Goal: Task Accomplishment & Management: Contribute content

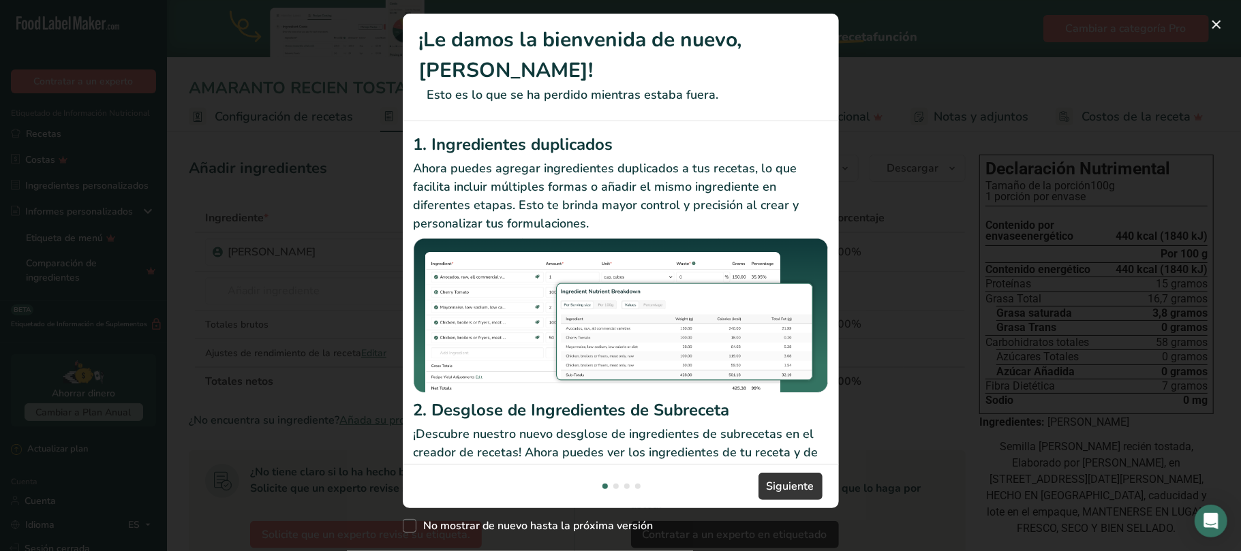
click at [971, 424] on div "New Features" at bounding box center [620, 275] width 1241 height 551
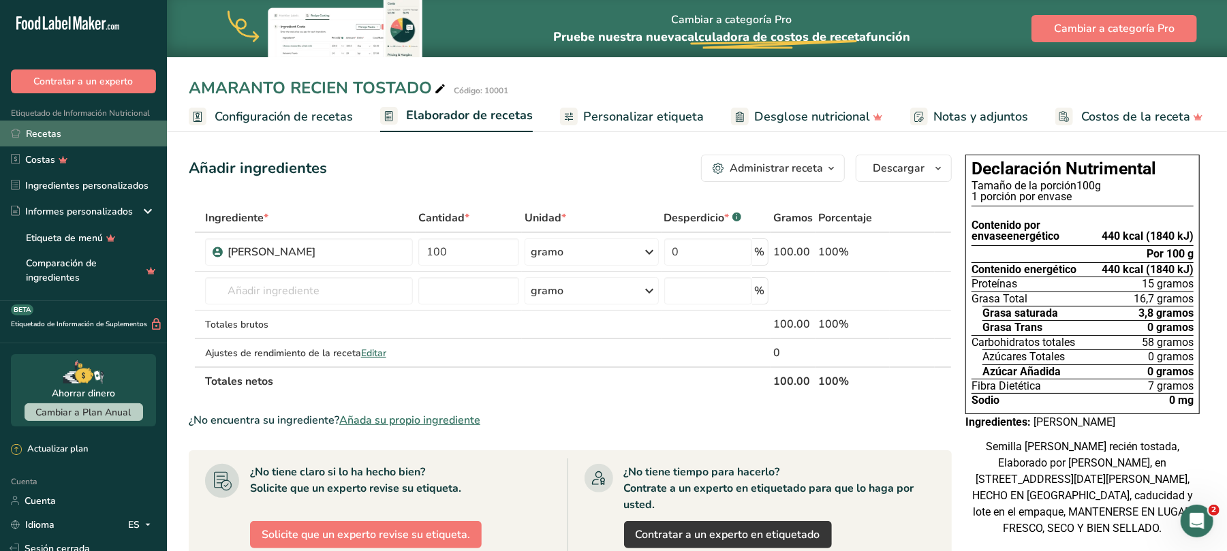
click at [50, 129] on font "Recetas" at bounding box center [43, 133] width 35 height 13
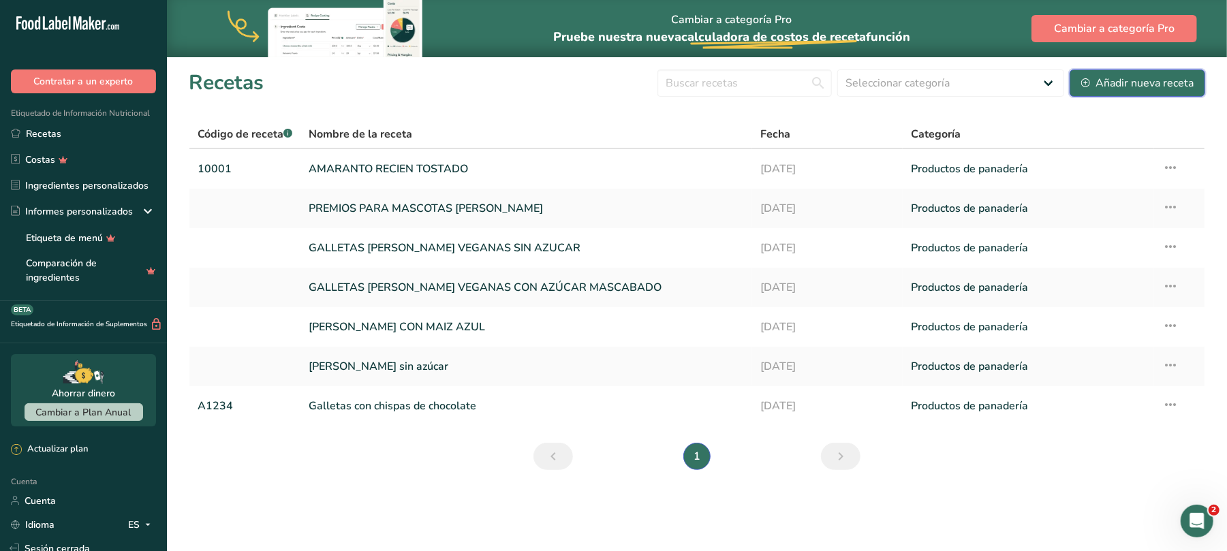
click at [1145, 76] on font "Añadir nueva receta" at bounding box center [1145, 83] width 98 height 15
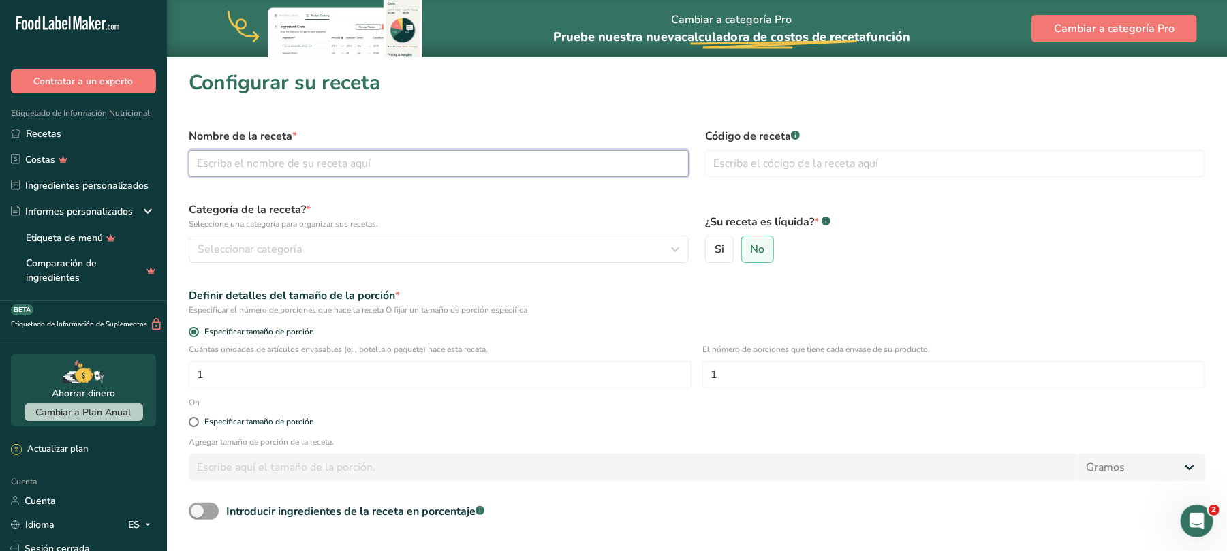
click at [442, 161] on input "text" at bounding box center [439, 163] width 500 height 27
click at [832, 551] on html ".a-20{fill:#fff;} Contratar a un experto Etiquetado de Información Nutricional …" at bounding box center [613, 341] width 1227 height 683
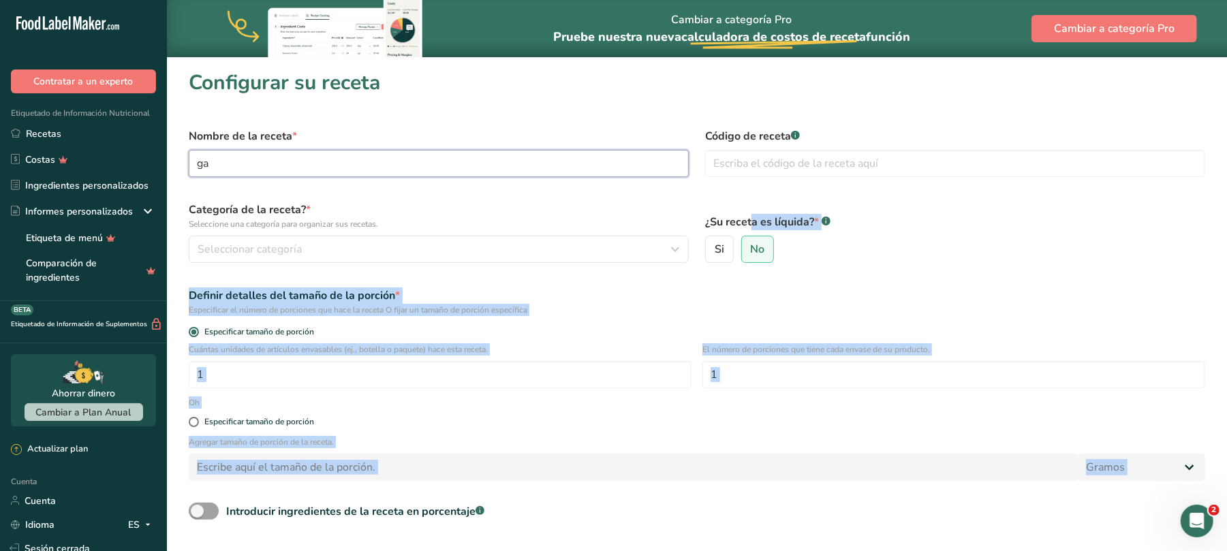
click at [271, 173] on input "ga" at bounding box center [439, 163] width 500 height 27
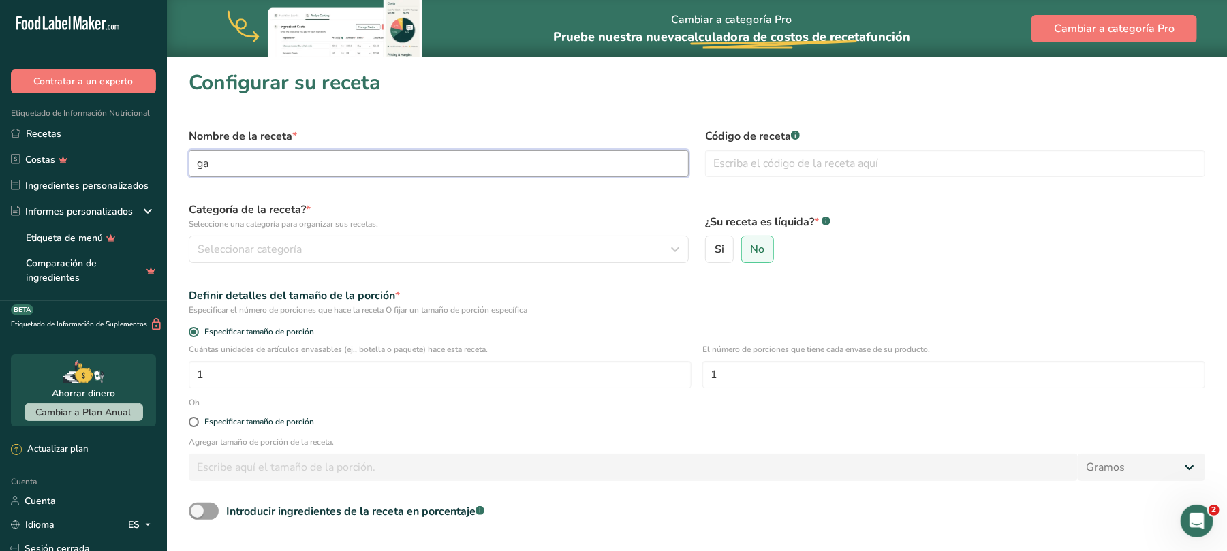
type input "g"
type input "GALLETAS [PERSON_NAME] CON CANELA"
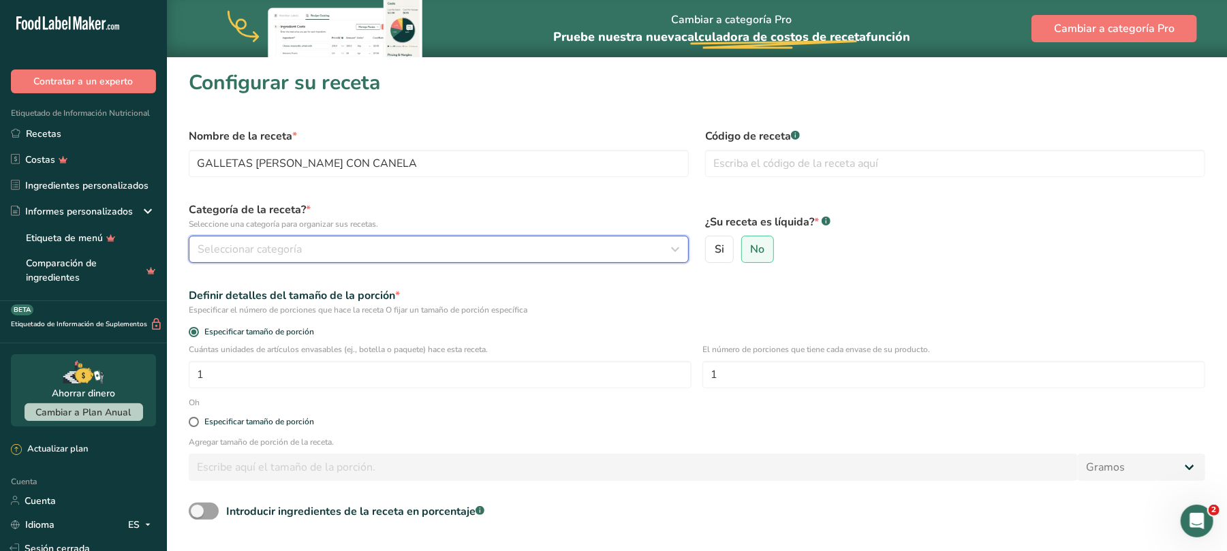
click at [456, 240] on button "Seleccionar categoría" at bounding box center [439, 249] width 500 height 27
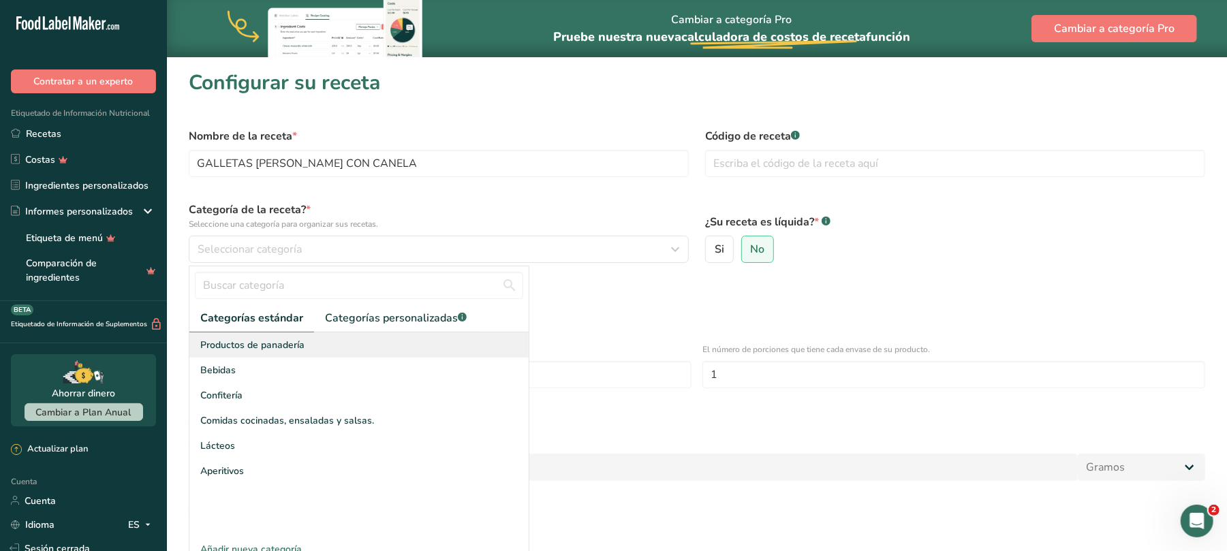
click at [285, 344] on font "Productos de panadería" at bounding box center [252, 345] width 104 height 13
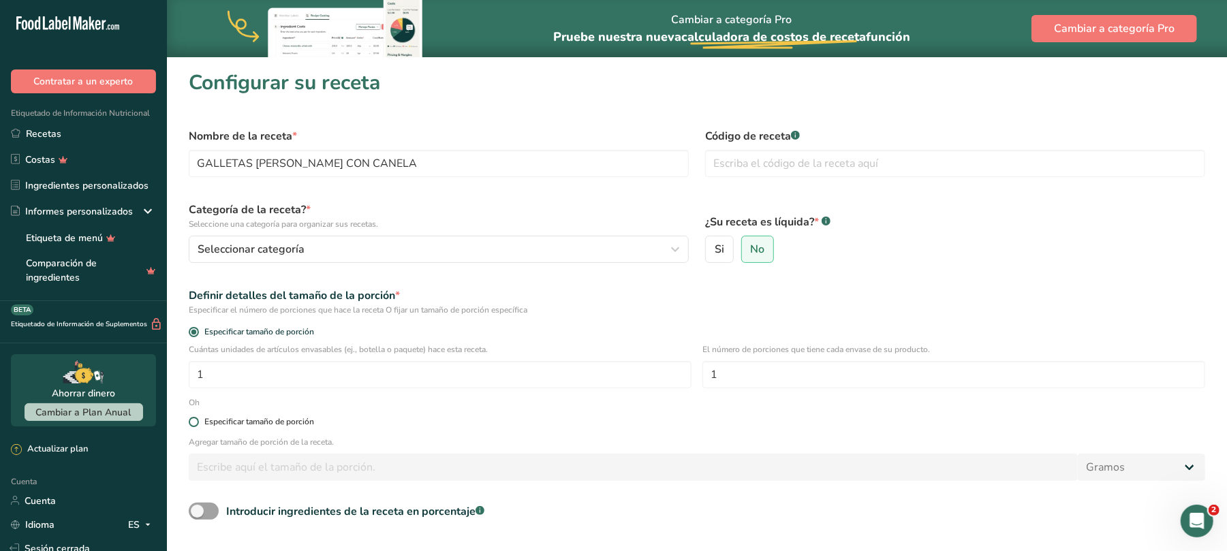
click at [195, 425] on span at bounding box center [194, 422] width 10 height 10
click at [195, 425] on input "Especificar tamaño de porción" at bounding box center [193, 422] width 9 height 9
radio input "true"
radio input "false"
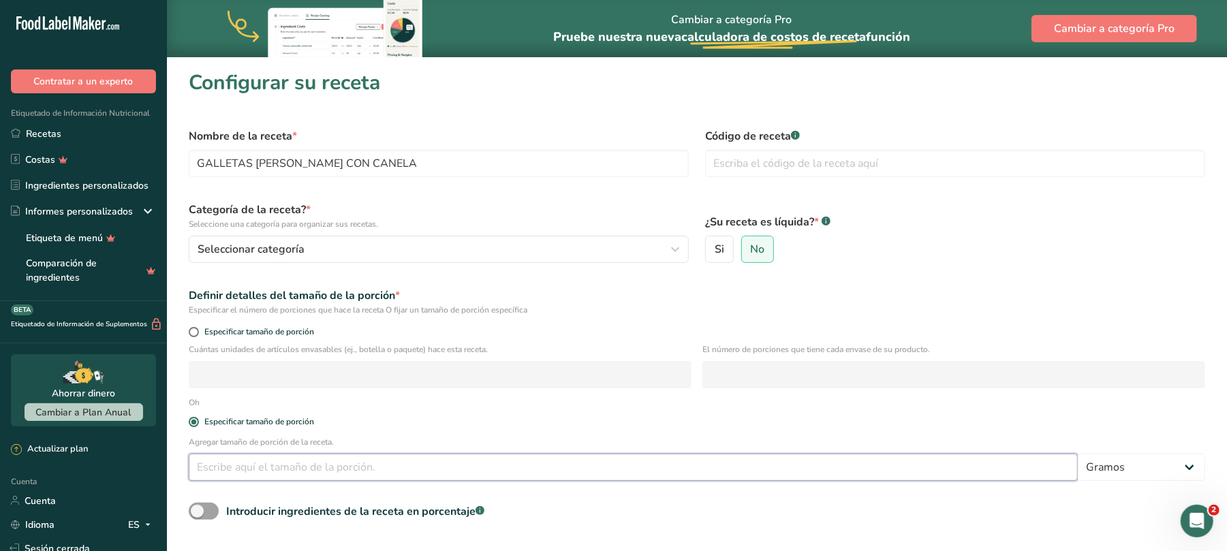
click at [325, 464] on input "number" at bounding box center [633, 467] width 889 height 27
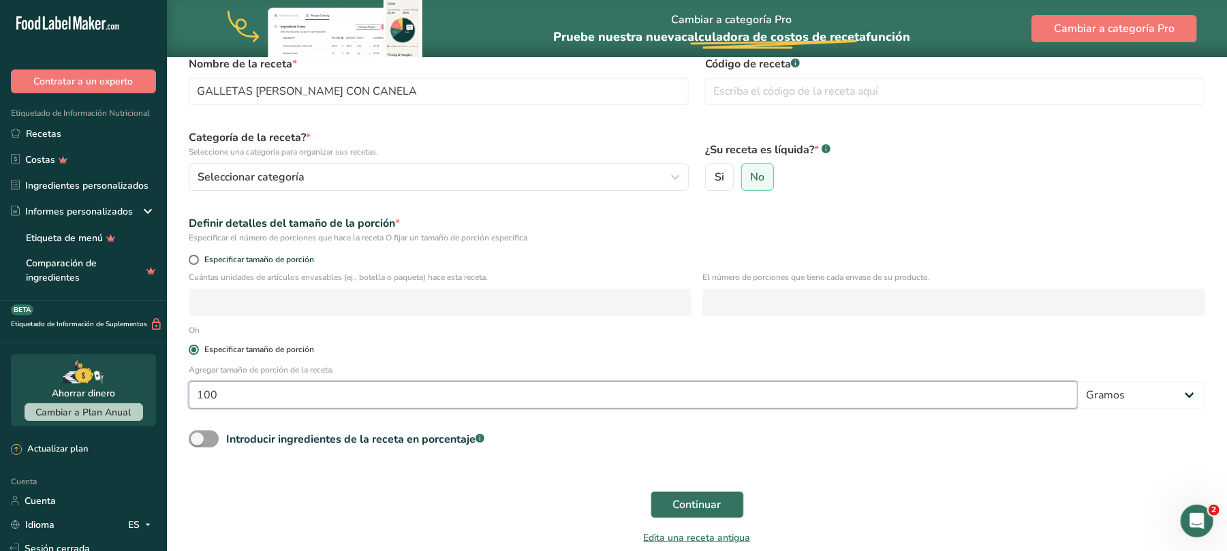
scroll to position [132, 0]
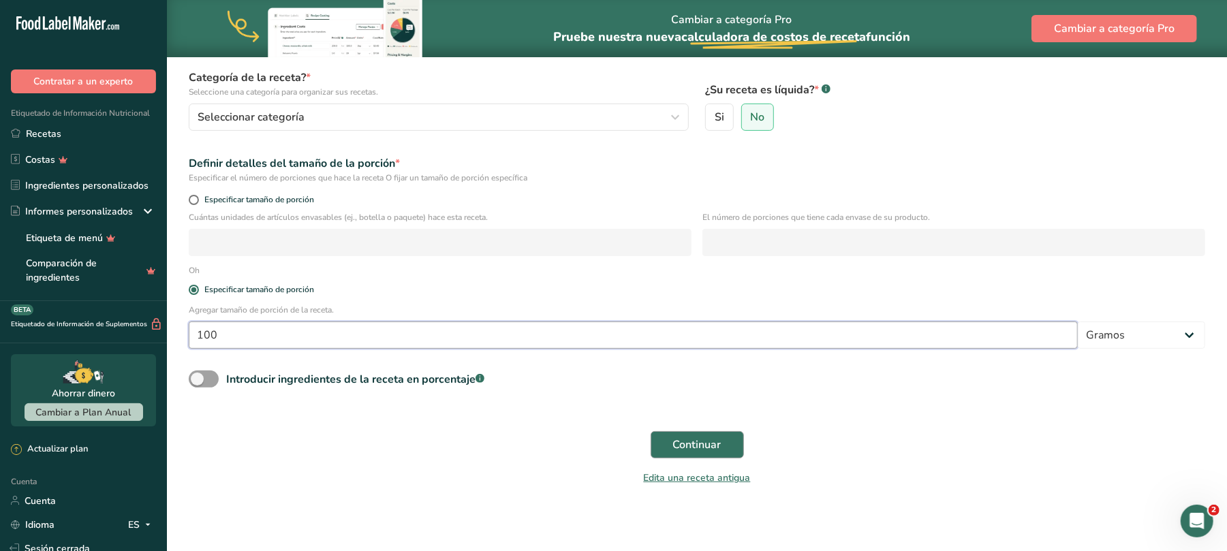
type input "100"
click at [703, 440] on font "Continuar" at bounding box center [697, 444] width 48 height 15
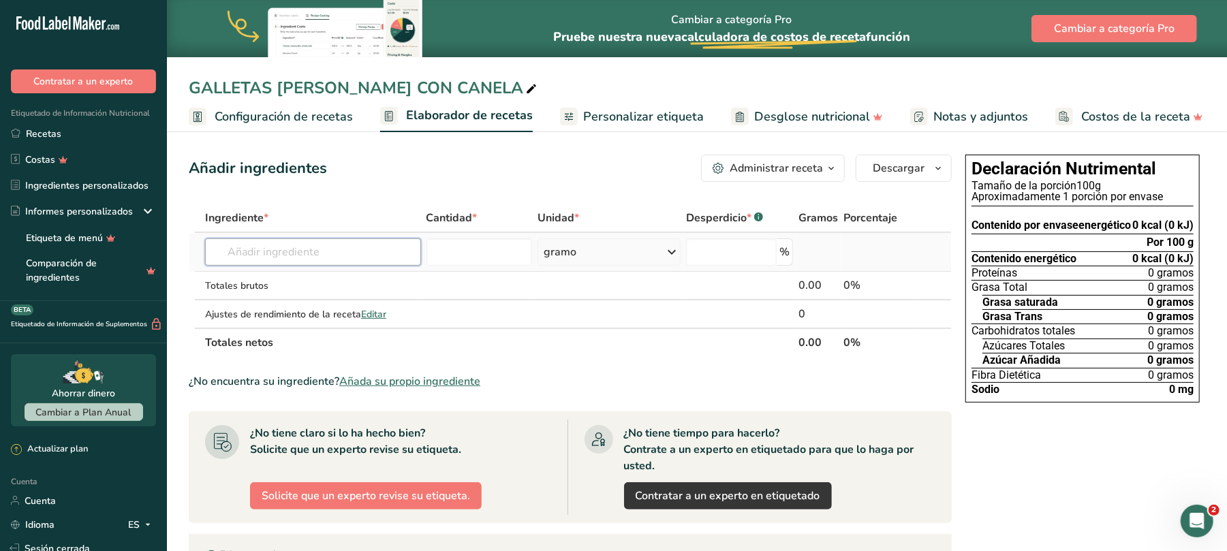
click at [320, 255] on input "text" at bounding box center [313, 251] width 216 height 27
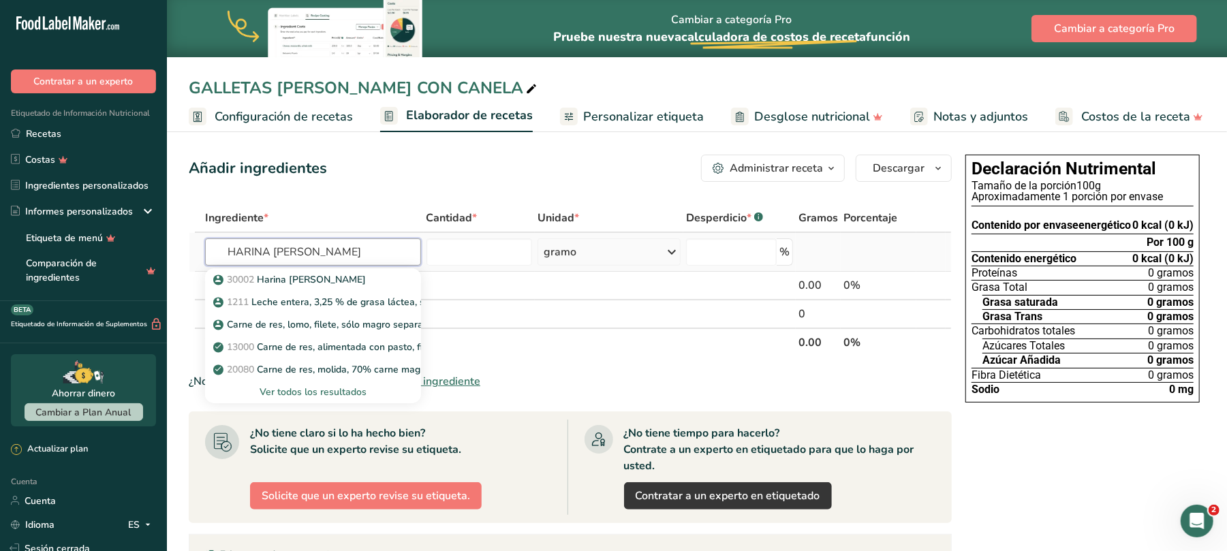
type input "HARINA [PERSON_NAME]"
click at [320, 395] on font "Ver todos los resultados" at bounding box center [313, 392] width 107 height 13
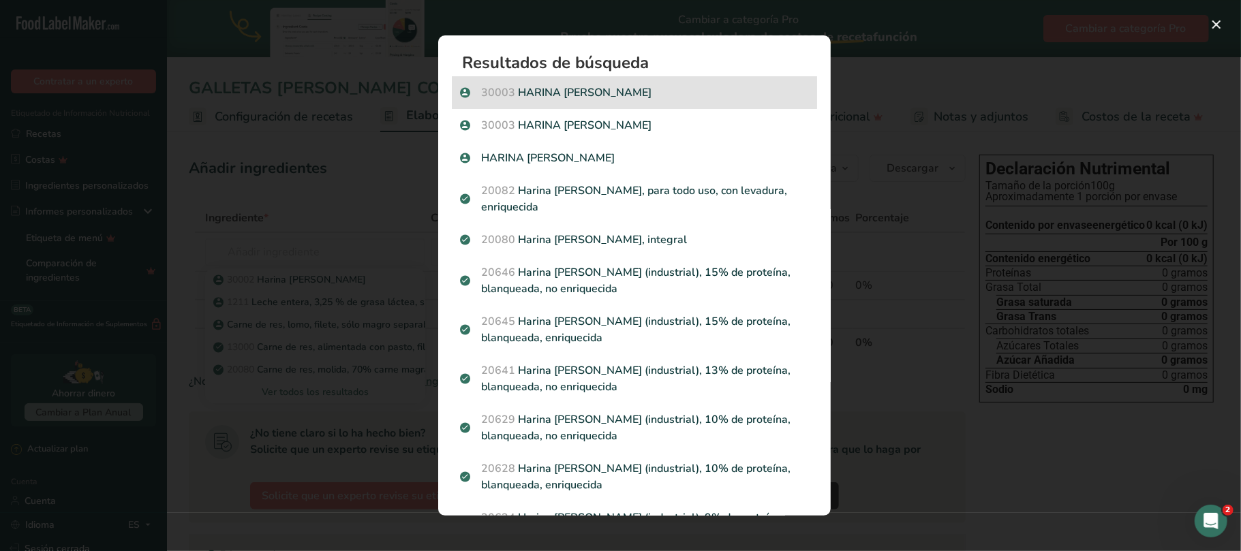
click at [619, 91] on p "30003 HARINA [PERSON_NAME]" at bounding box center [634, 92] width 349 height 16
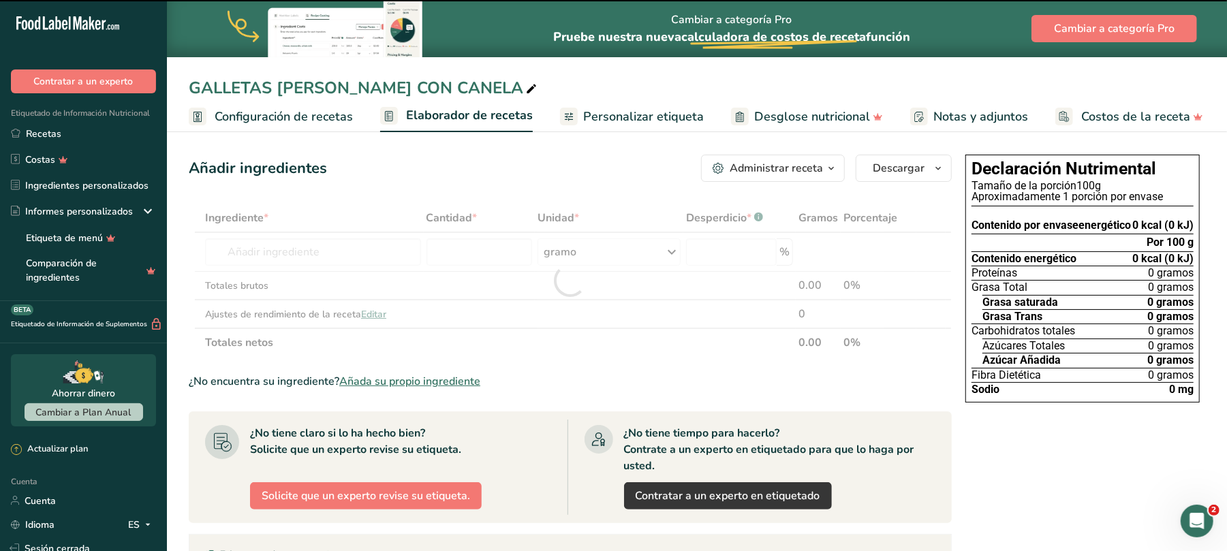
type input "0"
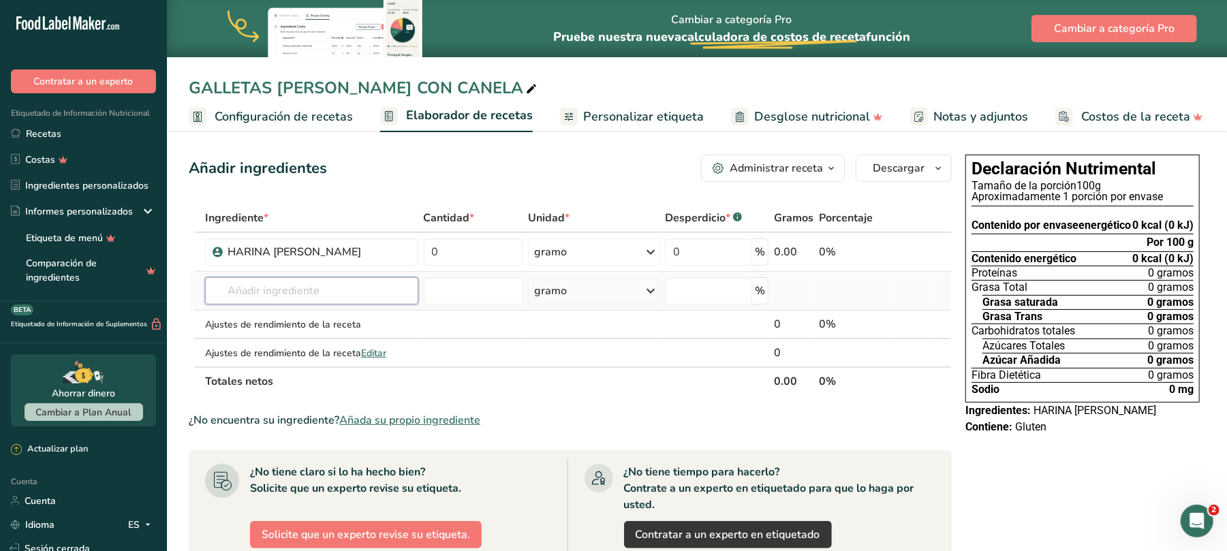
click at [352, 300] on input "text" at bounding box center [311, 290] width 213 height 27
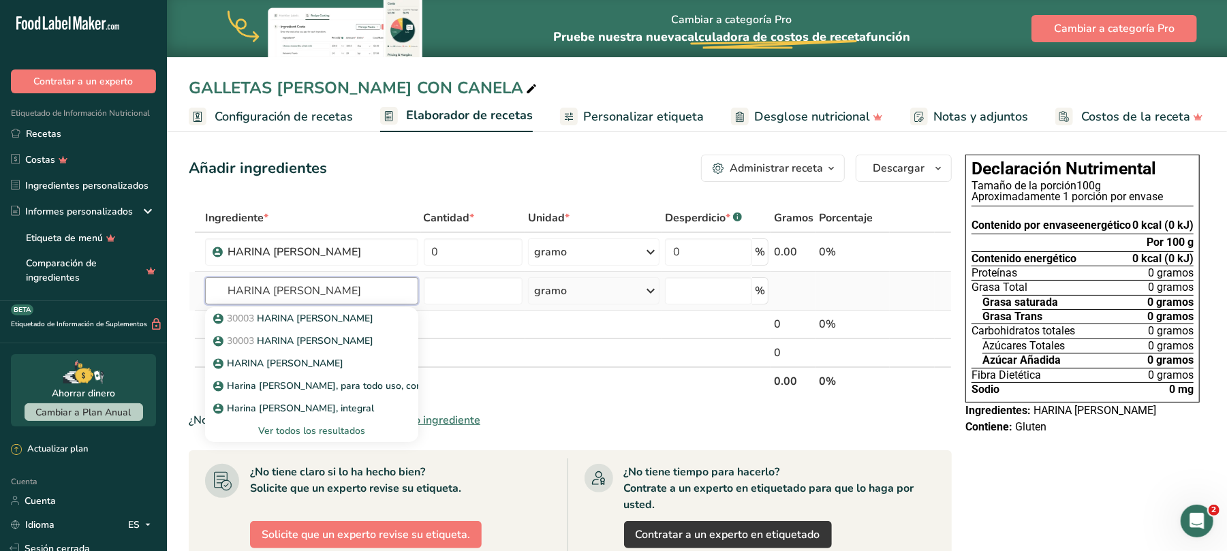
type input "HARINA [PERSON_NAME]"
click at [326, 431] on font "Ver todos los resultados" at bounding box center [311, 430] width 107 height 13
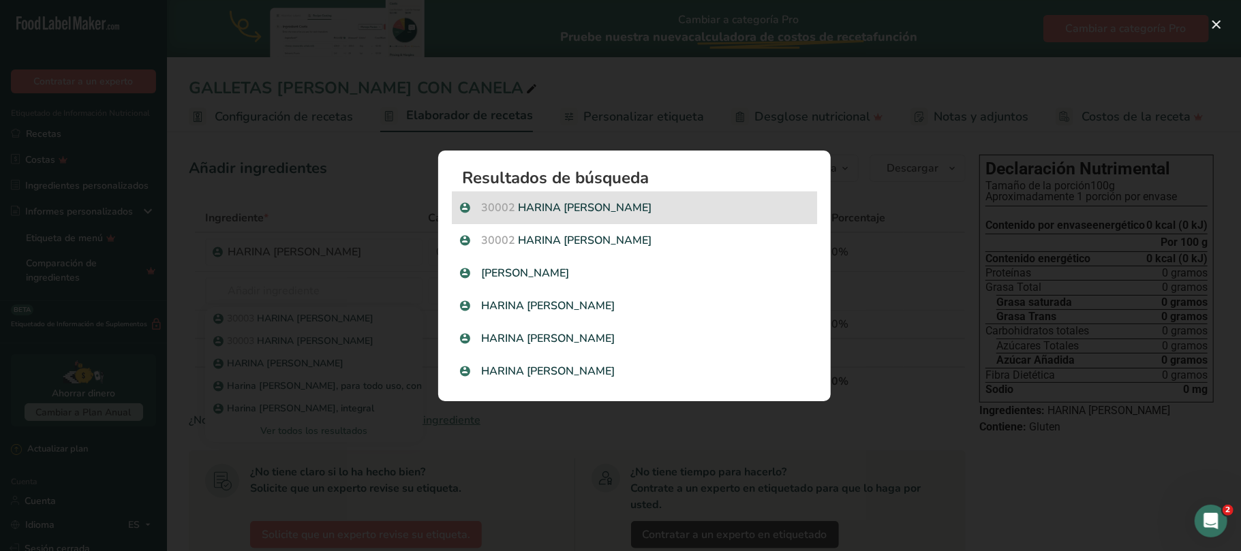
click at [595, 208] on p "30002 HARINA [PERSON_NAME]" at bounding box center [634, 208] width 349 height 16
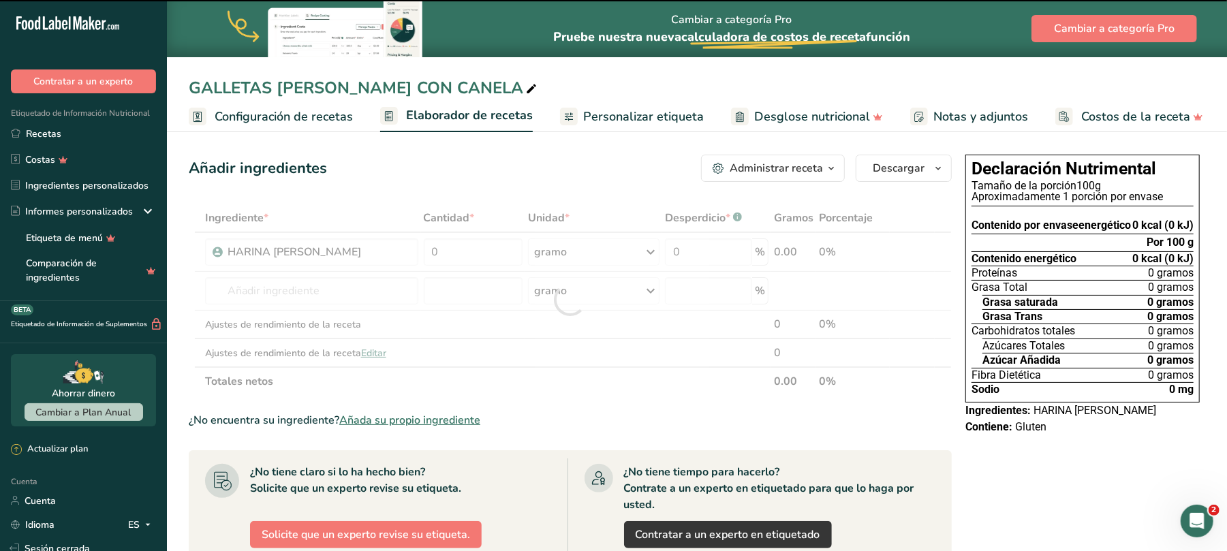
type input "0"
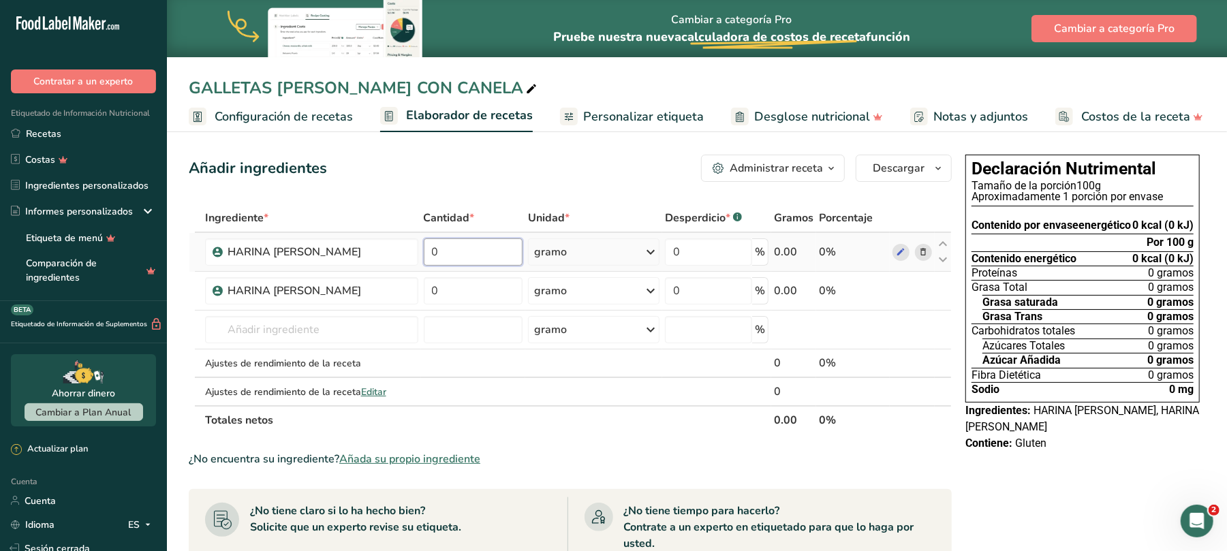
click at [463, 255] on input "0" at bounding box center [473, 251] width 99 height 27
type input "80"
click at [463, 294] on div "Ingrediente * Cantidad * Unidad * Desperdicio * .a-a{fill:#347362;}.b-a{fill:#f…" at bounding box center [570, 319] width 763 height 231
type input "220"
click at [362, 331] on div "Ingrediente * Cantidad * Unidad * Desperdicio * .a-a{fill:#347362;}.b-a{fill:#f…" at bounding box center [570, 319] width 763 height 231
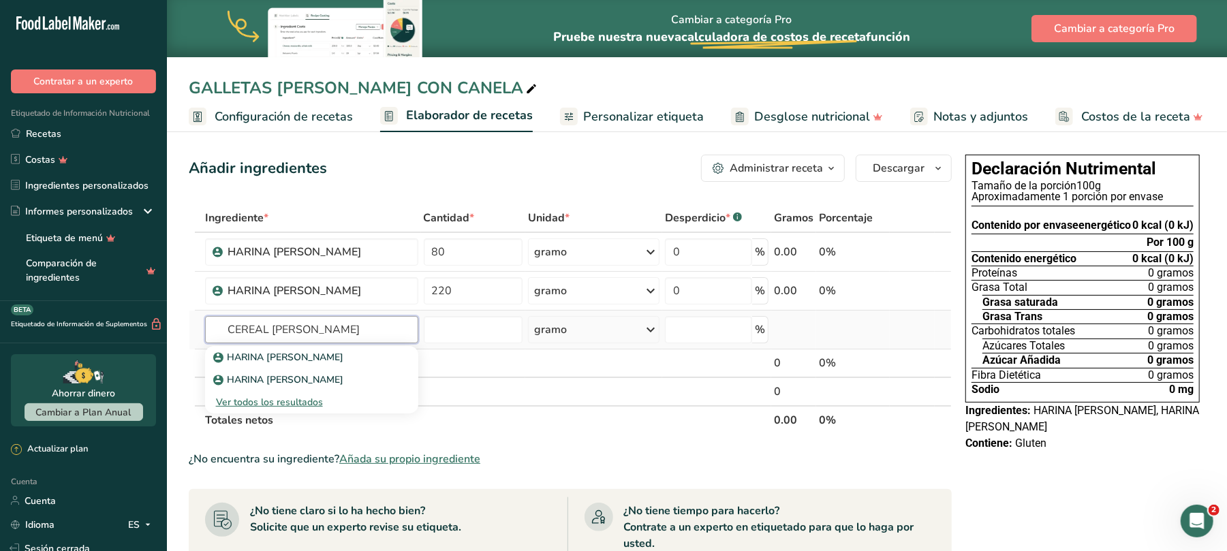
type input "CEREAL [PERSON_NAME]"
click at [293, 406] on font "Ver todos los resultados" at bounding box center [269, 402] width 107 height 13
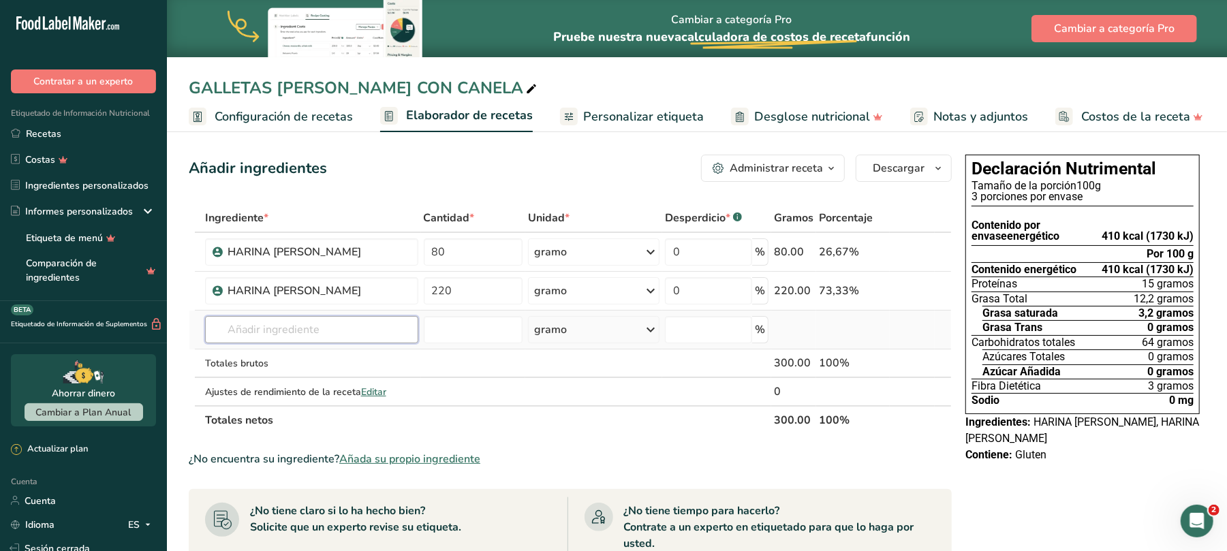
click at [311, 333] on input "text" at bounding box center [311, 329] width 213 height 27
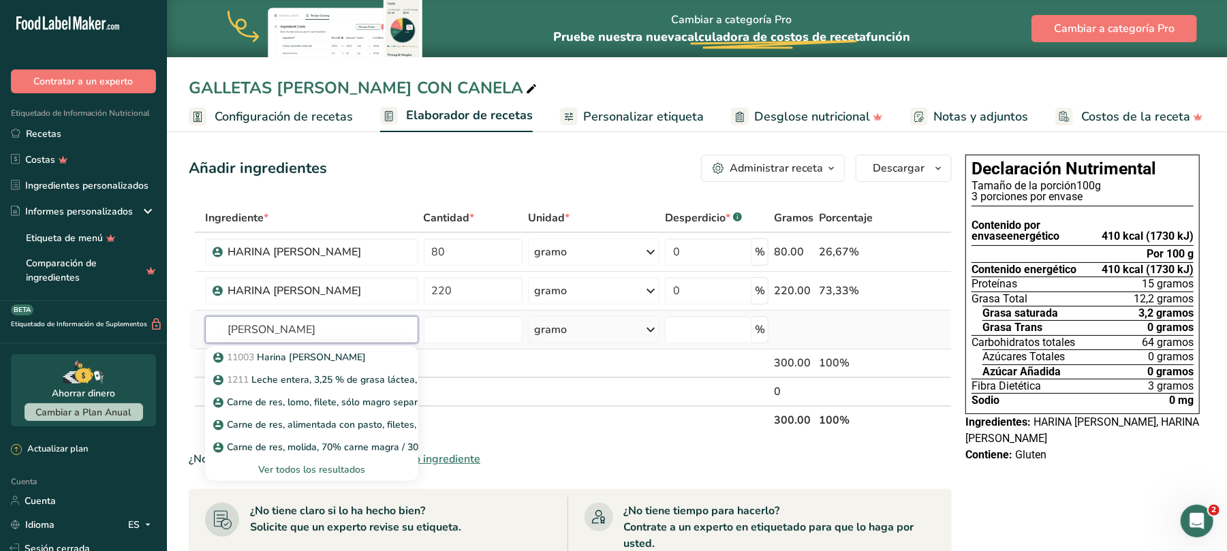
type input "[PERSON_NAME]"
click at [330, 467] on font "Ver todos los resultados" at bounding box center [311, 469] width 107 height 13
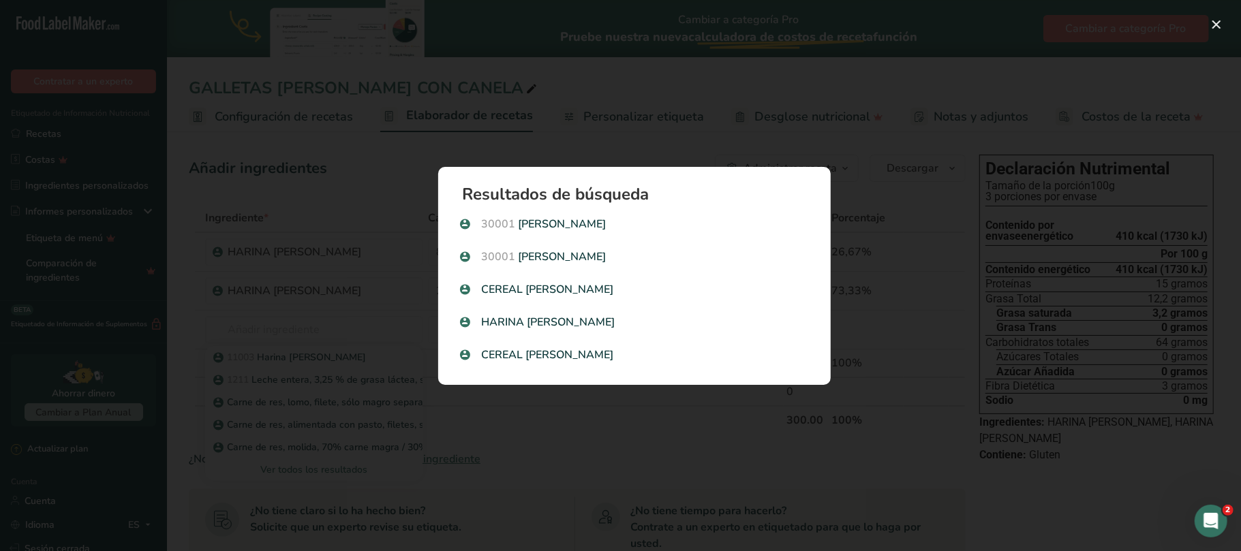
click at [586, 221] on font "[PERSON_NAME]" at bounding box center [563, 224] width 88 height 15
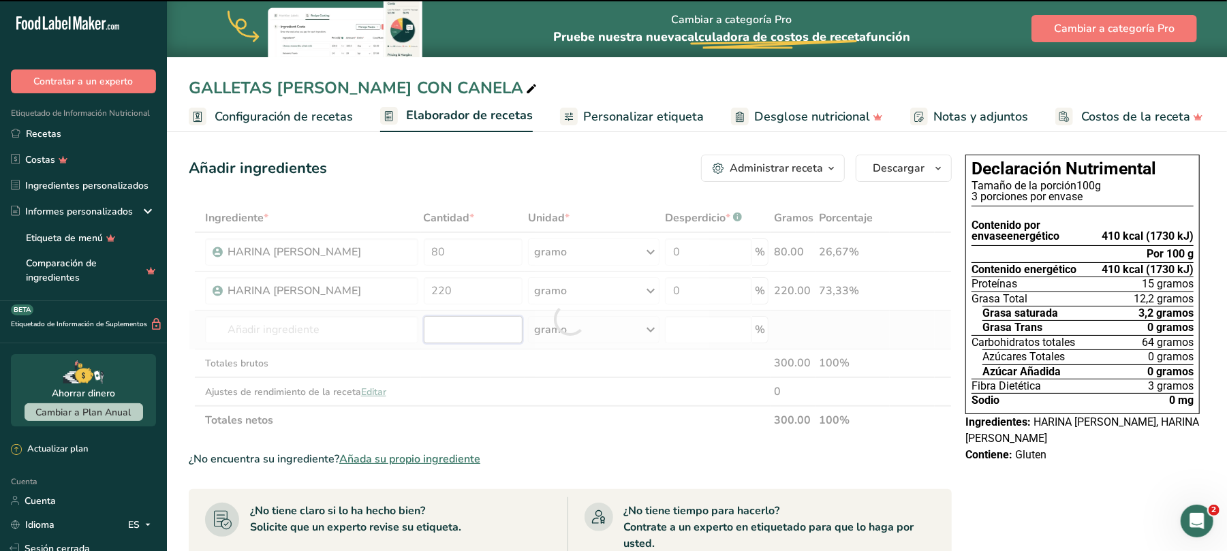
click at [456, 330] on input "number" at bounding box center [473, 329] width 99 height 27
type input "0"
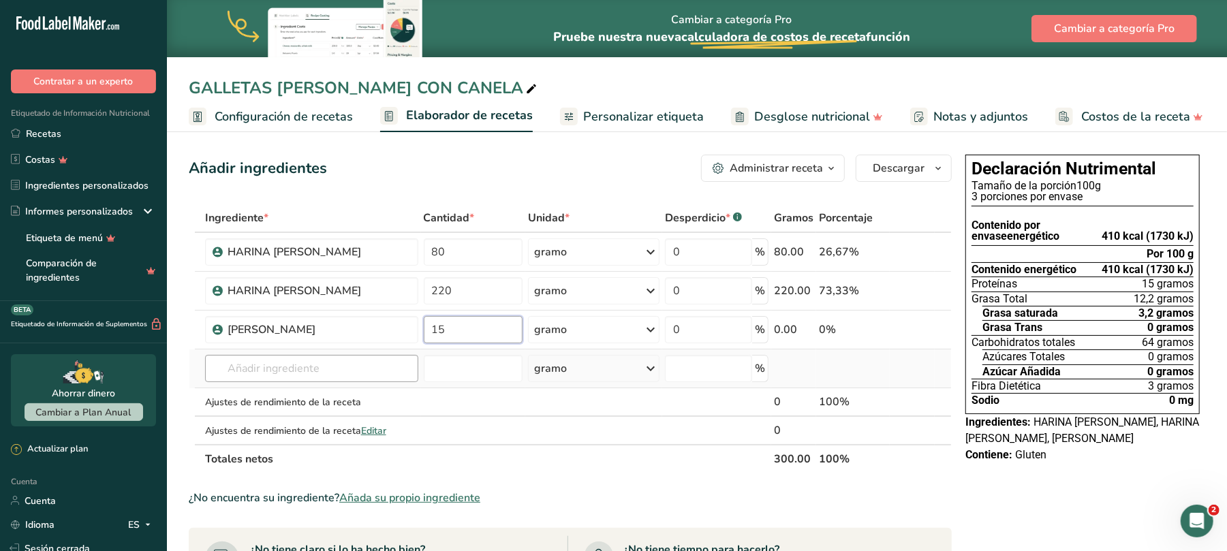
type input "15"
click at [391, 380] on div "Ingrediente * Cantidad * Unidad * Desperdicio * .a-a{fill:#347362;}.b-a{fill:#f…" at bounding box center [570, 339] width 763 height 270
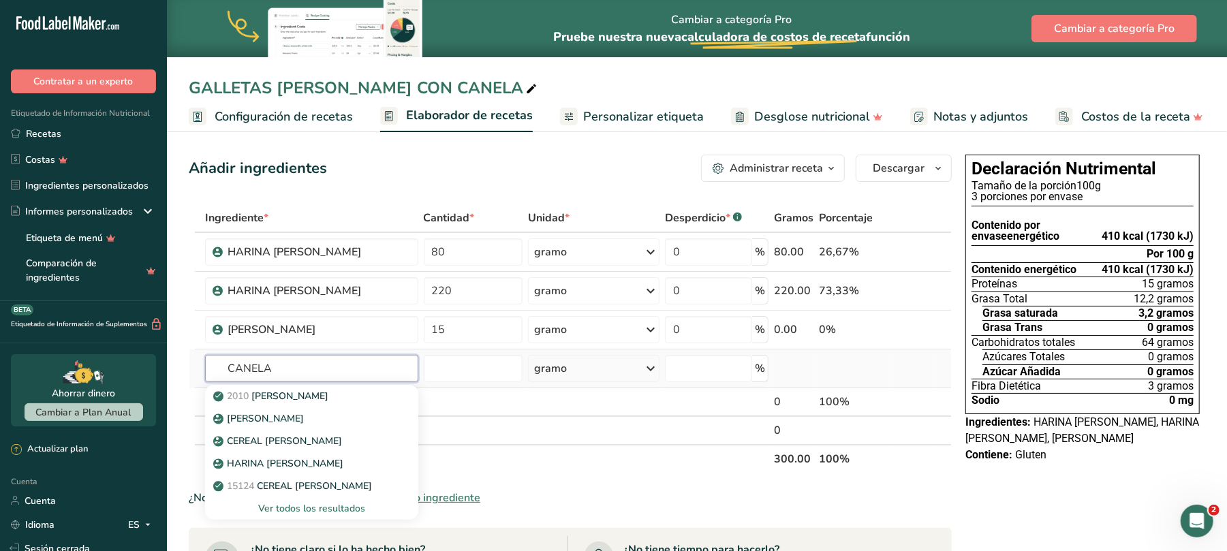
type input "CANELA"
click at [330, 510] on font "Ver todos los resultados" at bounding box center [311, 508] width 107 height 13
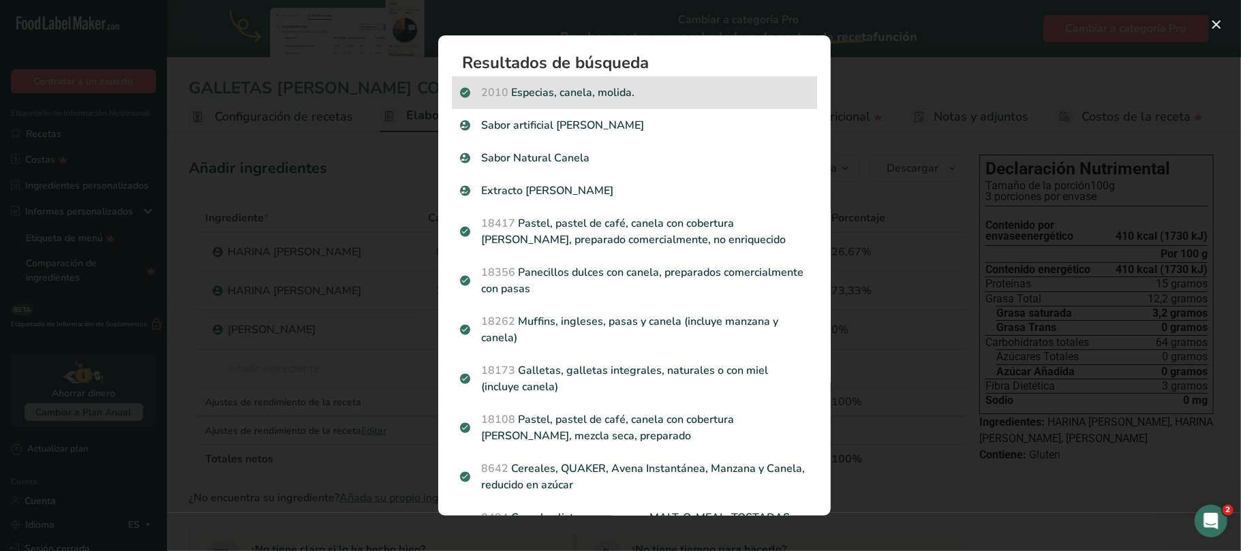
click at [600, 91] on p "2010 Especias, canela, molida." at bounding box center [634, 92] width 349 height 16
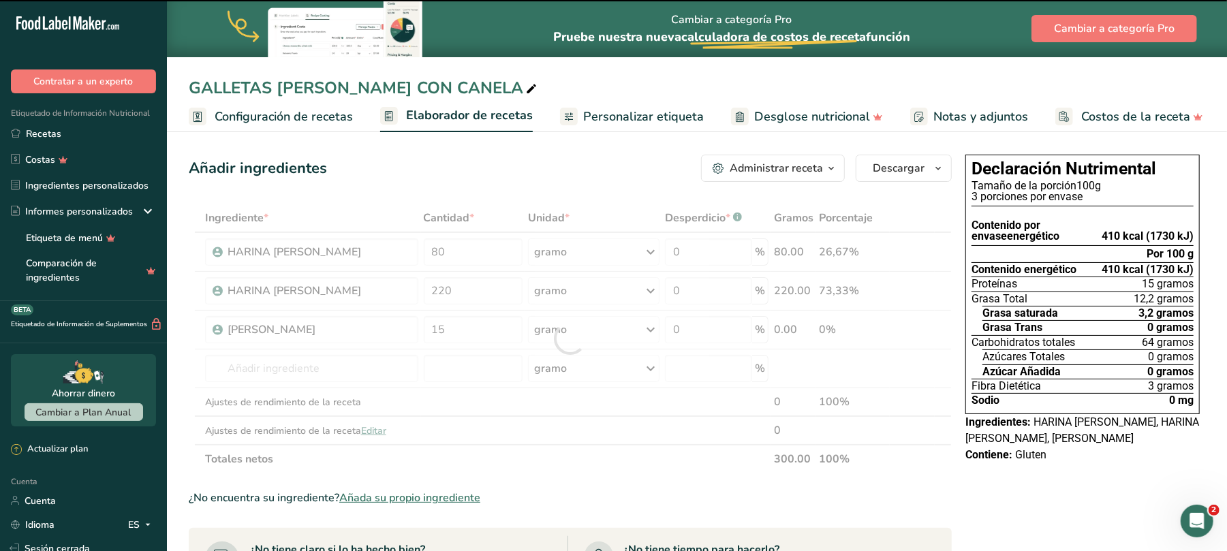
type input "0"
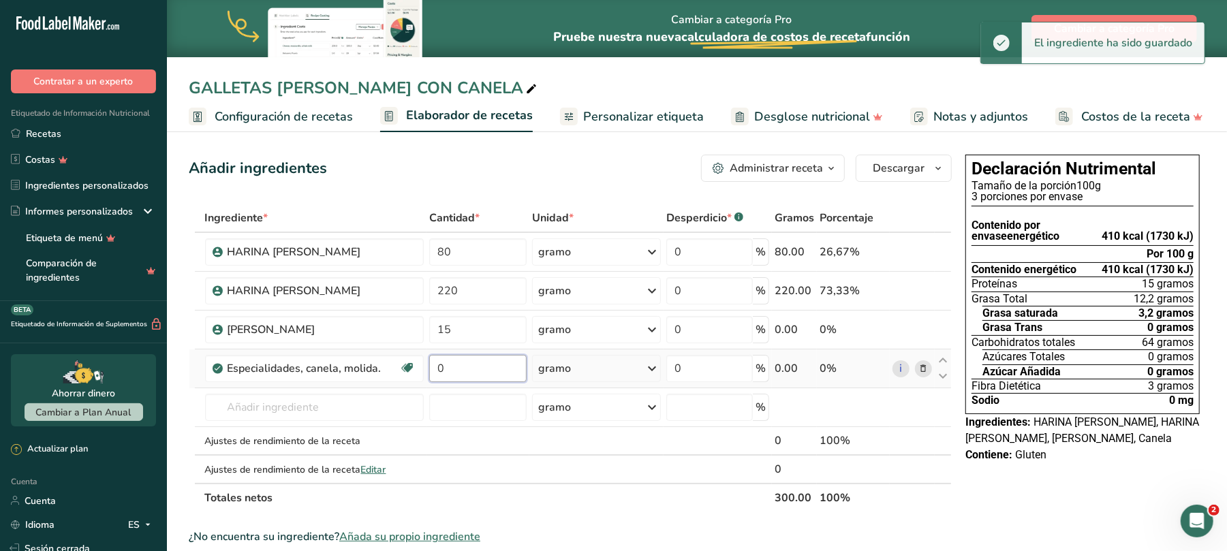
click at [454, 369] on input "0" at bounding box center [477, 368] width 97 height 27
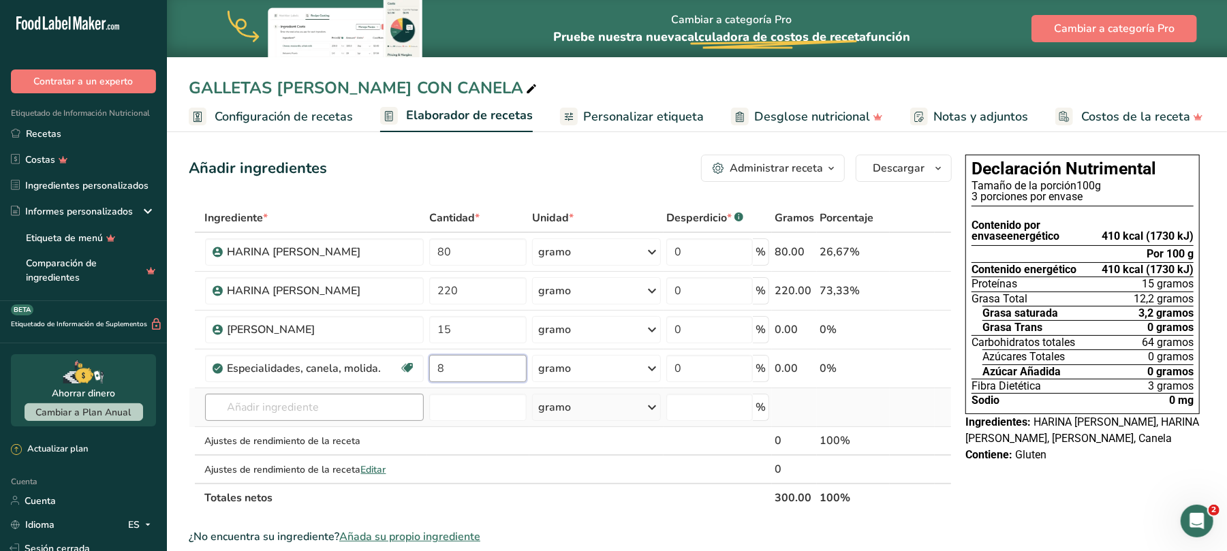
type input "8"
click at [383, 404] on div "Ingrediente * Cantidad * Unidad * Desperdicio * .a-a{fill:#347362;}.b-a{fill:#f…" at bounding box center [570, 358] width 763 height 309
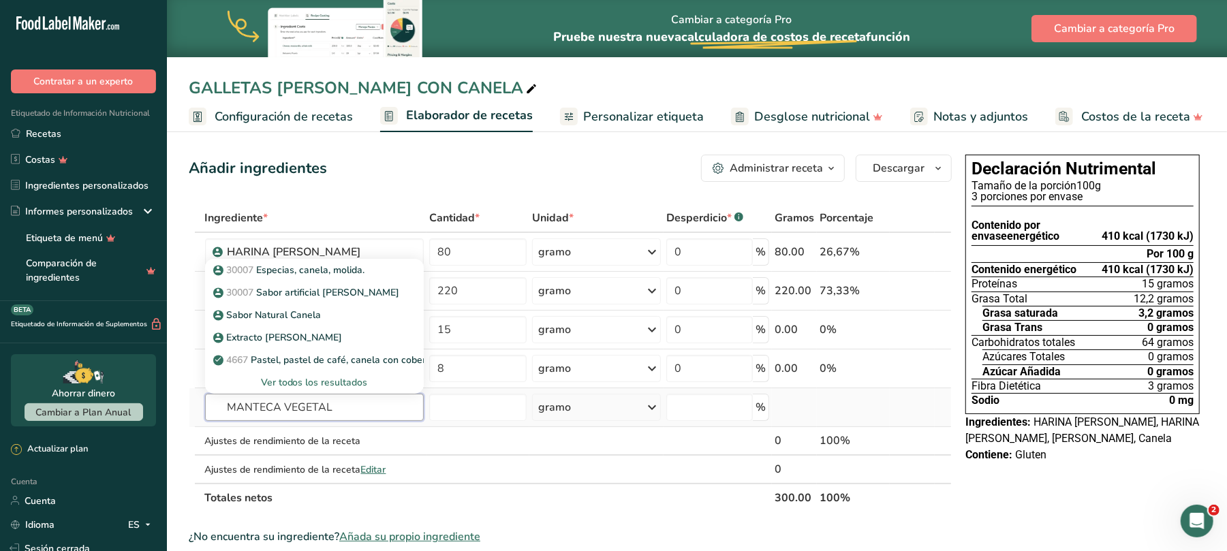
type input "MANTECA VEGETAL"
click at [347, 386] on font "Ver todos los resultados" at bounding box center [314, 382] width 107 height 13
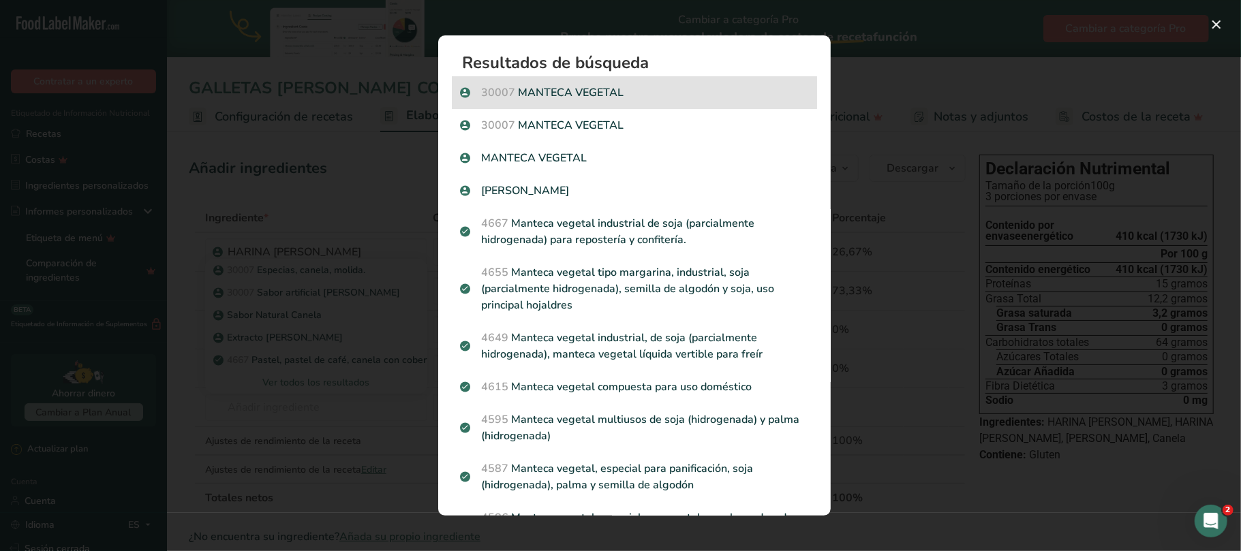
click at [594, 84] on p "30007 MANTECA VEGETAL" at bounding box center [634, 92] width 349 height 16
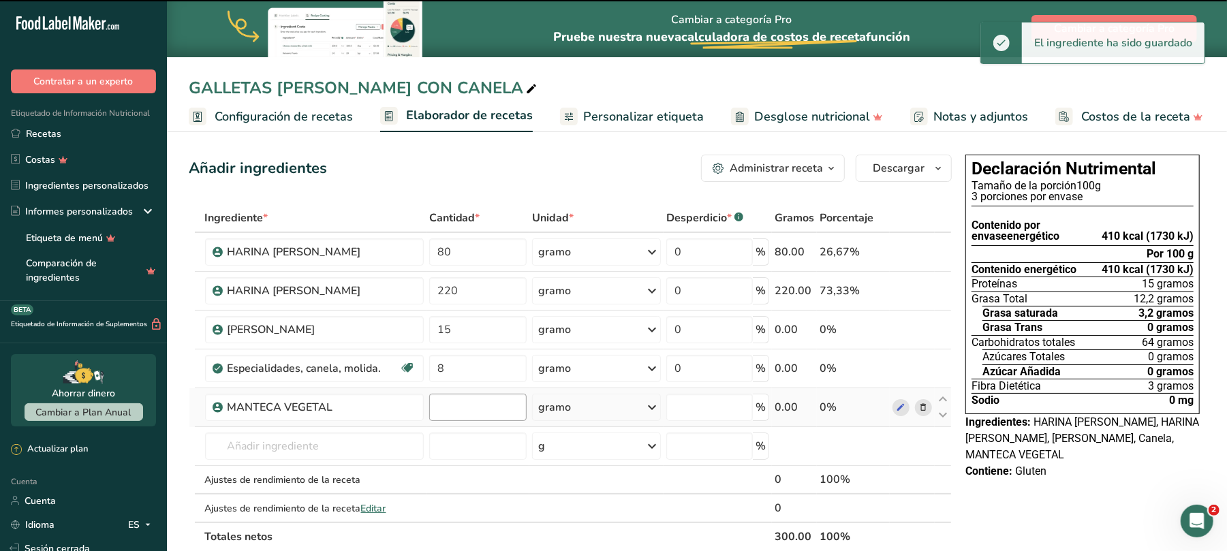
type input "0"
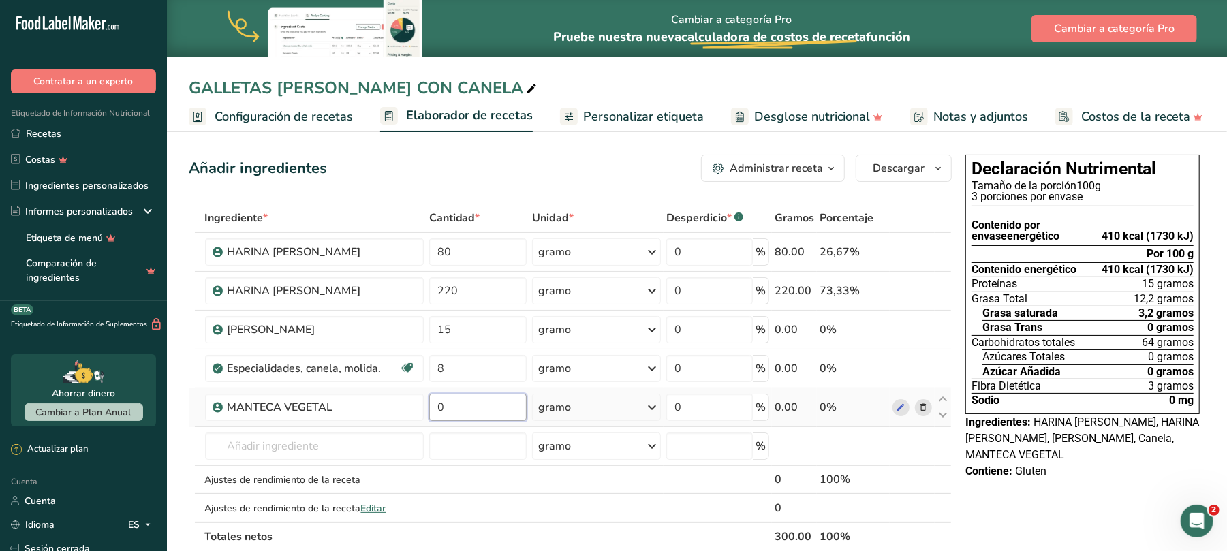
click at [459, 407] on input "0" at bounding box center [477, 407] width 97 height 27
type input "150"
click at [260, 447] on div "Ingrediente * Cantidad * Unidad * Desperdicio * .a-a{fill:#347362;}.b-a{fill:#f…" at bounding box center [570, 377] width 763 height 347
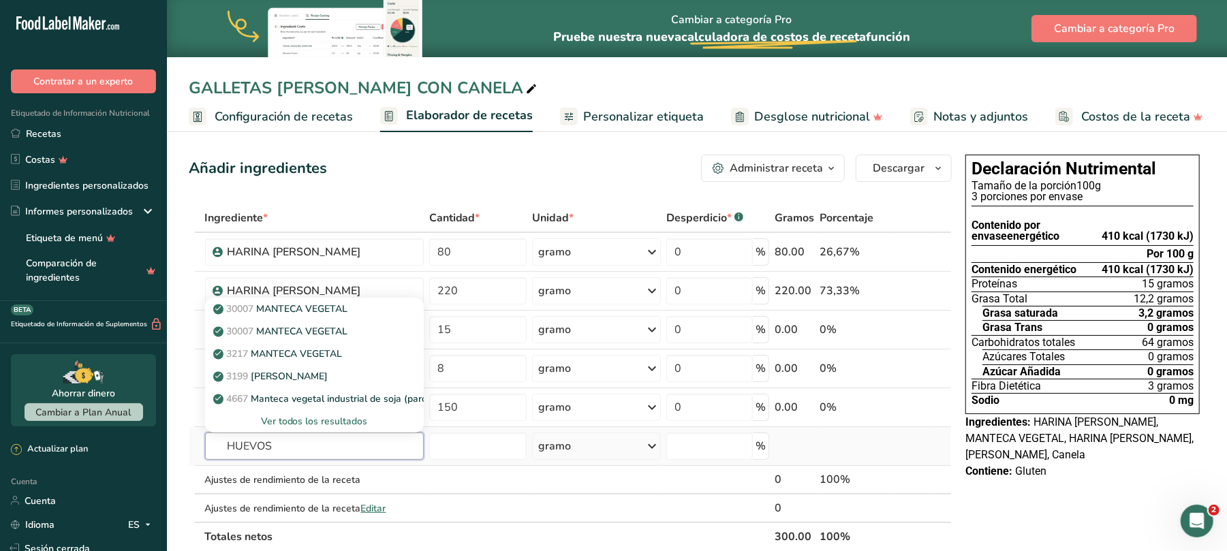
type input "HUEVOS"
click at [297, 424] on font "Ver todos los resultados" at bounding box center [314, 421] width 107 height 13
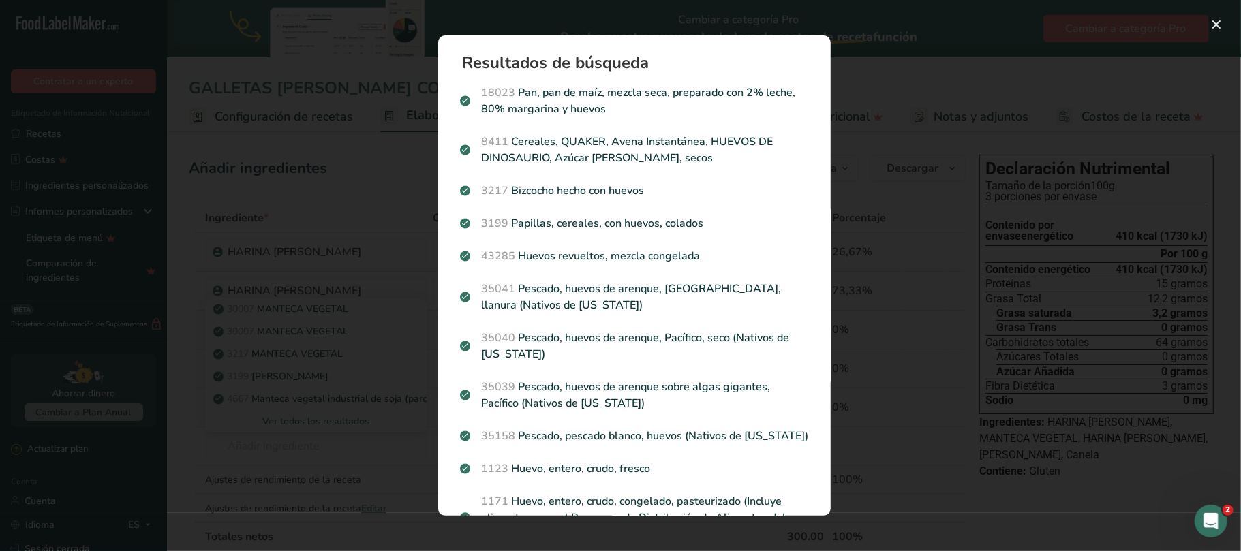
click at [927, 69] on div "Resultados de búsqueda modal" at bounding box center [620, 275] width 1241 height 551
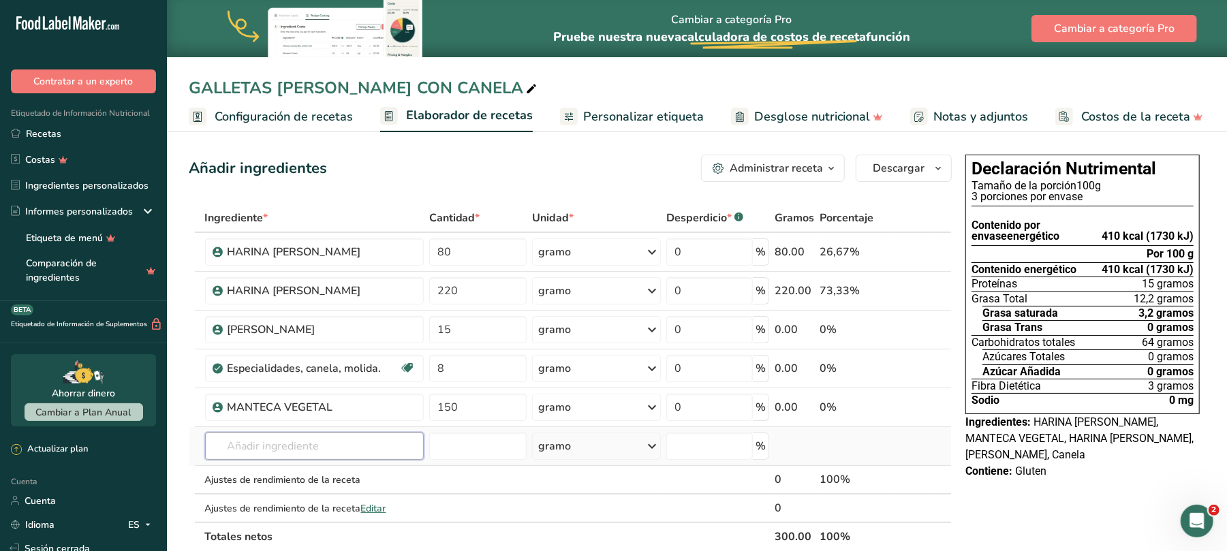
click at [330, 437] on input "text" at bounding box center [314, 446] width 219 height 27
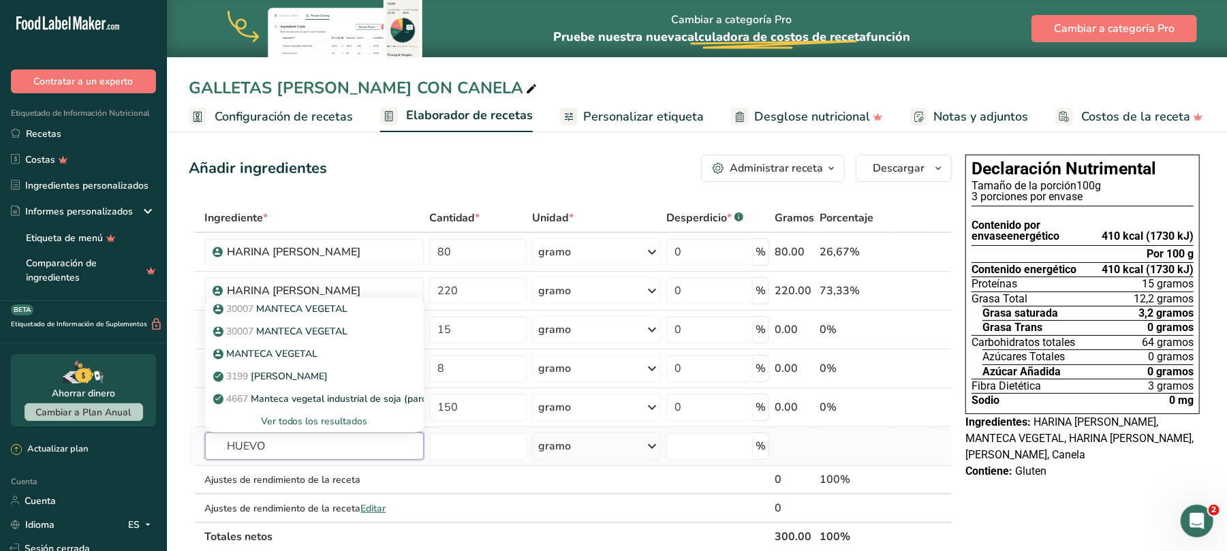
type input "HUEVO"
click at [331, 420] on font "Ver todos los resultados" at bounding box center [314, 421] width 107 height 13
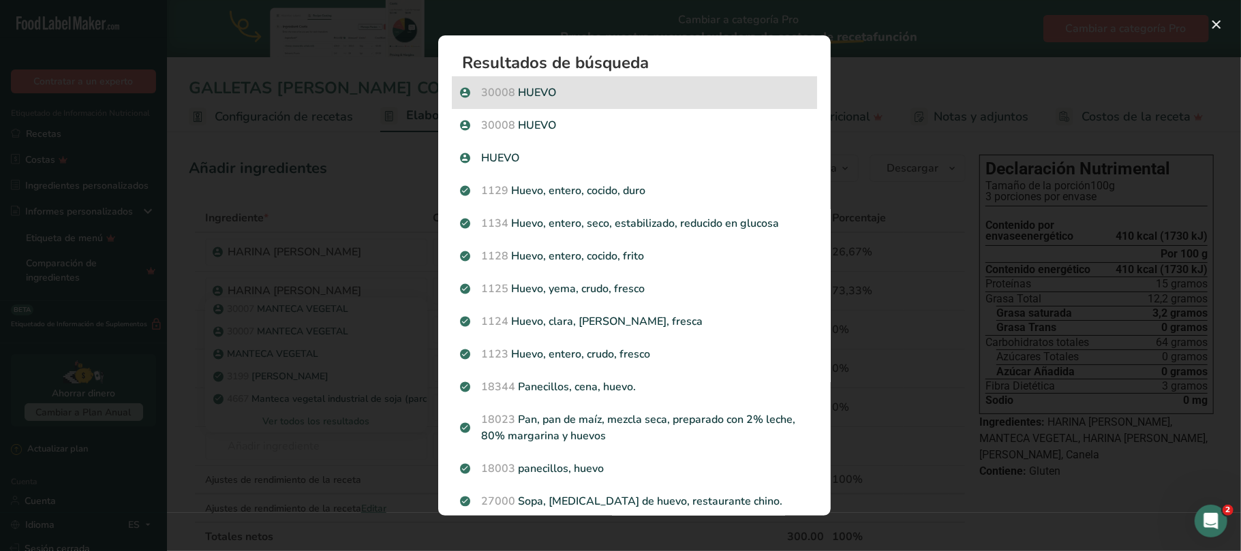
click at [541, 84] on p "30008 [GEOGRAPHIC_DATA]" at bounding box center [634, 92] width 349 height 16
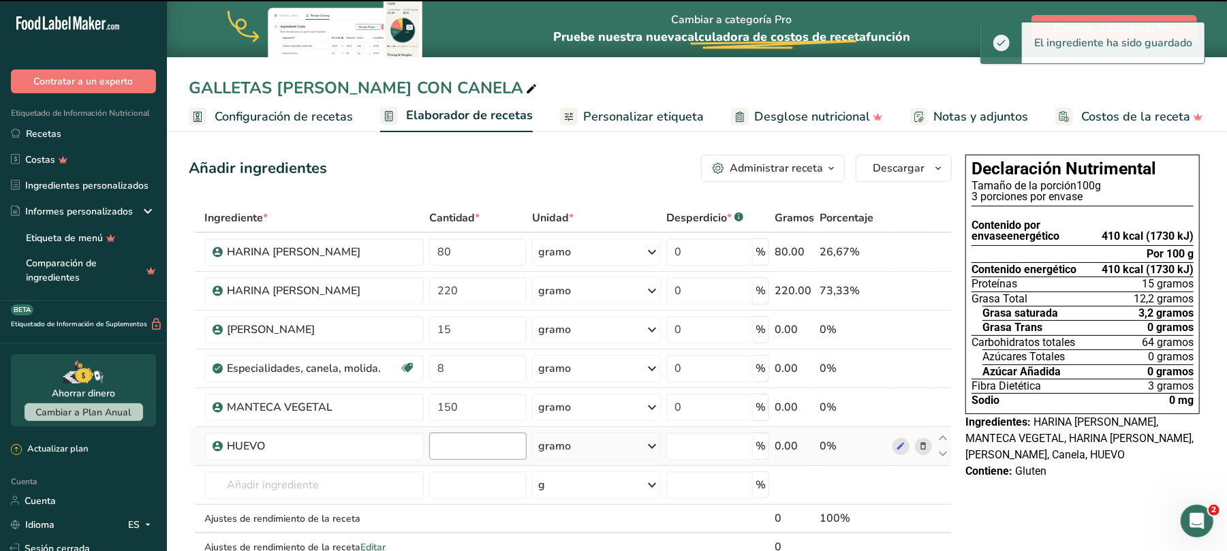
type input "0"
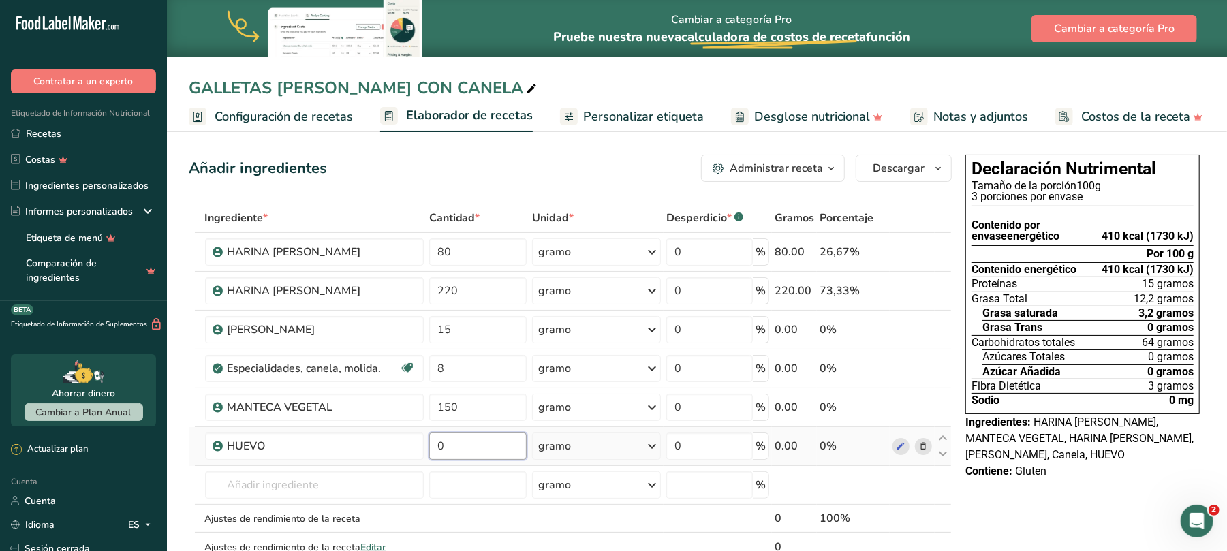
click at [443, 450] on input "0" at bounding box center [477, 446] width 97 height 27
type input "5"
click at [317, 485] on div "Ingrediente * Cantidad * Unidad * Desperdicio * .a-a{fill:#347362;}.b-a{fill:#f…" at bounding box center [570, 397] width 763 height 386
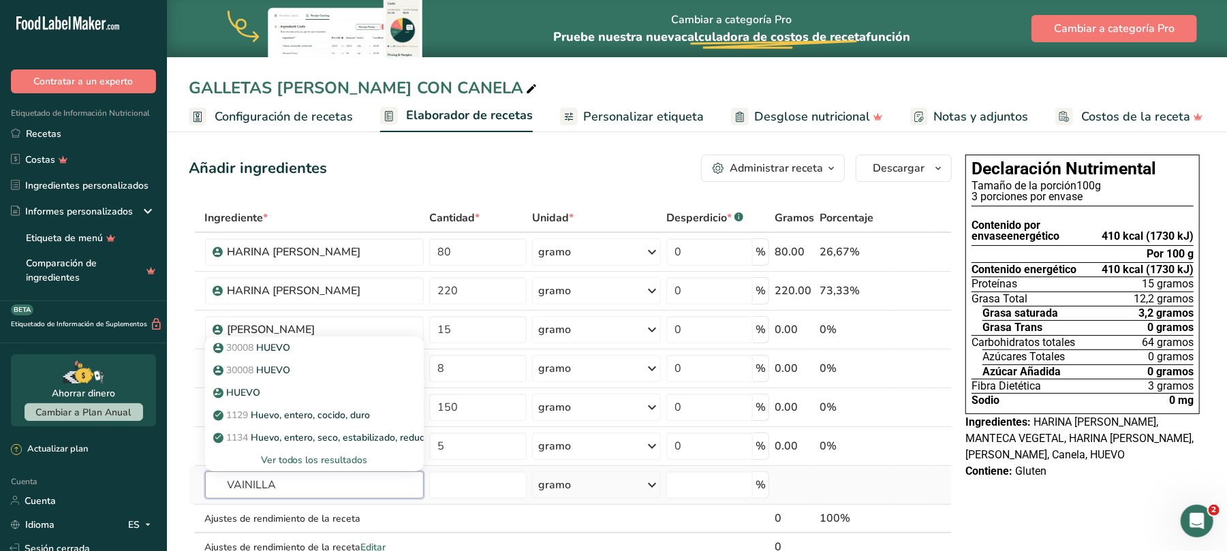
click at [227, 492] on input "VAINILLA" at bounding box center [314, 485] width 219 height 27
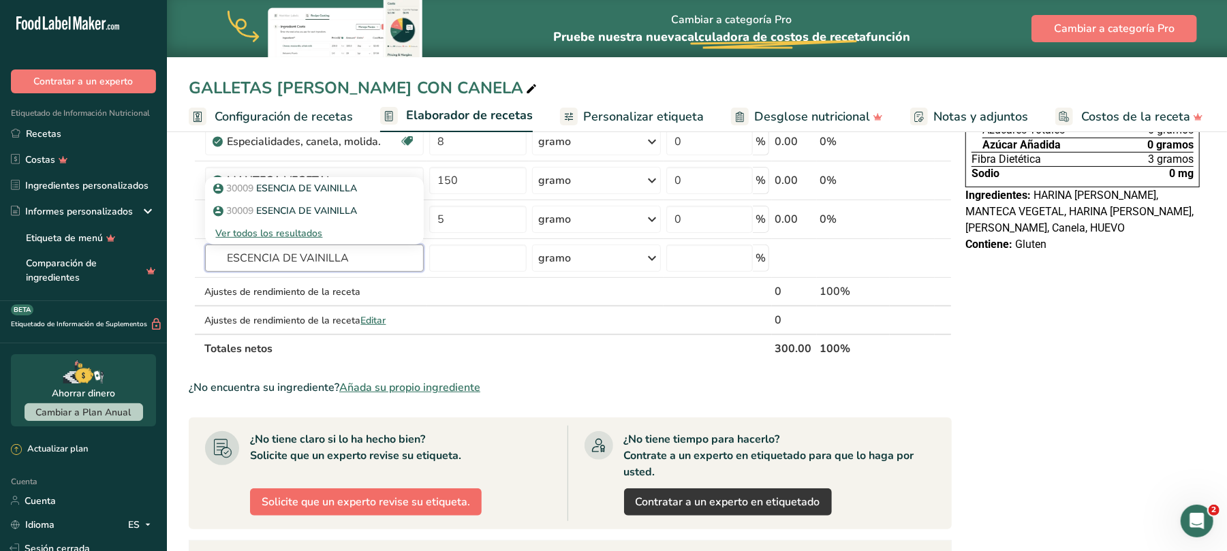
scroll to position [181, 0]
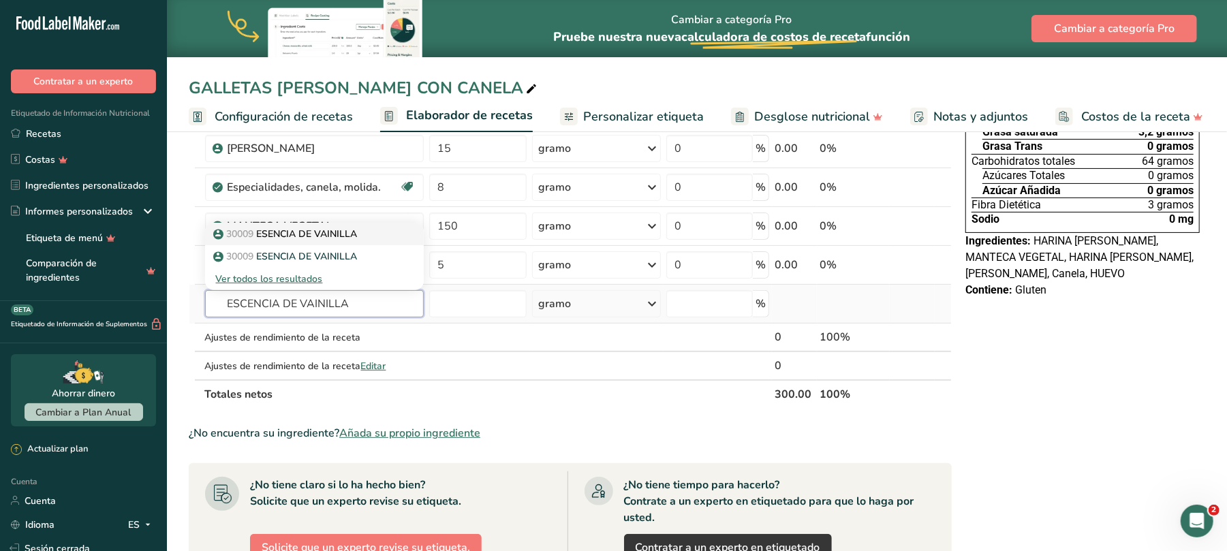
type input "ESCENCIA DE VAINILLA"
click at [315, 236] on font "ESENCIA DE VAINILLA" at bounding box center [307, 234] width 101 height 13
type input "ESENCIA DE VAINILLA"
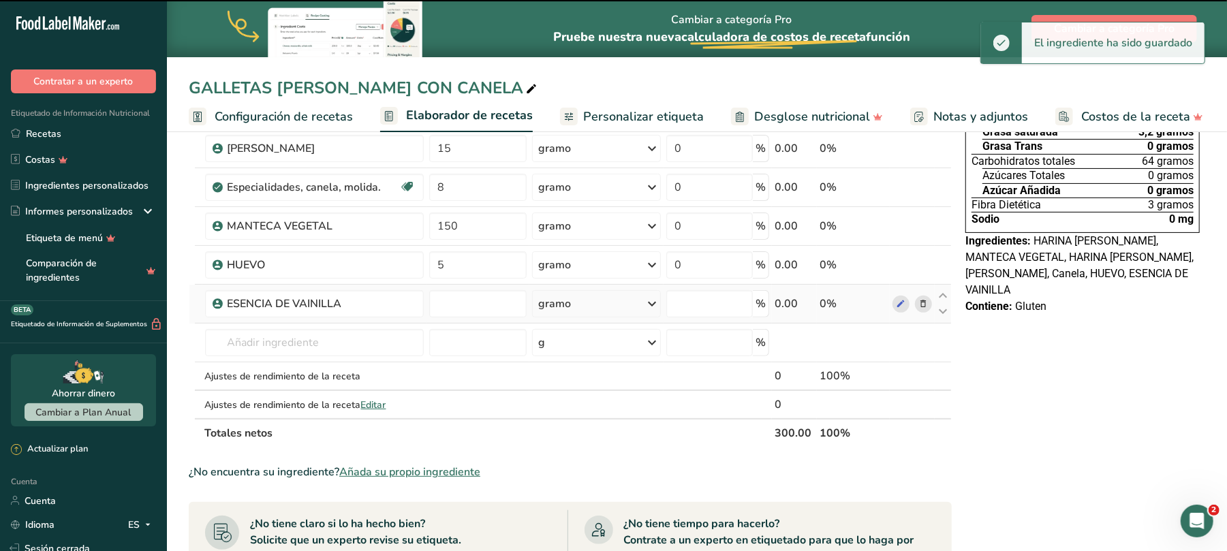
type input "0"
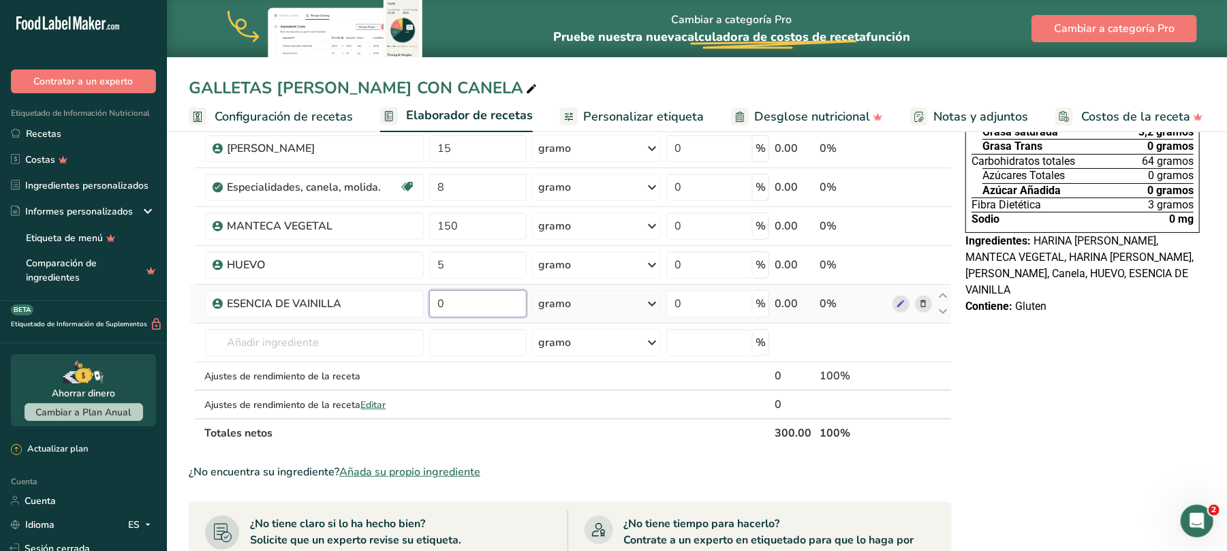
click at [444, 308] on input "0" at bounding box center [477, 303] width 97 height 27
type input "5"
click at [317, 346] on div "Ingrediente * Cantidad * Unidad * Desperdicio * .a-a{fill:#347362;}.b-a{fill:#f…" at bounding box center [570, 234] width 763 height 425
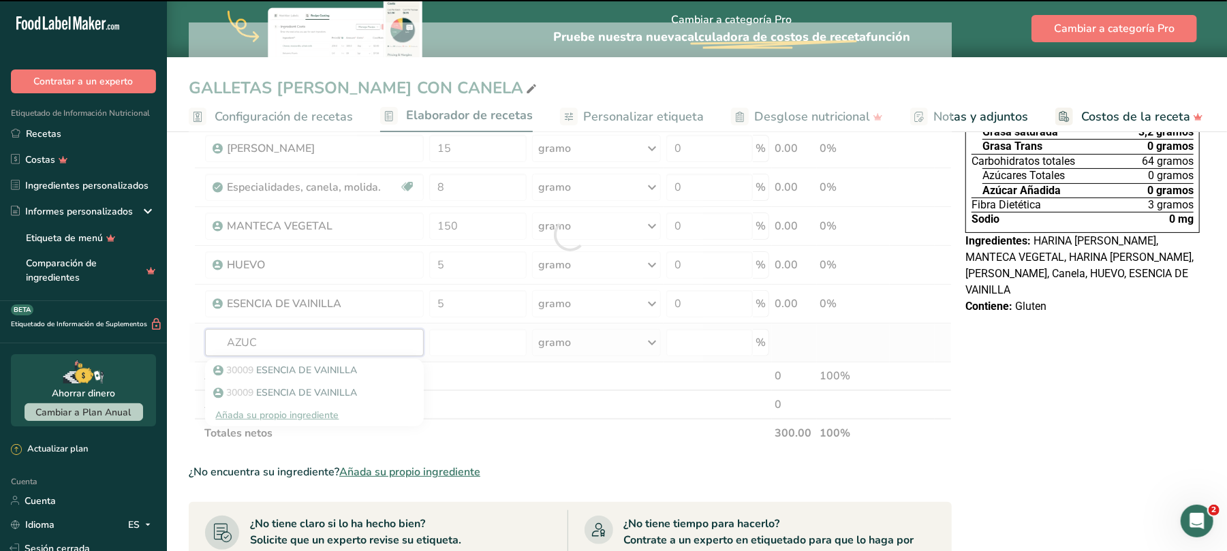
type input "AZUCA"
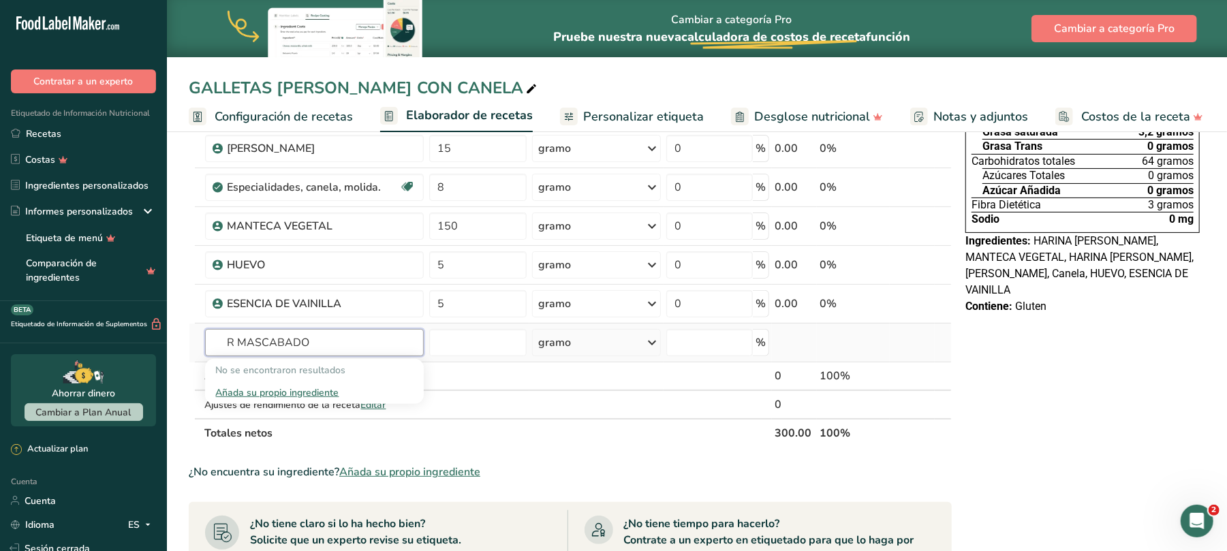
click at [355, 342] on input "R MASCABADO" at bounding box center [314, 342] width 219 height 27
type input "R"
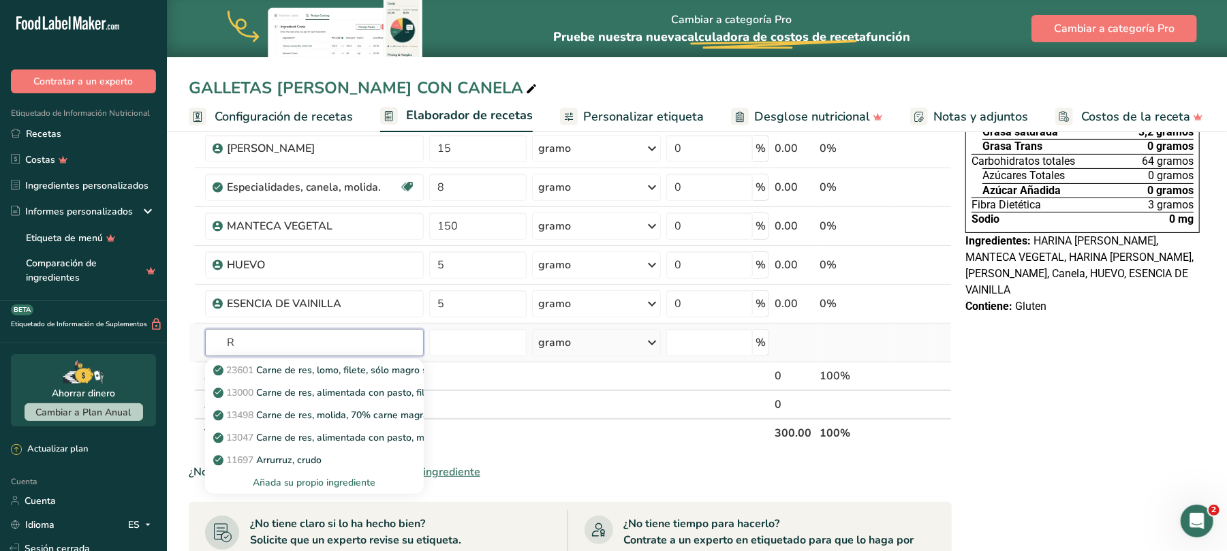
click at [290, 343] on input "R" at bounding box center [314, 342] width 219 height 27
type input "AZUCAR"
click at [335, 391] on font "AZÚCAR MASCABADO" at bounding box center [309, 392] width 104 height 13
type input "AZUCAR MASCABADO"
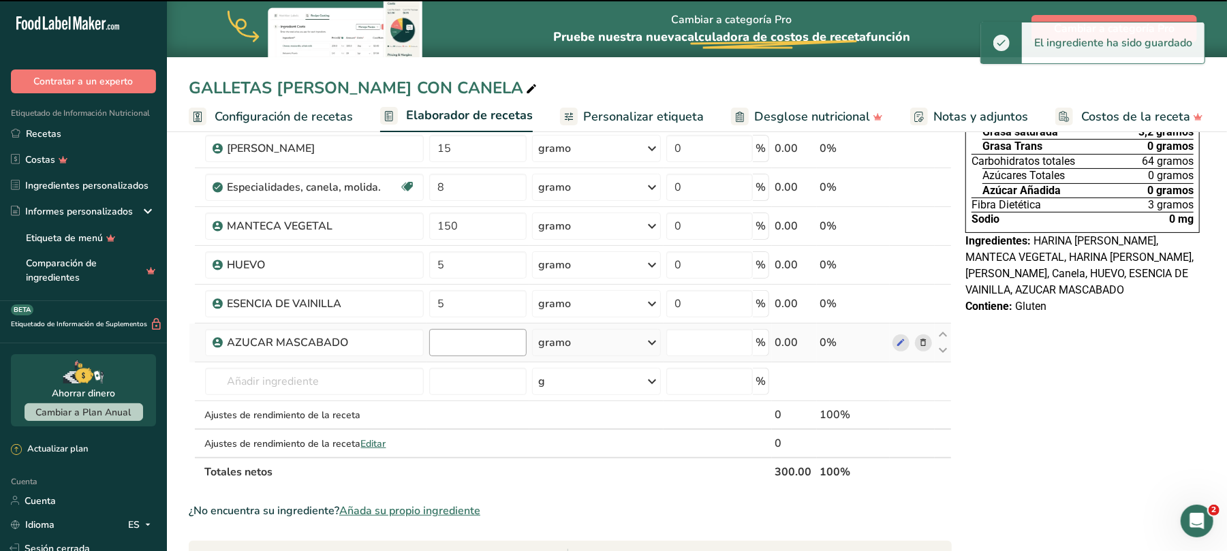
type input "0"
click at [442, 345] on input "0" at bounding box center [477, 342] width 97 height 27
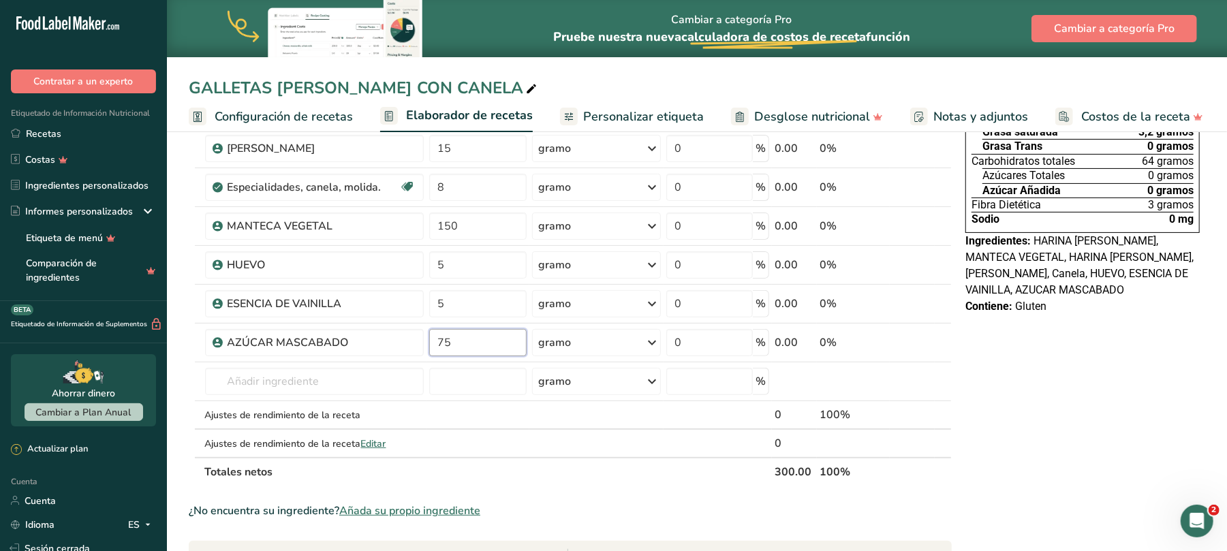
type input "75"
click at [665, 112] on div "GALLETAS [PERSON_NAME] CON CANELA Configuración de recetas Elaborador de receta…" at bounding box center [697, 452] width 1060 height 1012
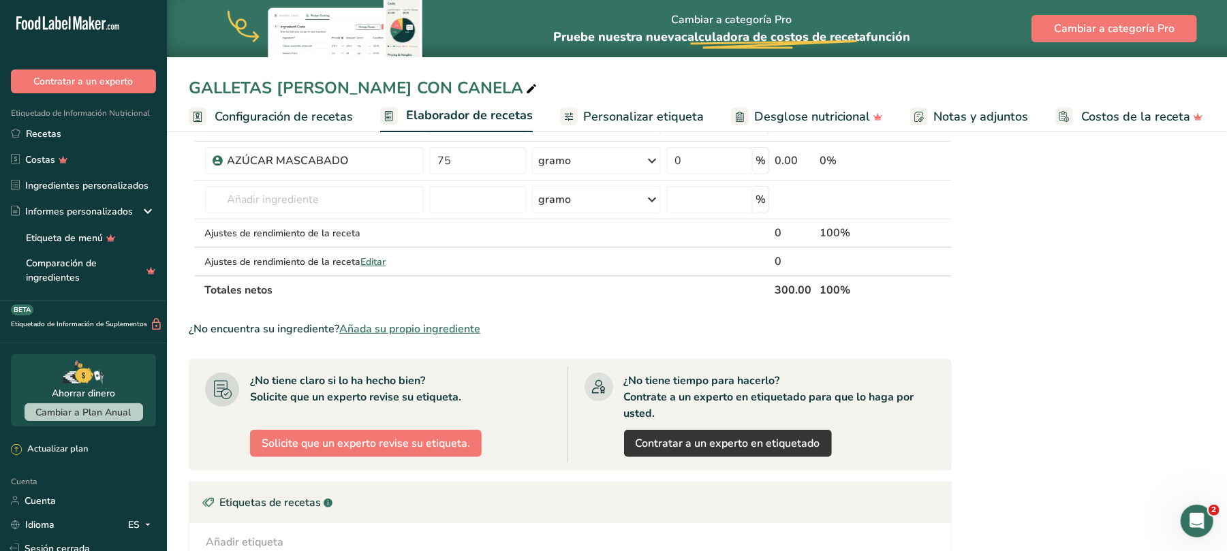
scroll to position [91, 0]
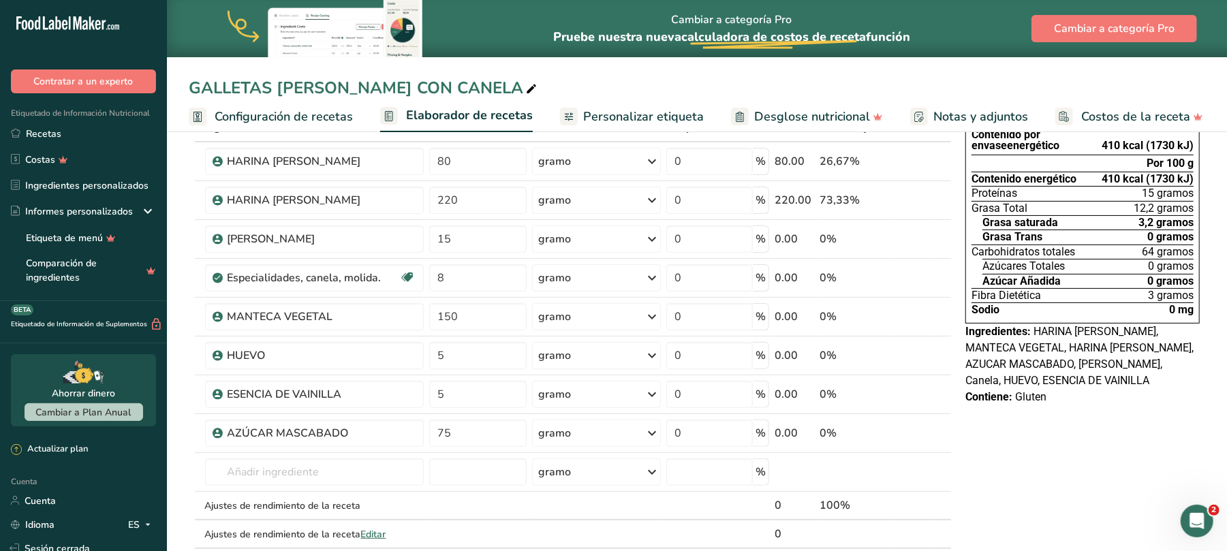
click at [958, 112] on font "Notas y adjuntos" at bounding box center [980, 116] width 95 height 16
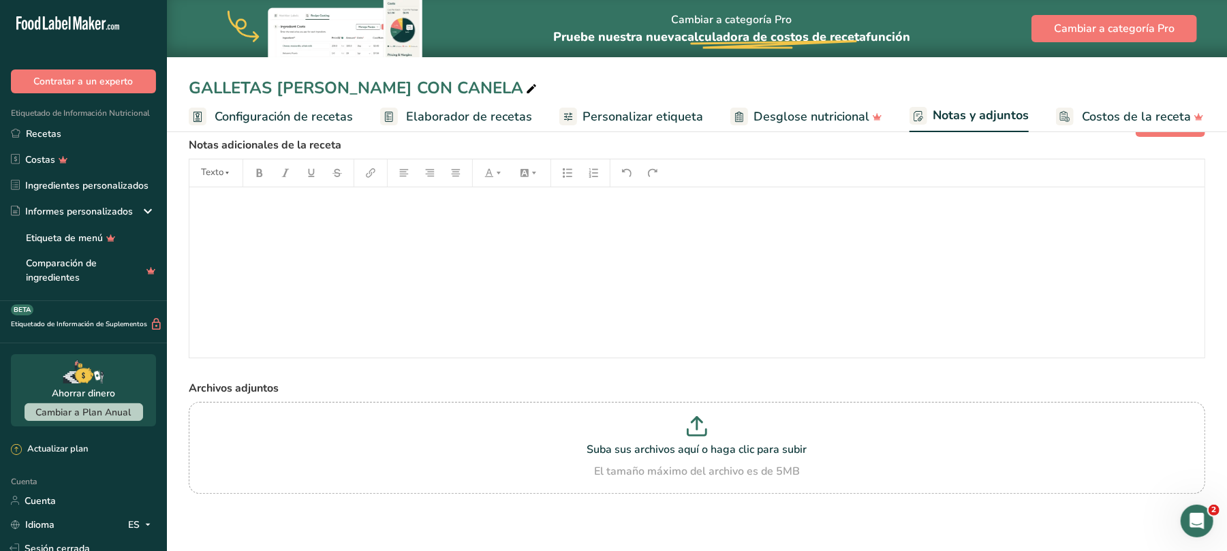
scroll to position [40, 0]
click at [622, 120] on font "Personalizar etiqueta" at bounding box center [643, 116] width 121 height 16
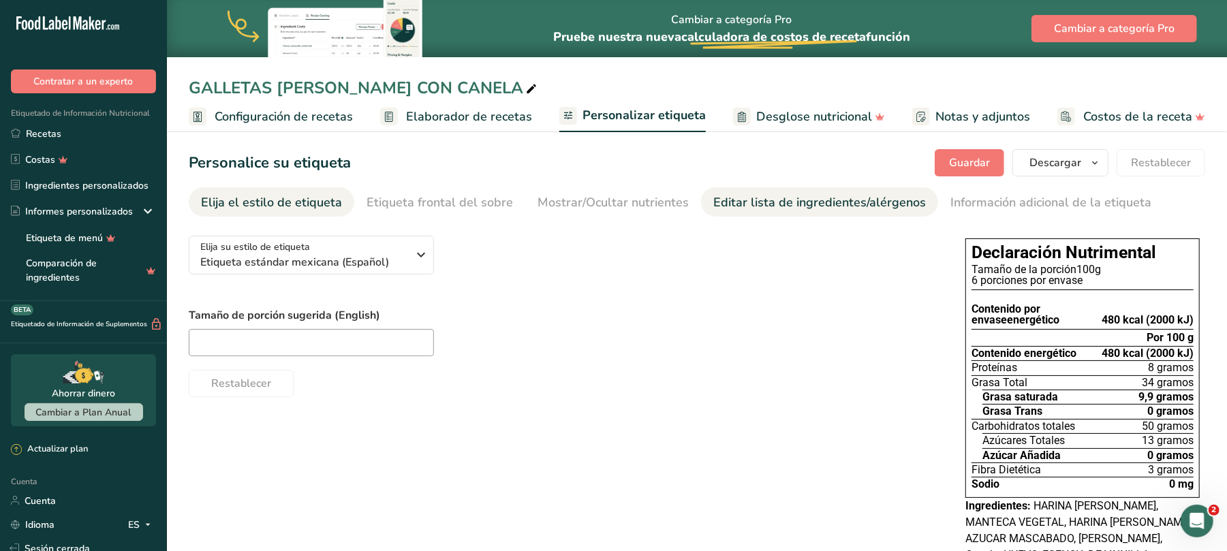
click at [771, 203] on font "Editar lista de ingredientes/alérgenos" at bounding box center [819, 202] width 213 height 16
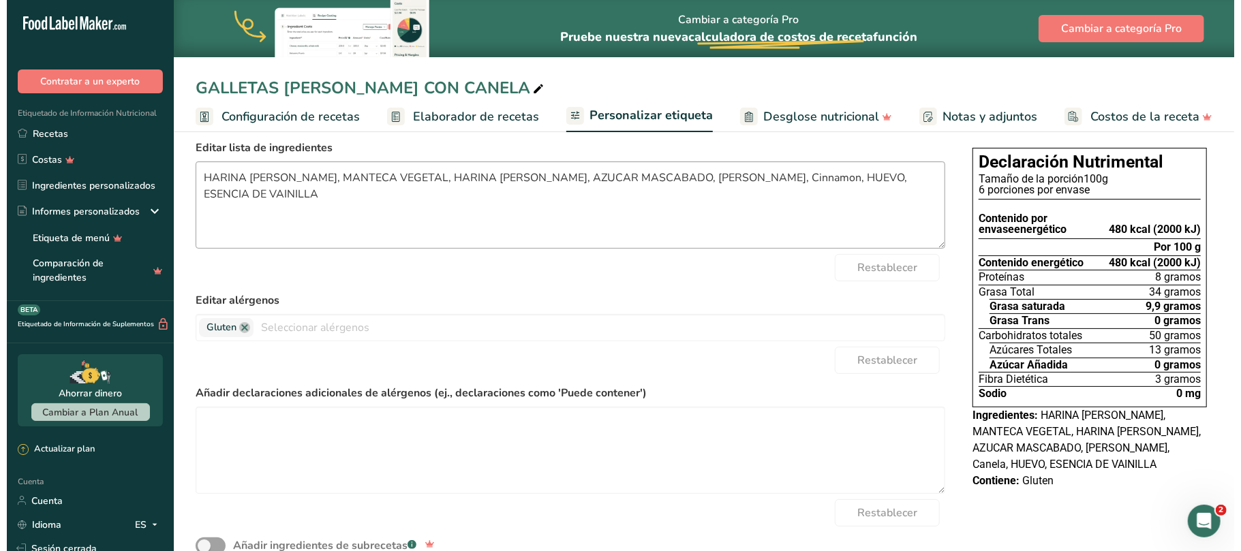
scroll to position [144, 0]
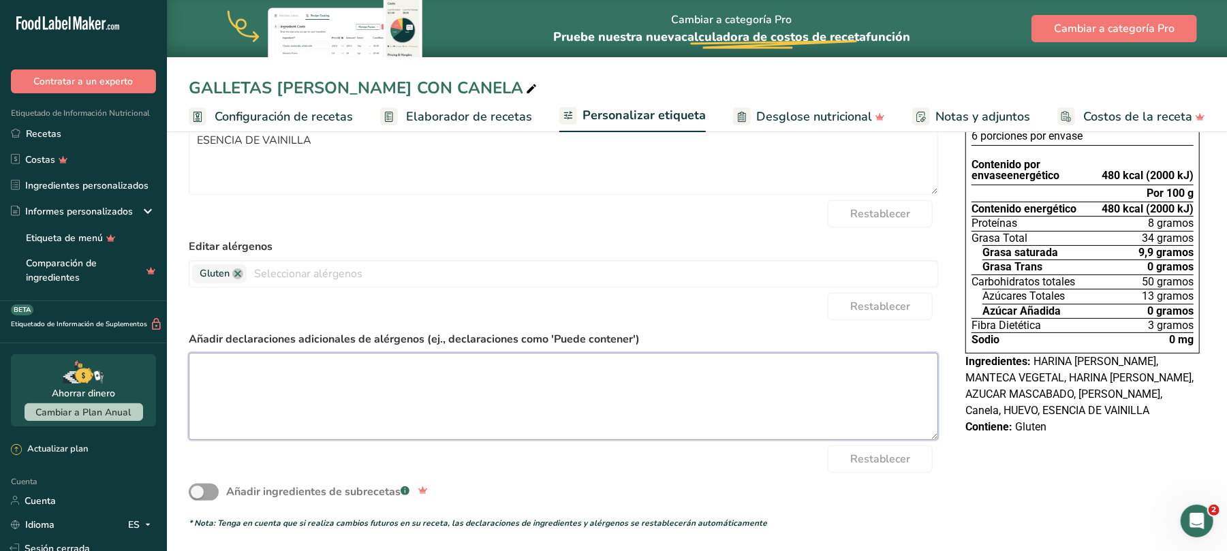
click at [418, 360] on textarea at bounding box center [564, 396] width 750 height 87
type textarea "Puede contener trazas [PERSON_NAME]"
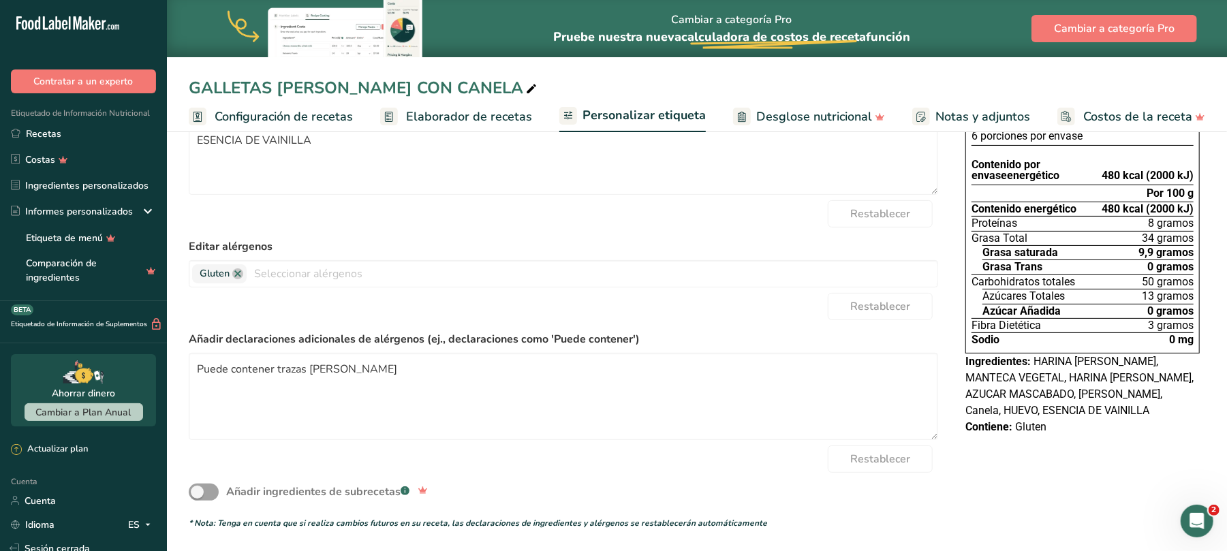
click at [948, 112] on font "Notas y adjuntos" at bounding box center [983, 116] width 95 height 16
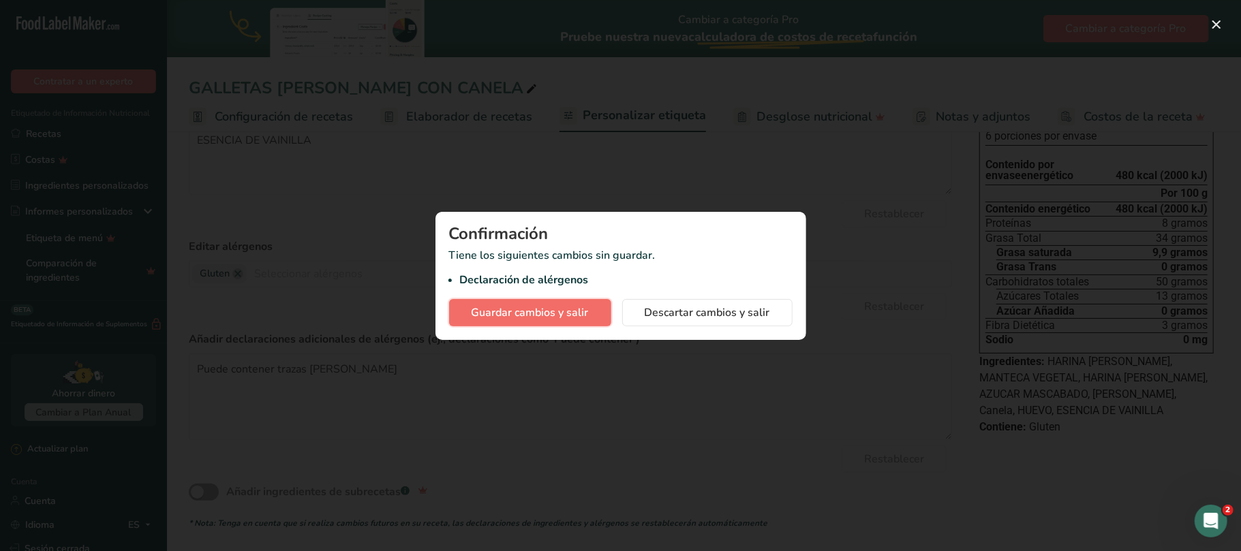
click at [499, 314] on font "Guardar cambios y salir" at bounding box center [530, 312] width 117 height 15
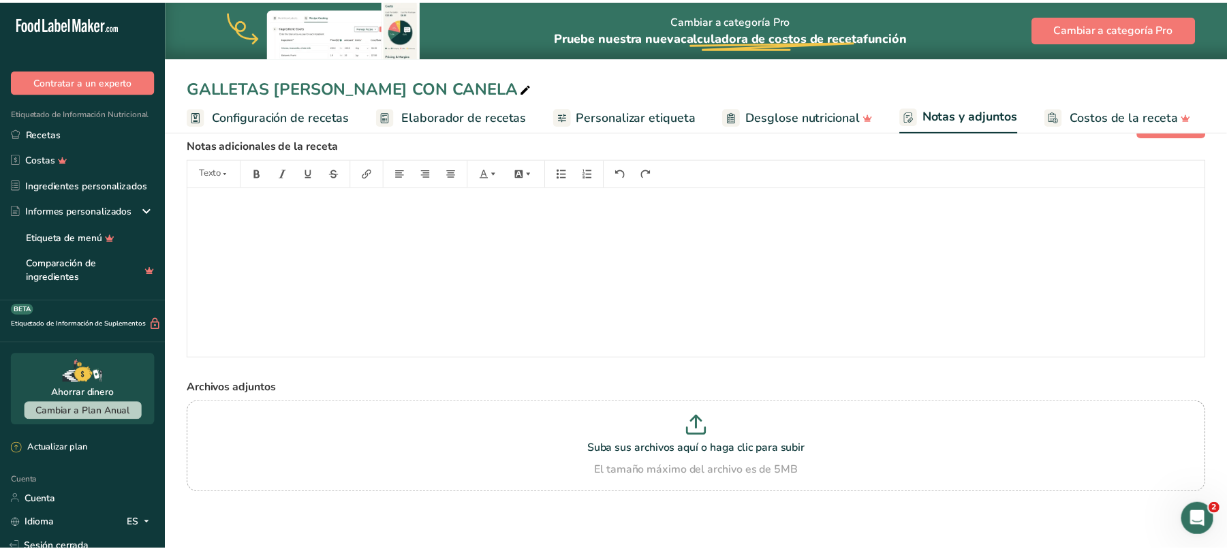
scroll to position [40, 0]
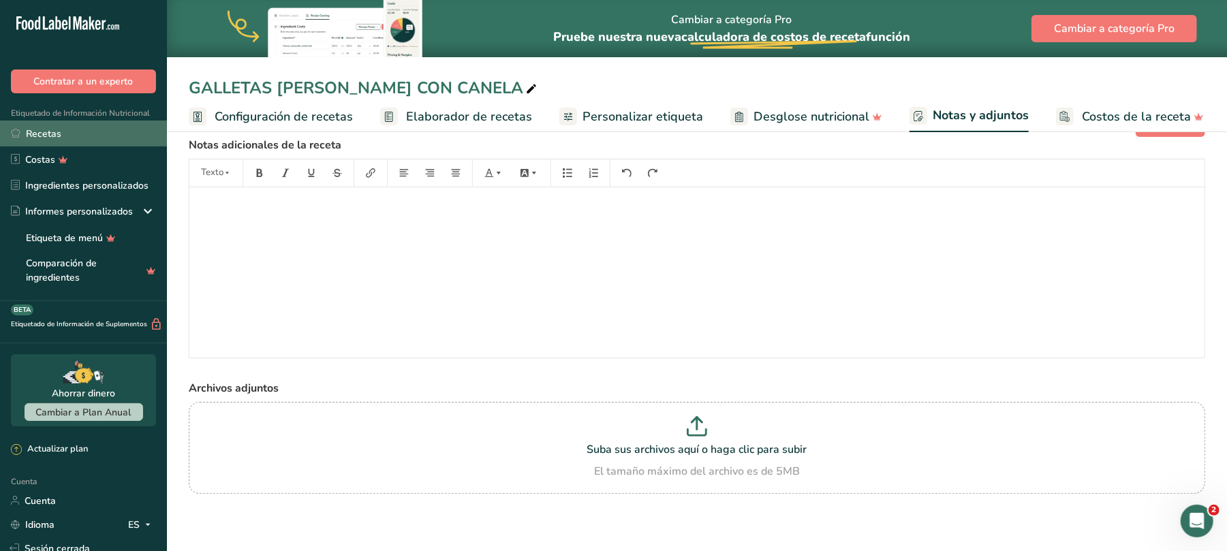
click at [48, 132] on font "Recetas" at bounding box center [43, 133] width 35 height 13
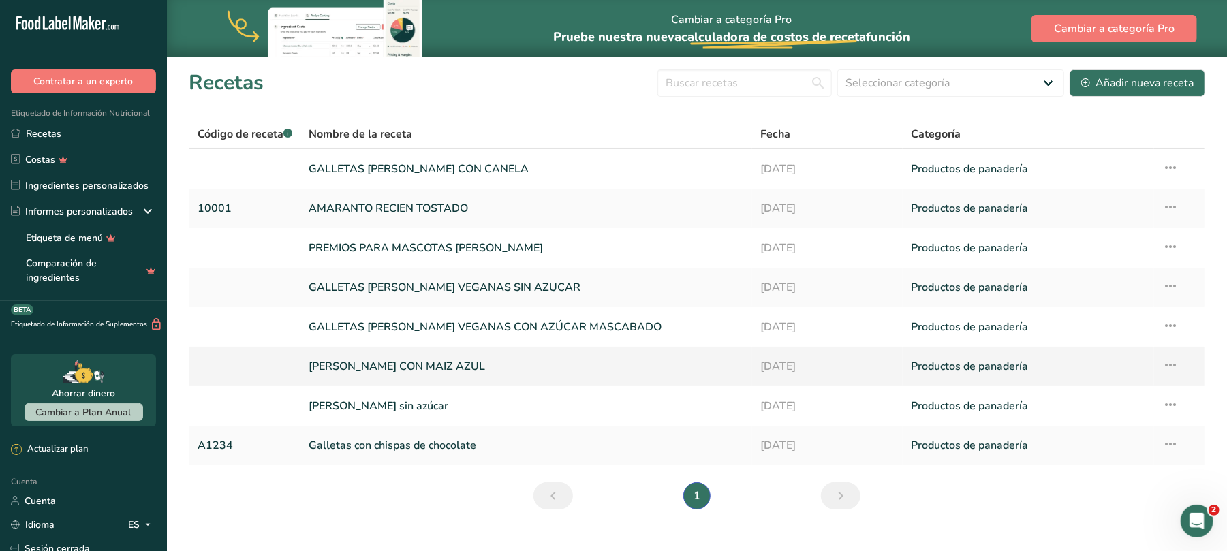
click at [476, 364] on font "[PERSON_NAME] CON MAIZ AZUL" at bounding box center [397, 366] width 176 height 15
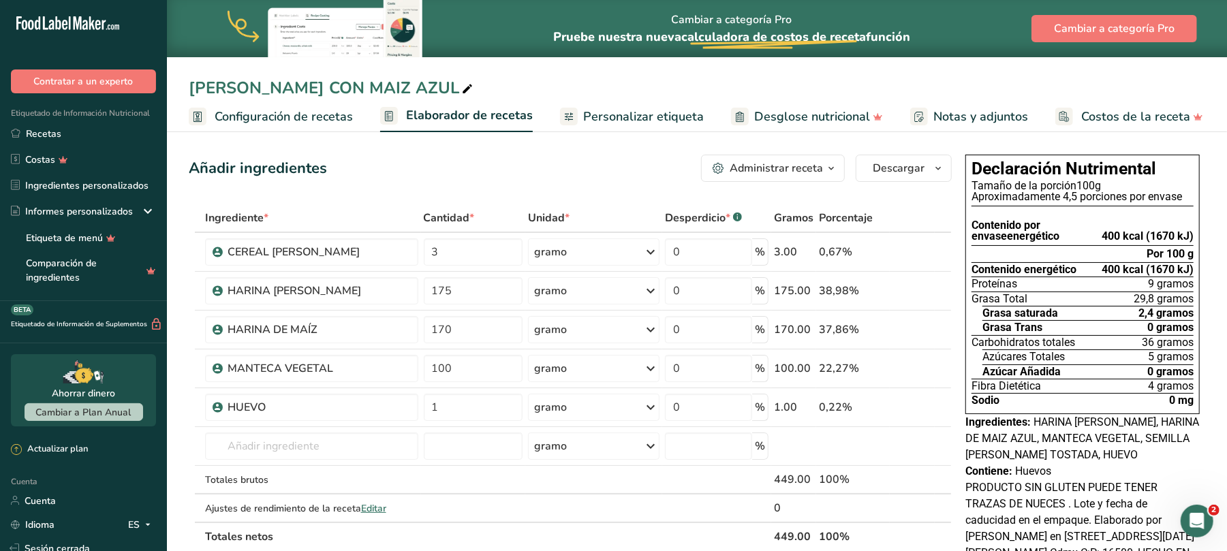
click at [983, 117] on font "Notas y adjuntos" at bounding box center [980, 116] width 95 height 16
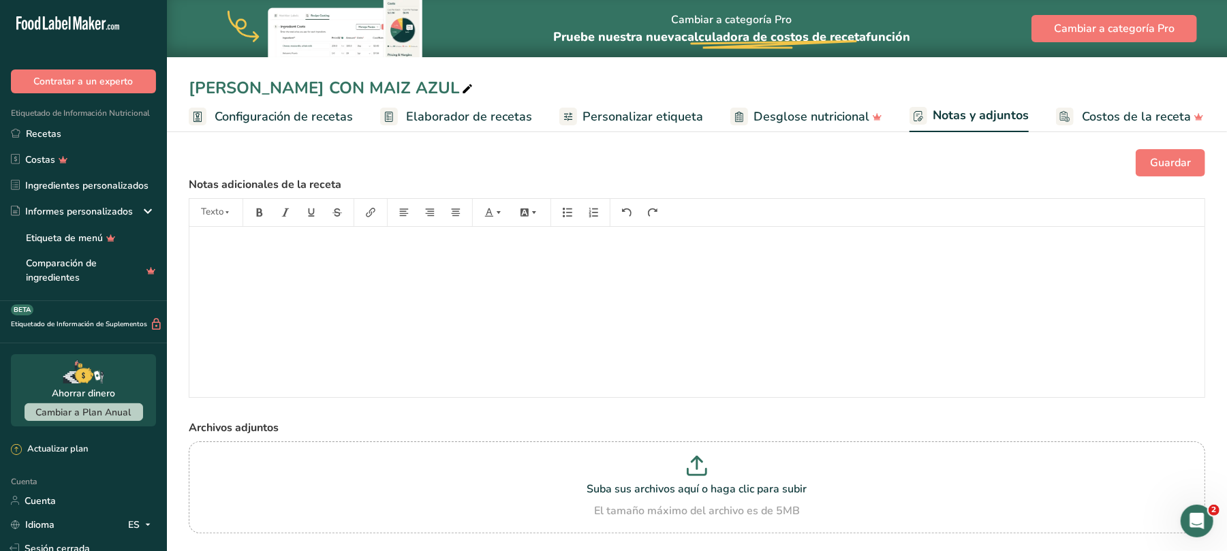
click at [661, 125] on span "Personalizar etiqueta" at bounding box center [643, 117] width 121 height 18
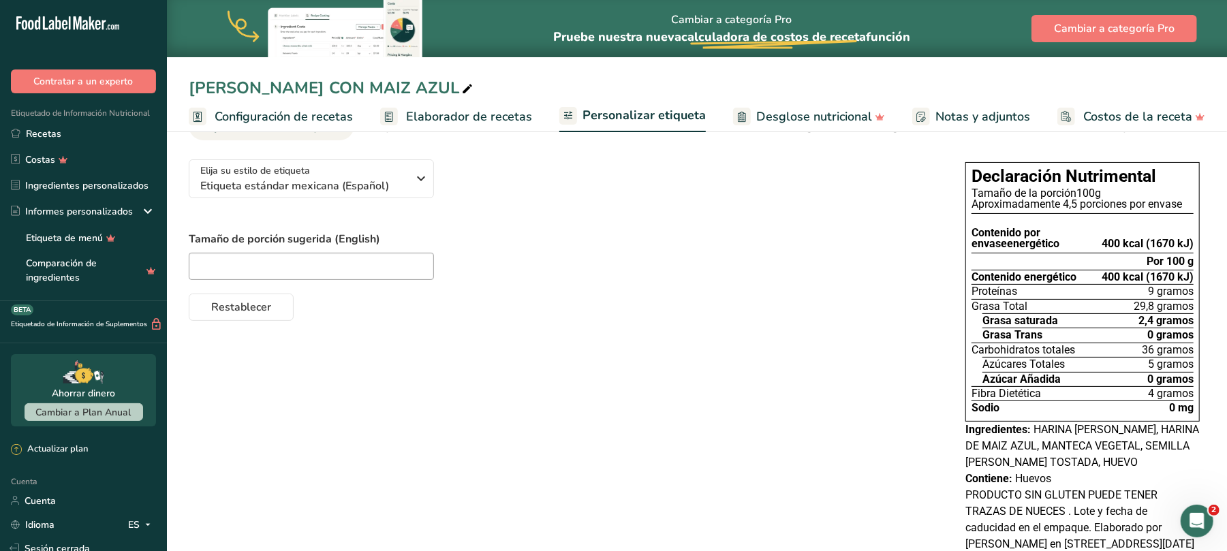
scroll to position [148, 0]
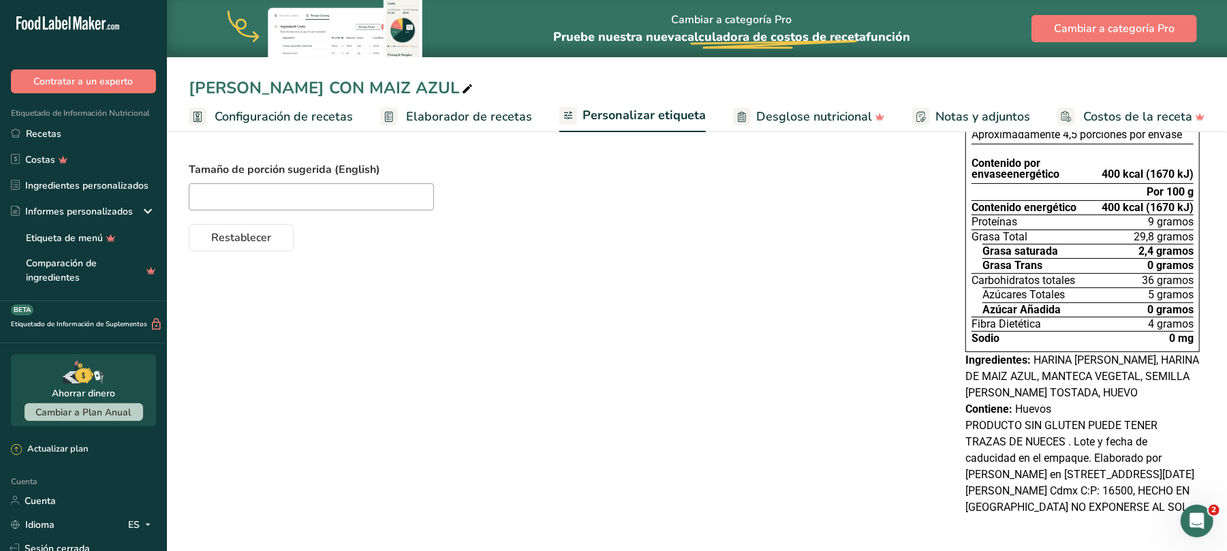
drag, startPoint x: 1031, startPoint y: 443, endPoint x: 1183, endPoint y: 504, distance: 163.9
click at [1183, 504] on div "PRODUCTO SIN GLUTEN PUEDE TENER TRAZAS DE NUECES . Lote y fecha de caducidad en…" at bounding box center [1083, 467] width 234 height 98
copy font "Lote y fecha de caducidad en el empaque. Elaborado por [PERSON_NAME] en [STREET…"
click at [64, 132] on link "Recetas" at bounding box center [83, 134] width 167 height 26
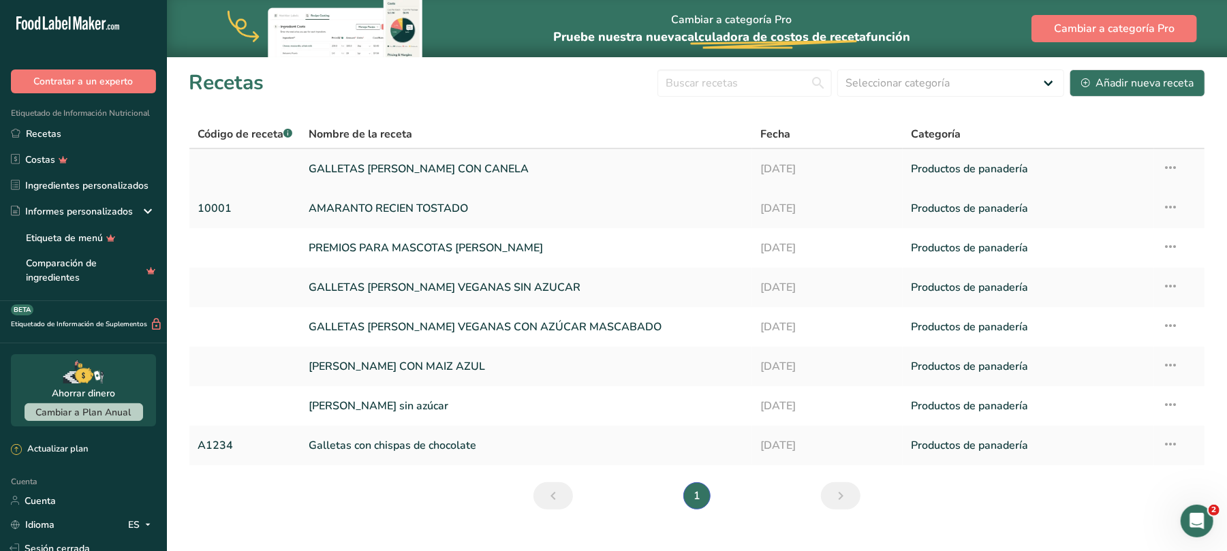
click at [477, 164] on font "GALLETAS [PERSON_NAME] CON CANELA" at bounding box center [419, 168] width 220 height 15
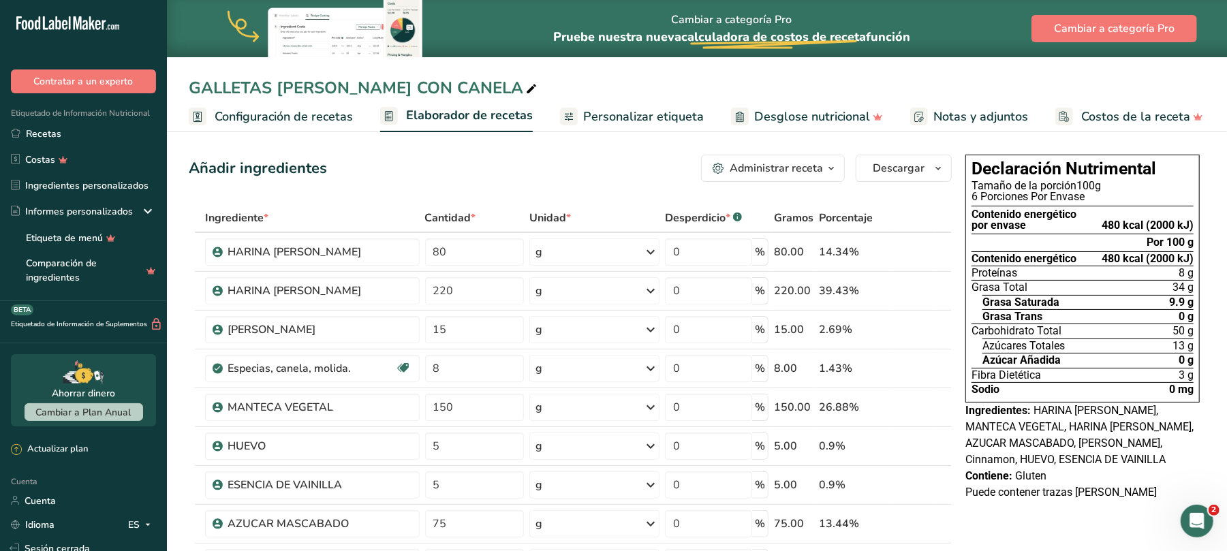
click at [979, 118] on font "Notas y adjuntos" at bounding box center [980, 116] width 95 height 16
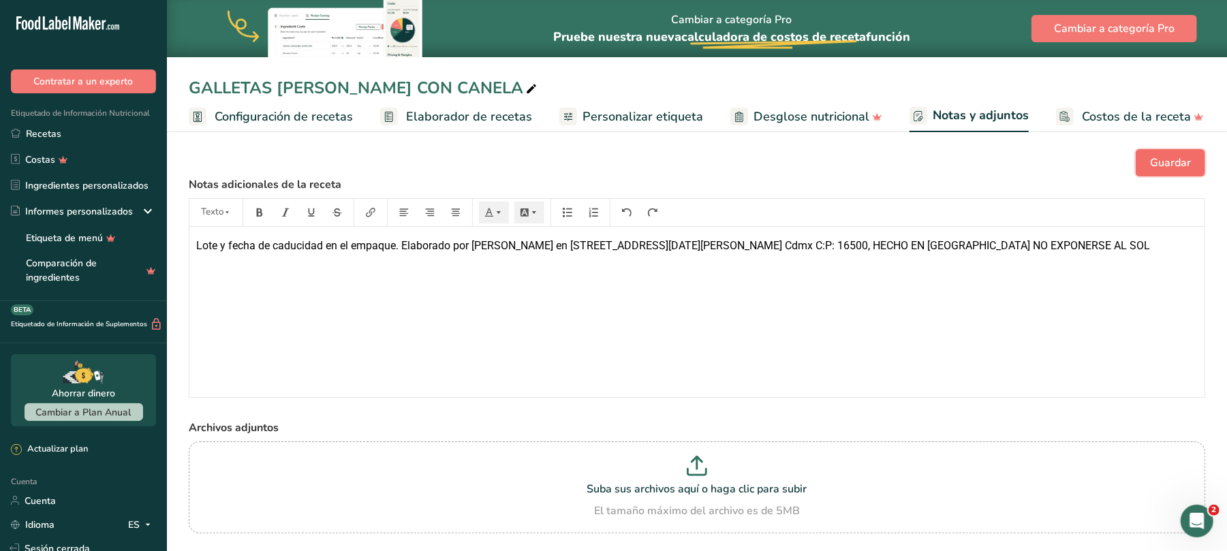
click at [1162, 155] on font "Guardar" at bounding box center [1170, 162] width 41 height 15
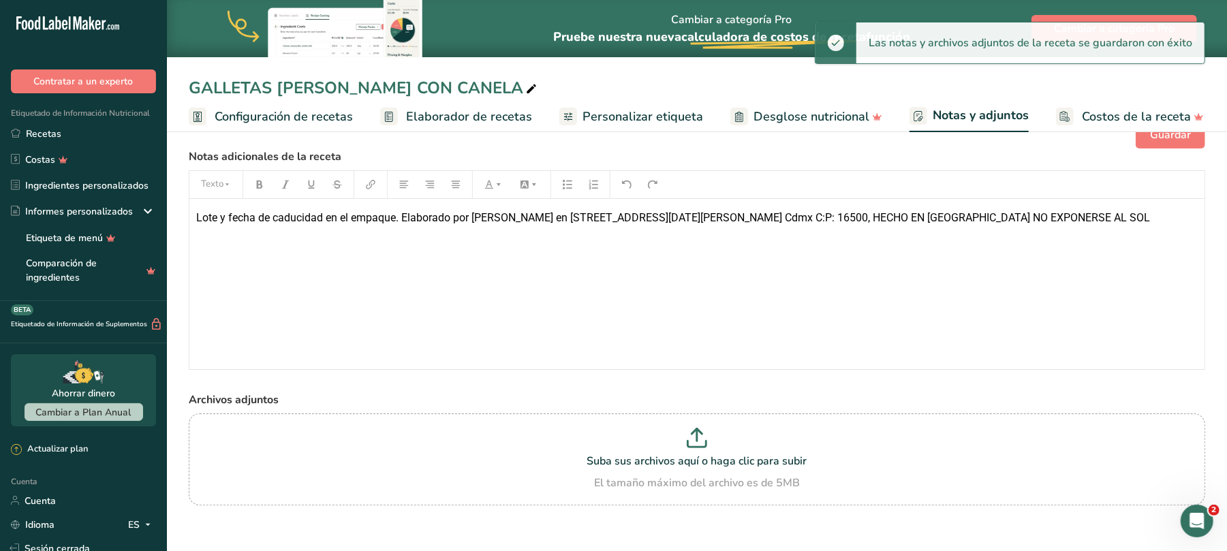
scroll to position [40, 0]
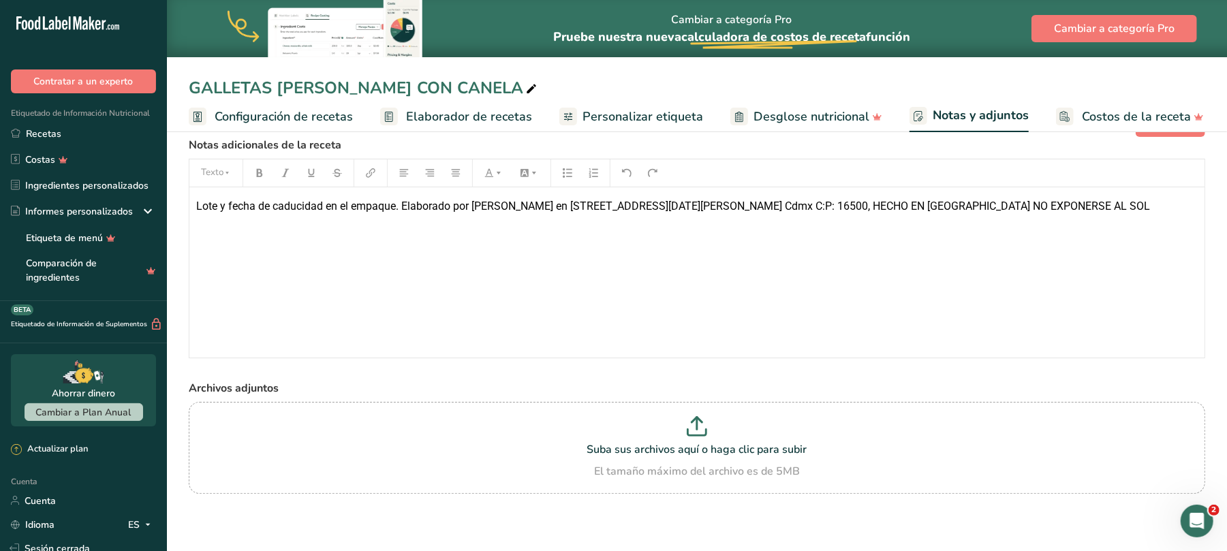
click at [635, 117] on font "Personalizar etiqueta" at bounding box center [643, 116] width 121 height 16
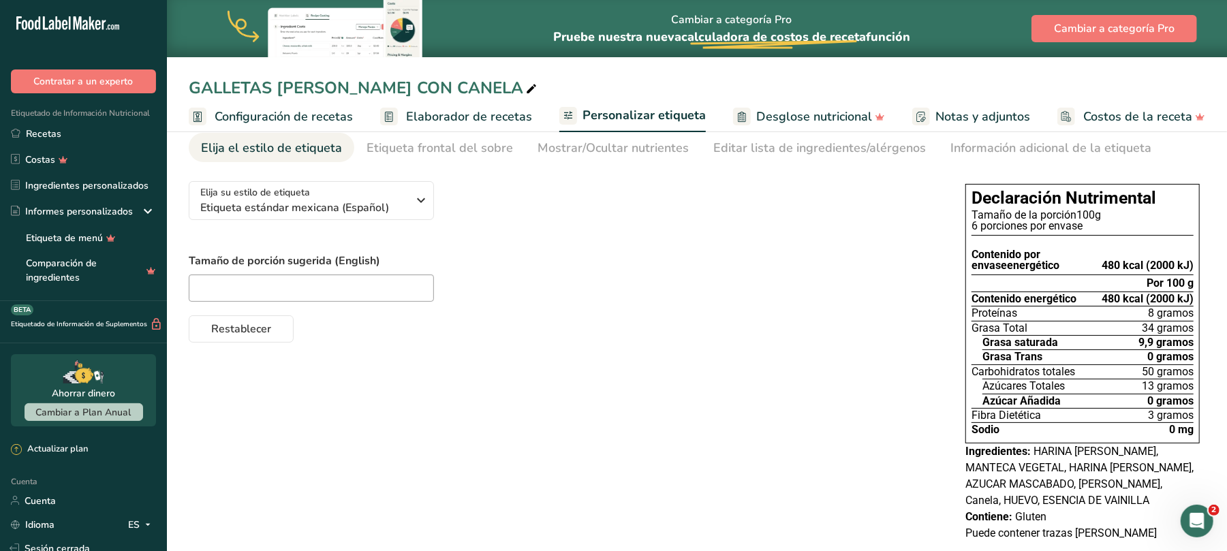
scroll to position [82, 0]
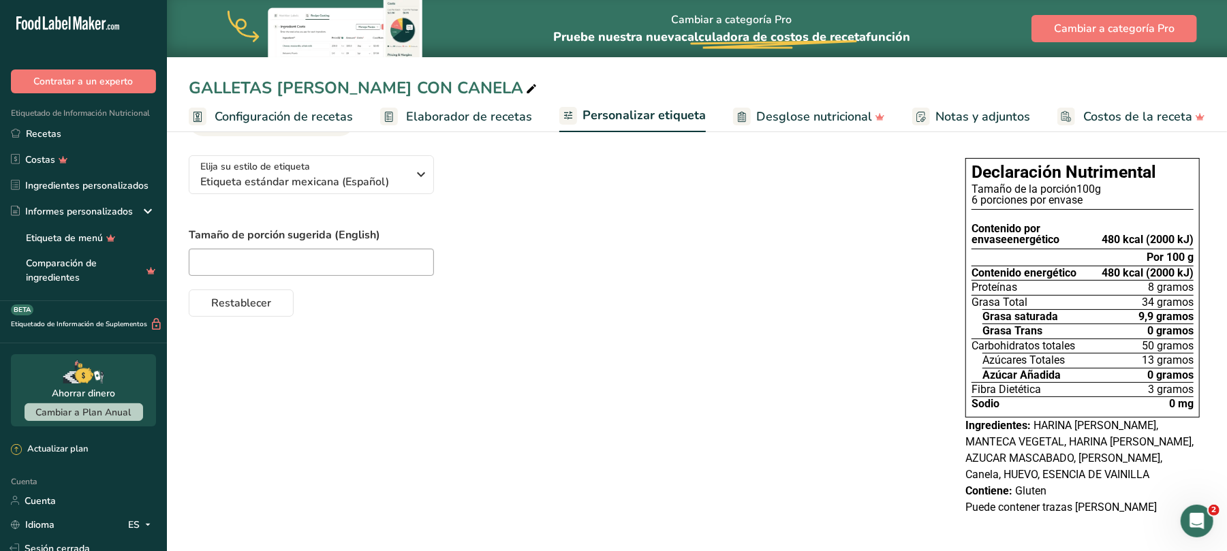
click at [978, 119] on font "Notas y adjuntos" at bounding box center [983, 116] width 95 height 16
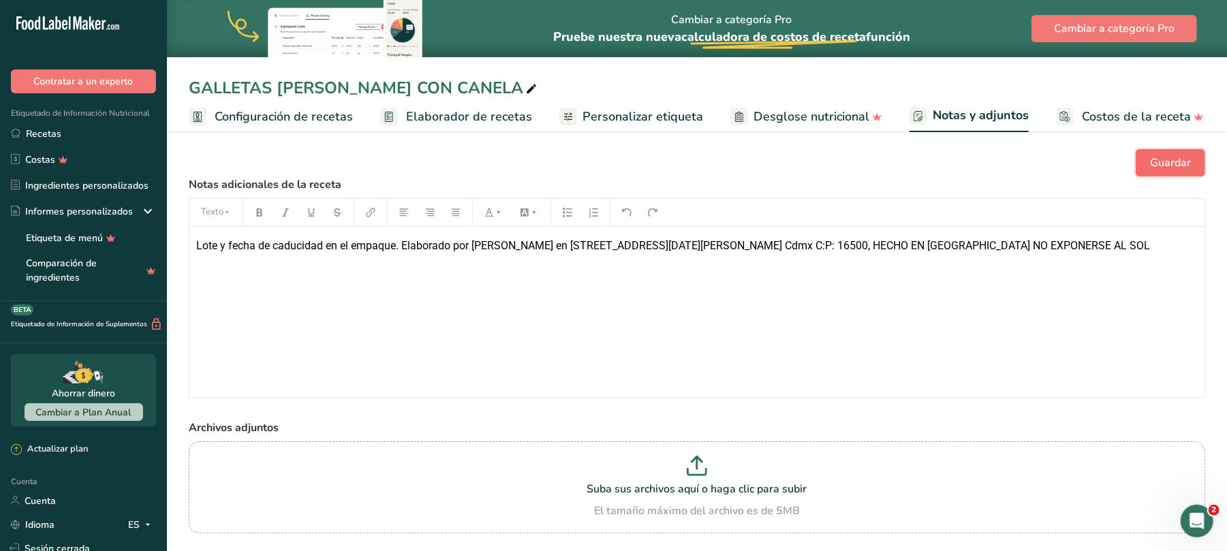
click at [1162, 153] on button "Guardar" at bounding box center [1170, 162] width 69 height 27
click at [633, 117] on font "Personalizar etiqueta" at bounding box center [643, 116] width 121 height 16
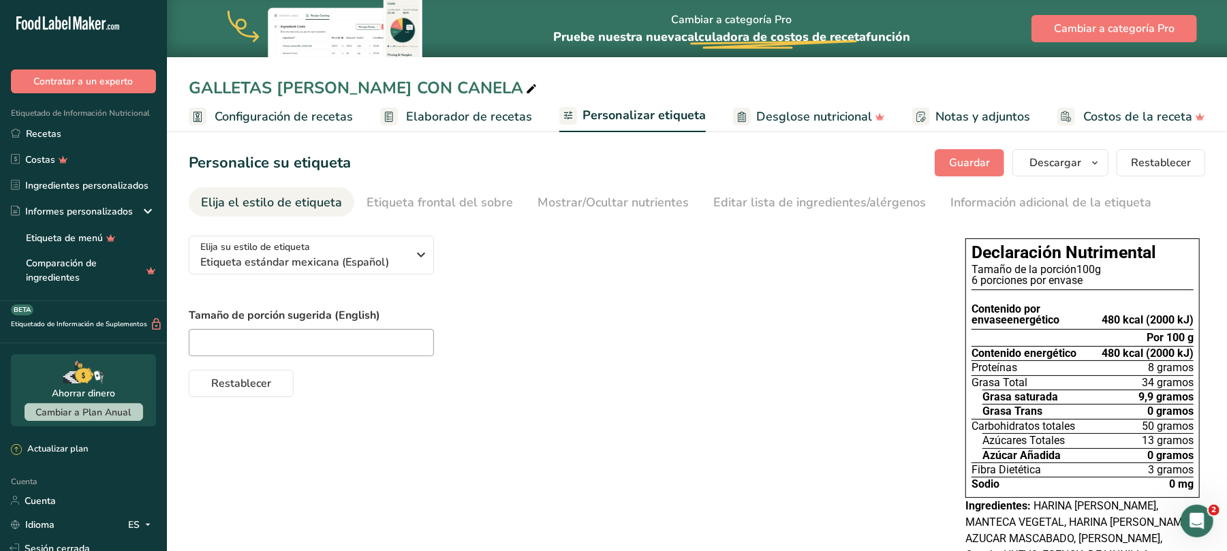
scroll to position [82, 0]
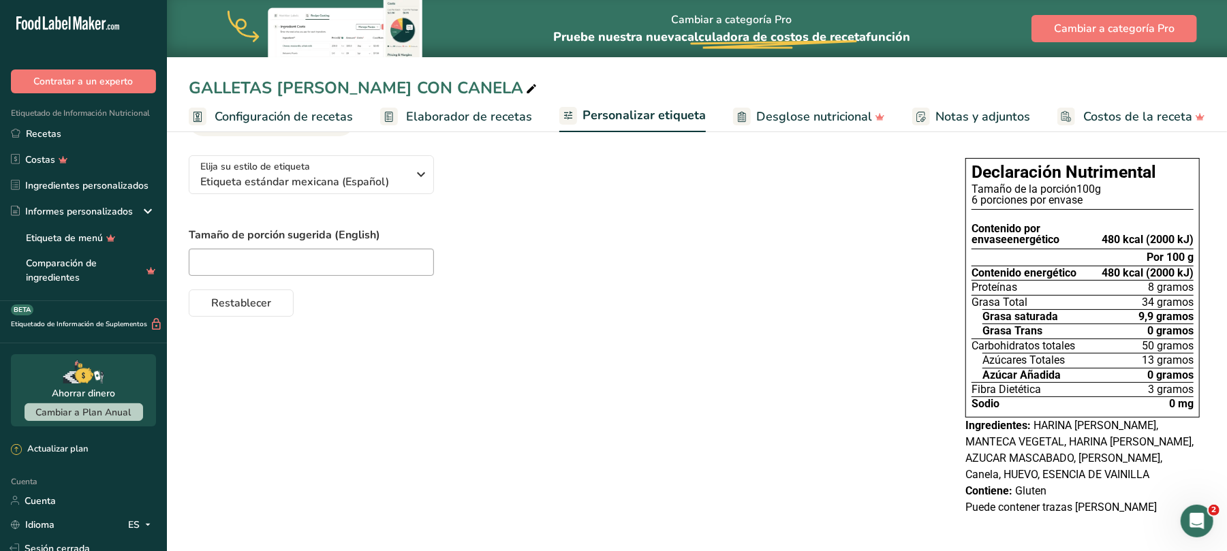
click at [963, 117] on font "Notas y adjuntos" at bounding box center [983, 116] width 95 height 16
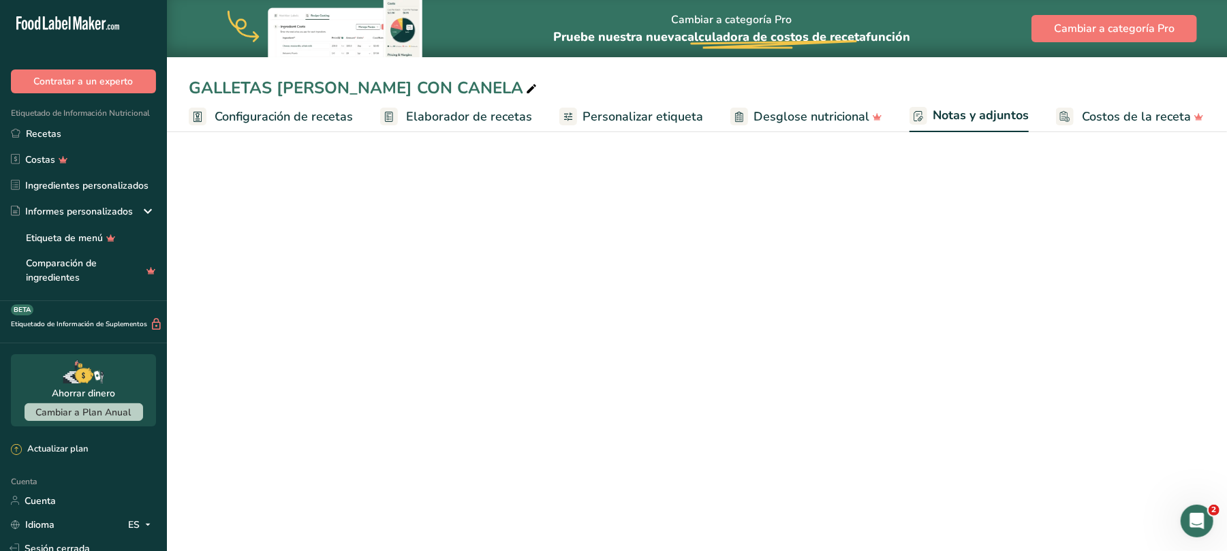
scroll to position [12, 0]
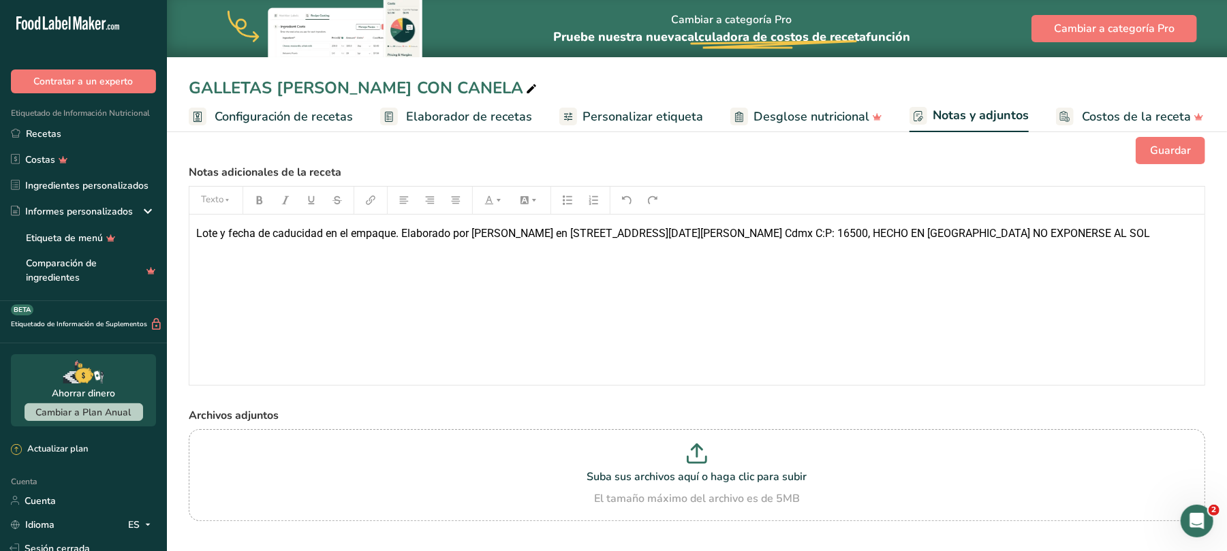
click at [470, 115] on font "Elaborador de recetas" at bounding box center [469, 116] width 126 height 16
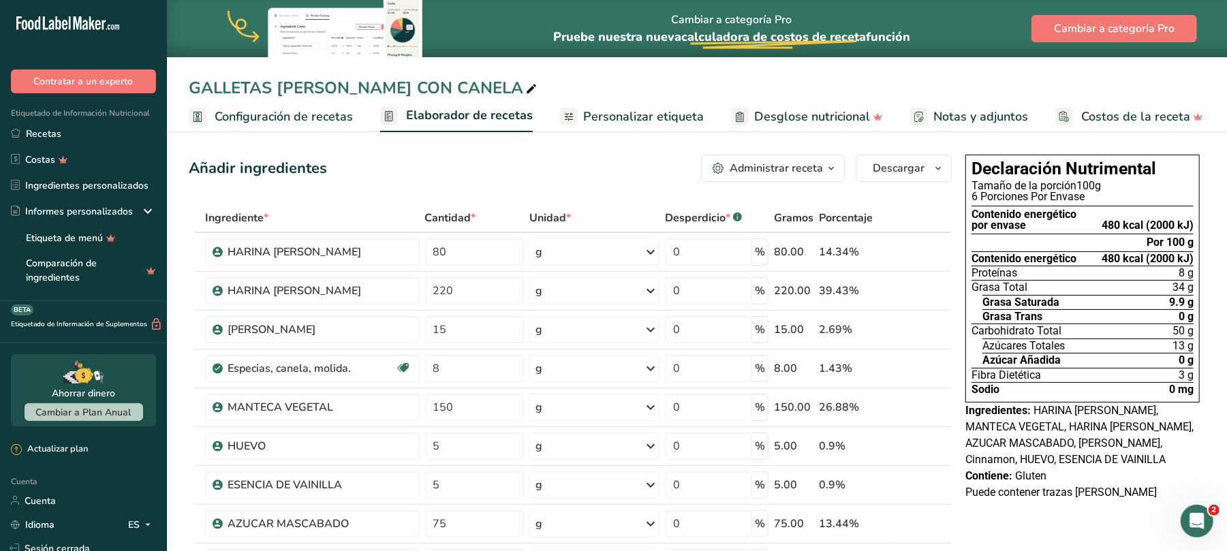
click at [676, 118] on font "Personalizar etiqueta" at bounding box center [643, 116] width 121 height 16
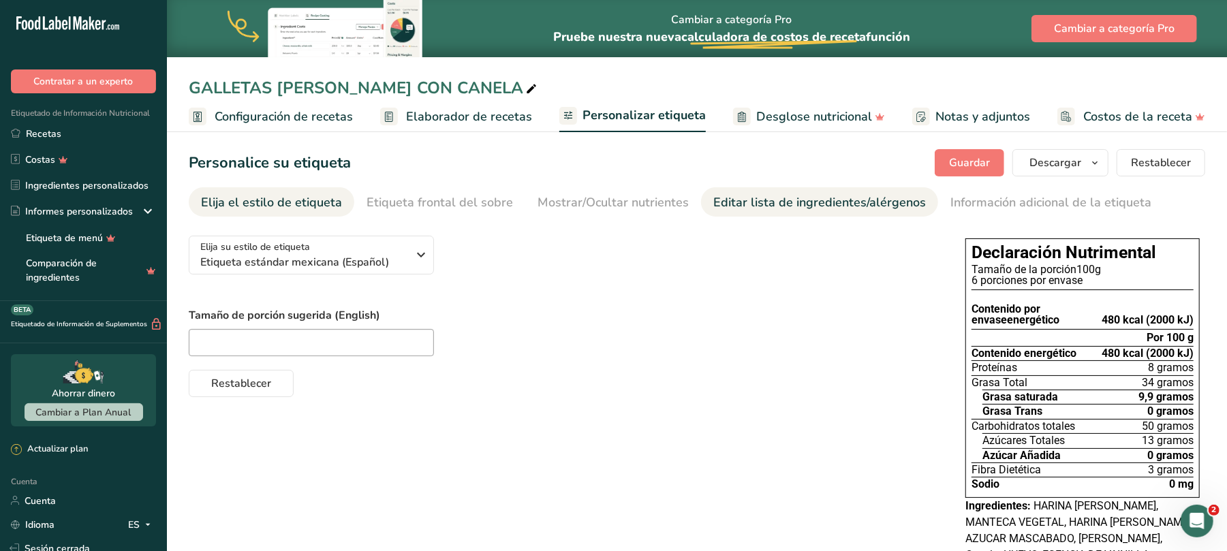
scroll to position [82, 0]
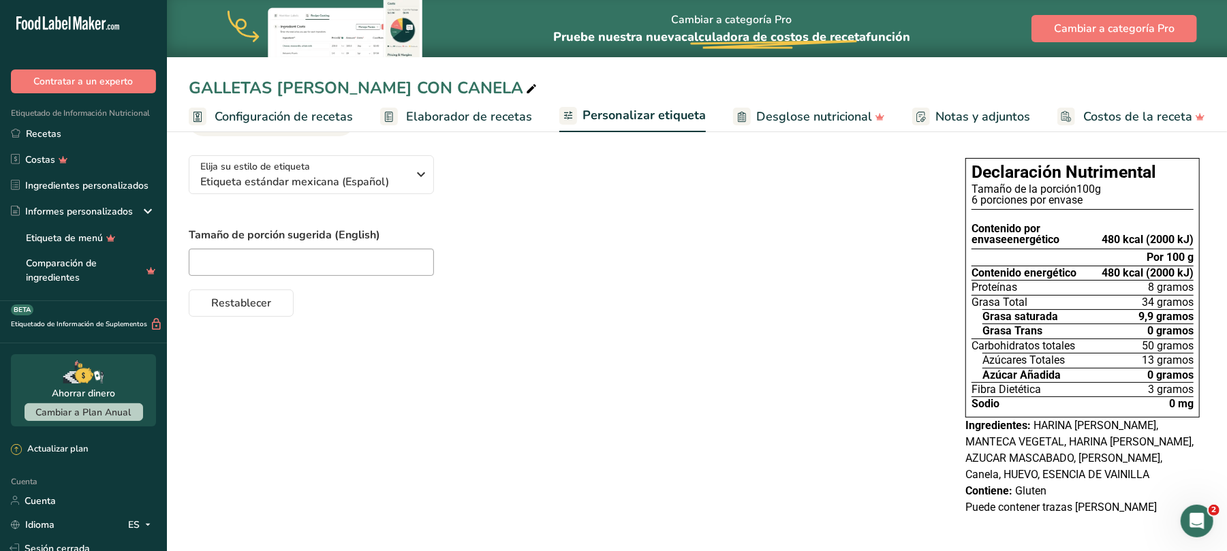
click at [791, 116] on font "Desglose nutricional" at bounding box center [814, 116] width 116 height 16
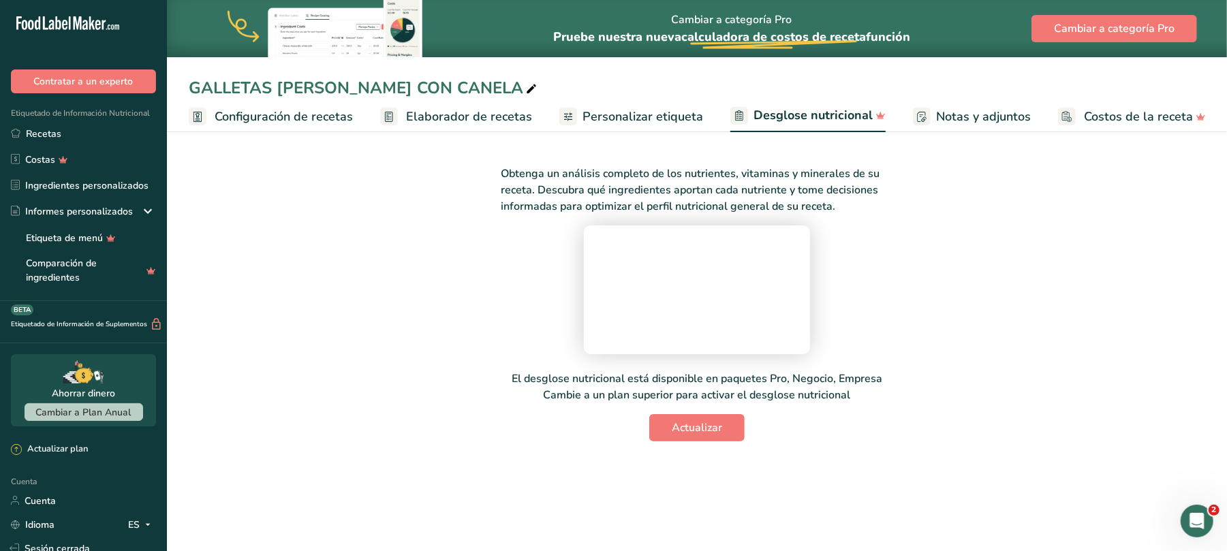
click at [946, 120] on font "Notas y adjuntos" at bounding box center [983, 116] width 95 height 16
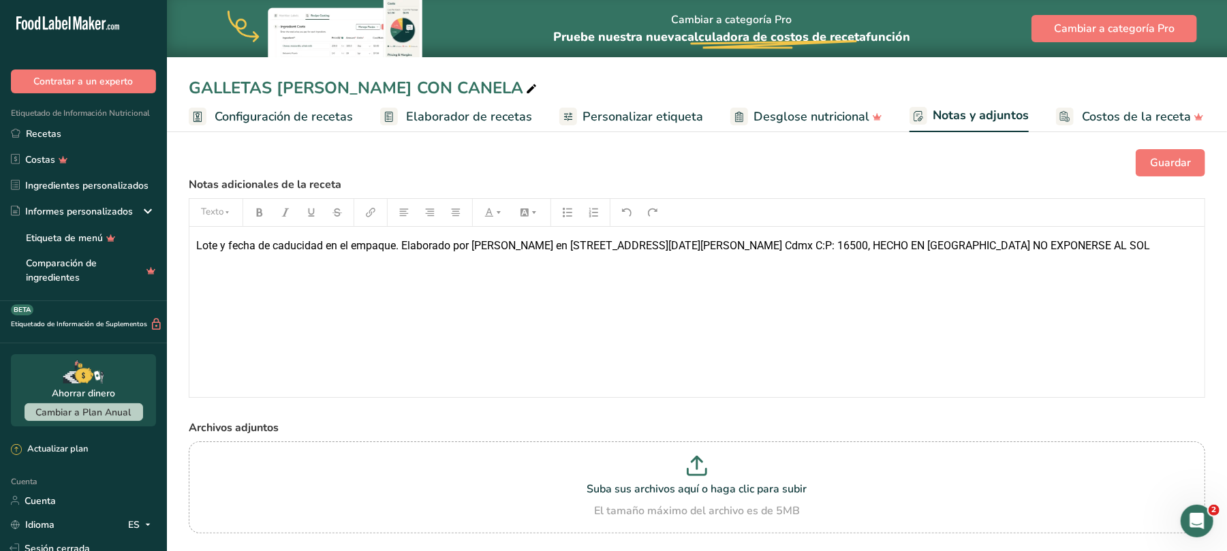
click at [506, 119] on font "Elaborador de recetas" at bounding box center [469, 116] width 126 height 16
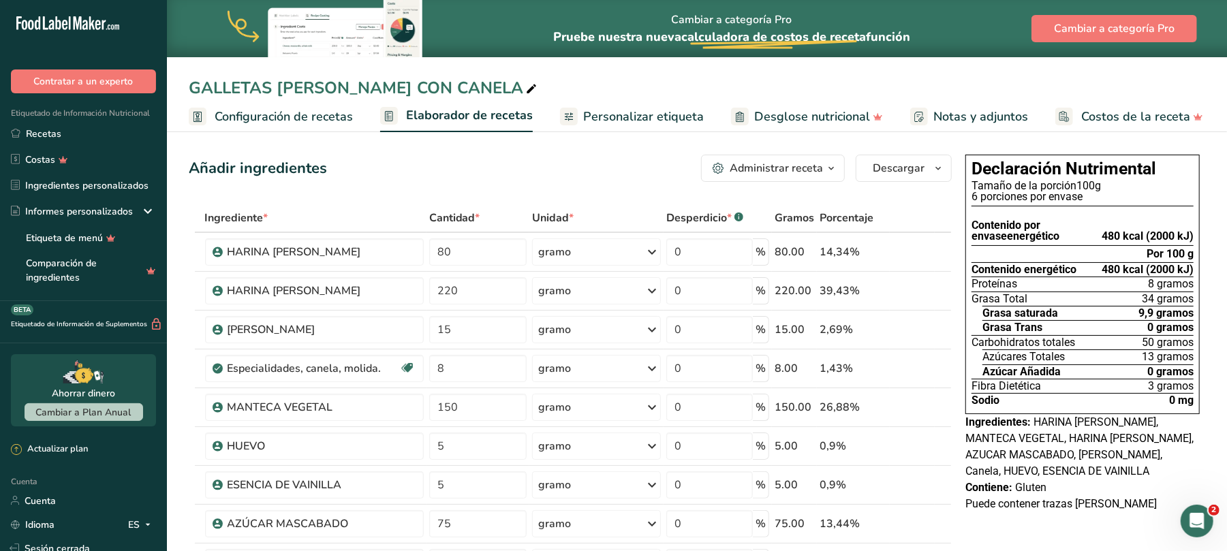
click at [660, 110] on font "Personalizar etiqueta" at bounding box center [643, 116] width 121 height 16
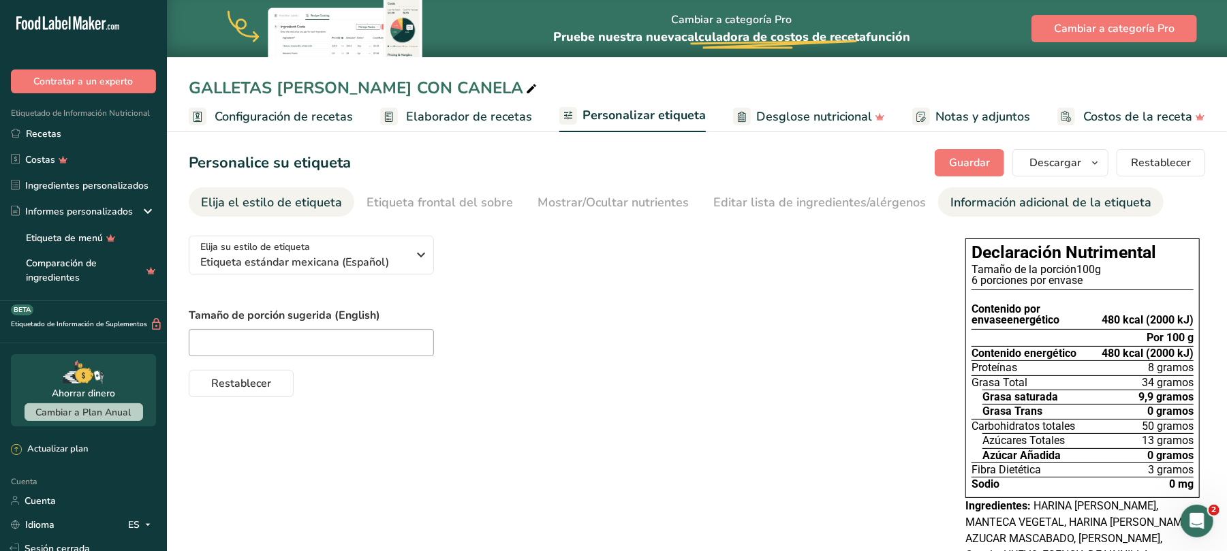
click at [1020, 205] on font "Información adicional de la etiqueta" at bounding box center [1051, 202] width 201 height 16
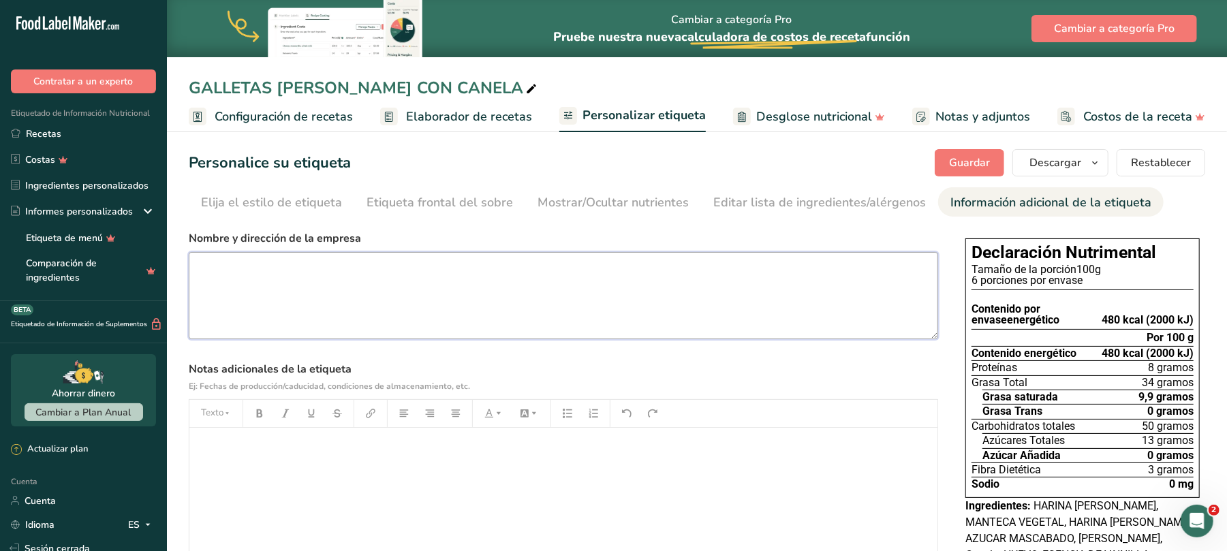
click at [322, 275] on textarea at bounding box center [564, 295] width 750 height 87
paste textarea "Lote y fecha de caducidad en el empaque. Elaborado por [PERSON_NAME] en [STREET…"
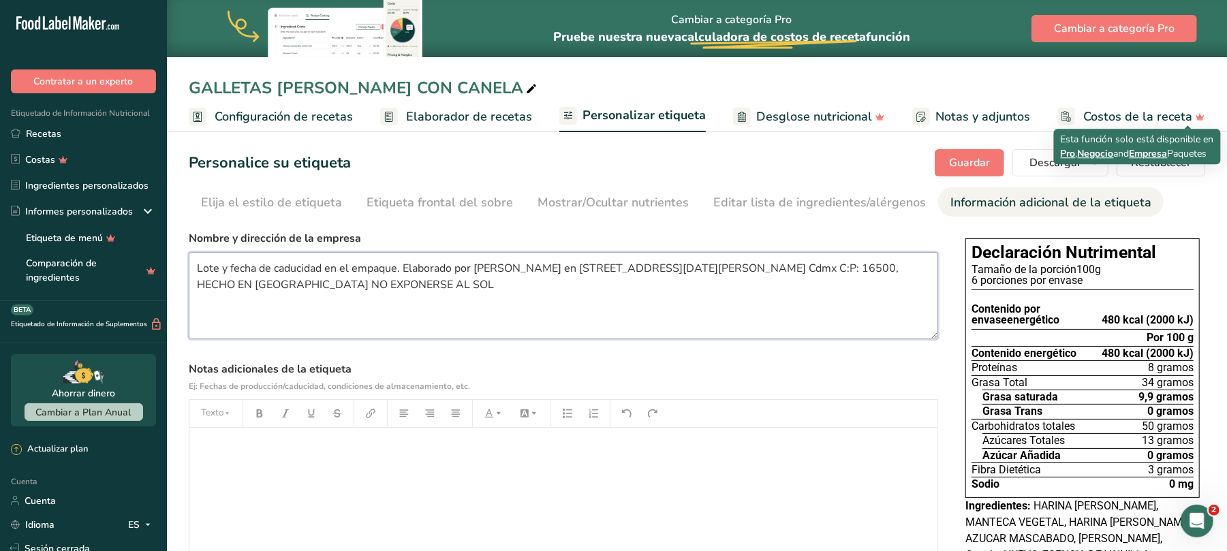
type textarea "Lote y fecha de caducidad en el empaque. Elaborado por [PERSON_NAME] en [STREET…"
click at [946, 164] on button "Guardar" at bounding box center [969, 162] width 69 height 27
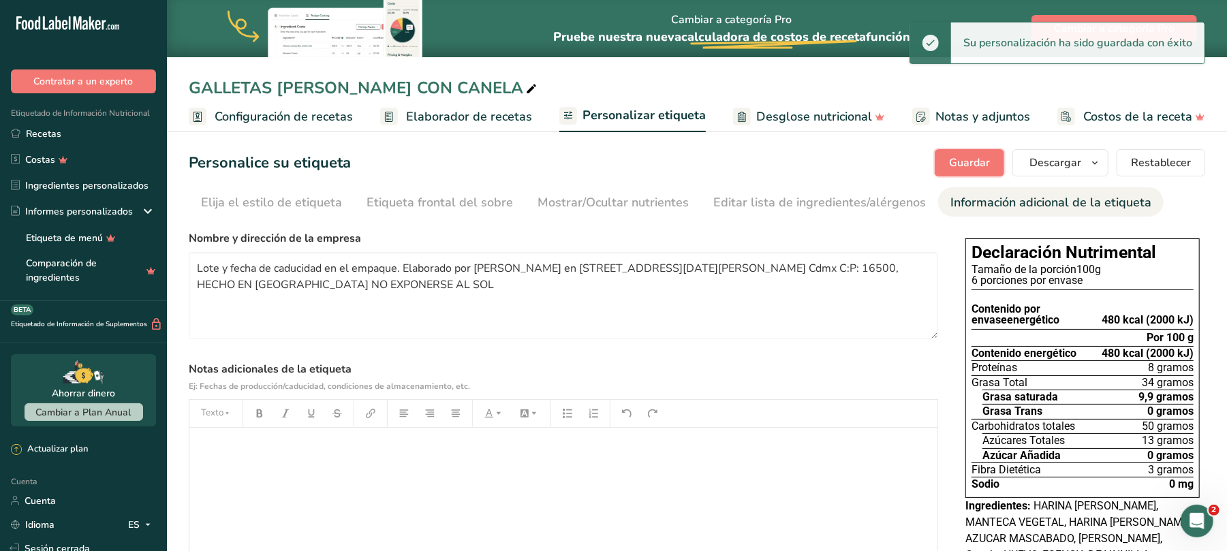
scroll to position [181, 0]
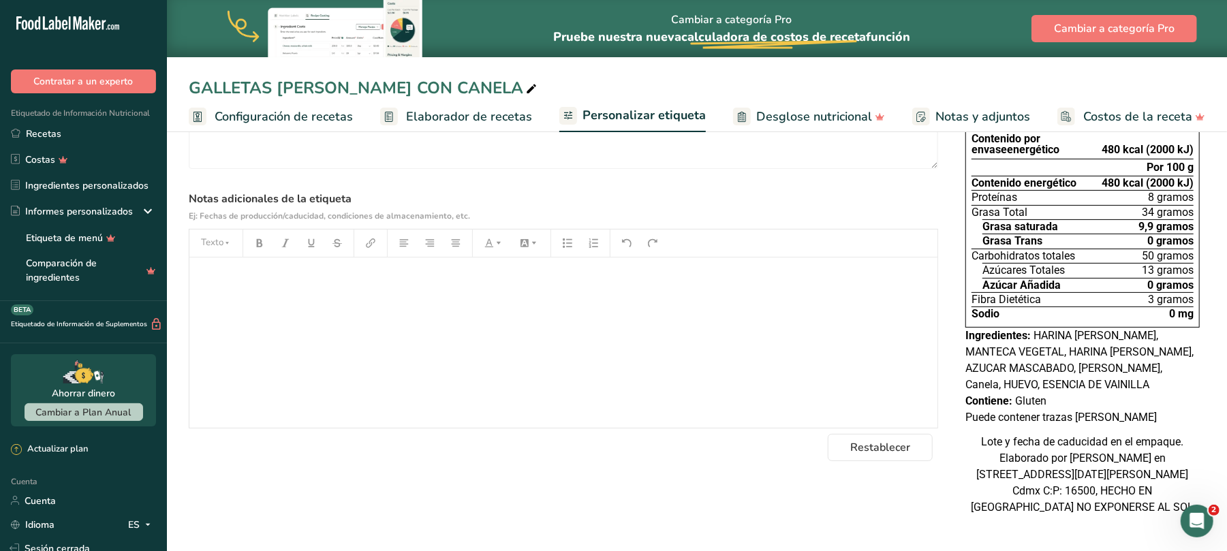
click at [942, 189] on div "Elija su estilo de etiqueta Etiqueta estándar mexicana (Español) [GEOGRAPHIC_DA…" at bounding box center [697, 292] width 1017 height 475
click at [33, 132] on font "Recetas" at bounding box center [43, 133] width 35 height 13
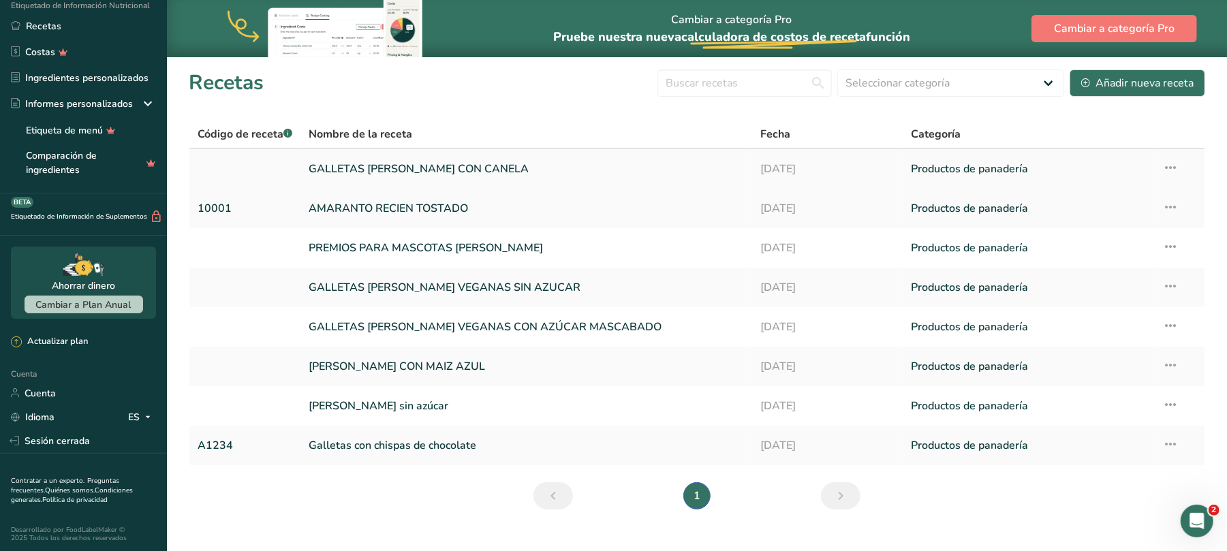
click at [402, 170] on font "GALLETAS [PERSON_NAME] CON CANELA" at bounding box center [419, 168] width 220 height 15
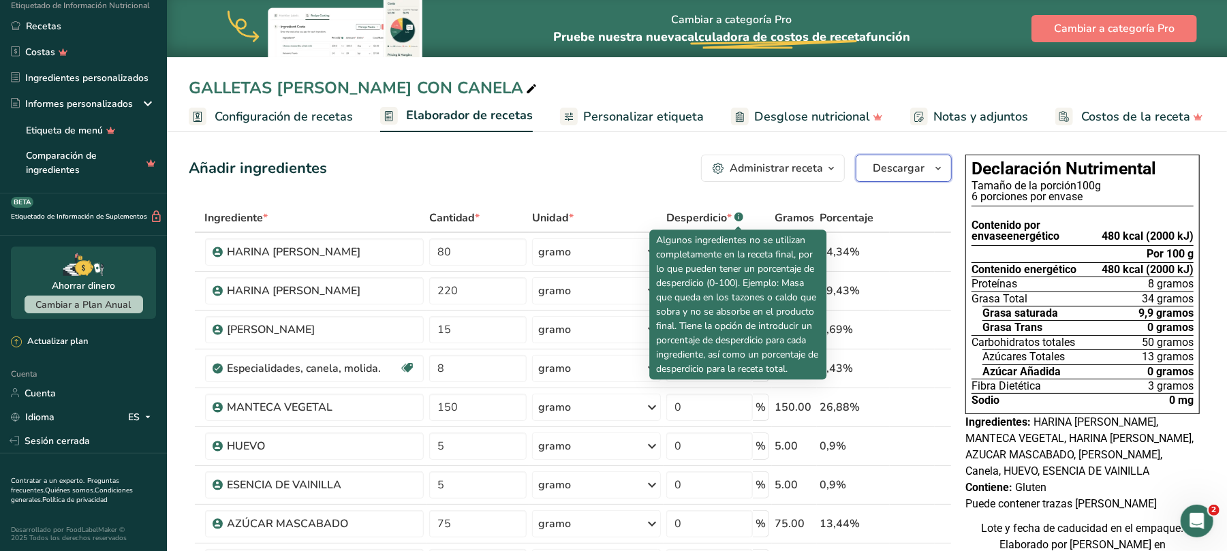
click at [938, 172] on icon "button" at bounding box center [938, 168] width 11 height 17
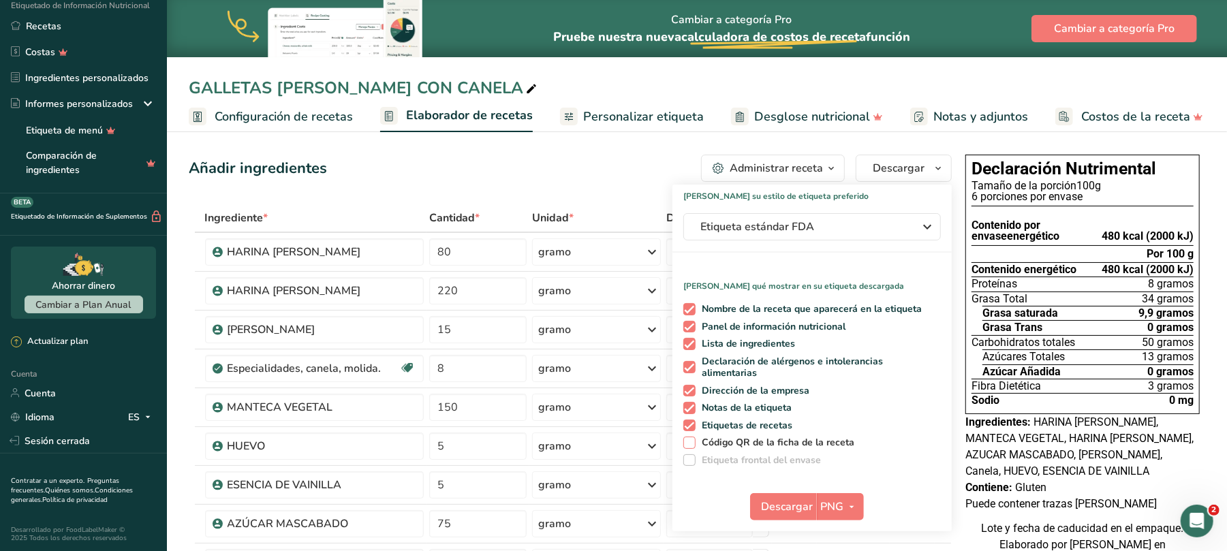
click at [693, 439] on span at bounding box center [689, 443] width 12 height 12
click at [692, 439] on input "Código QR de la ficha de la receta" at bounding box center [687, 442] width 9 height 9
checkbox input "true"
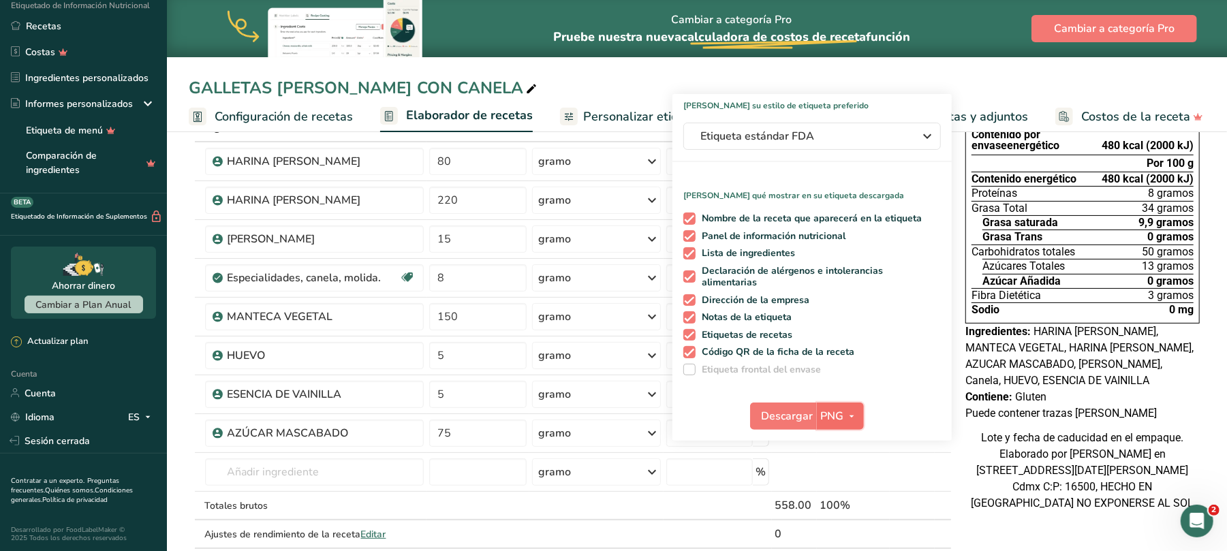
click at [823, 412] on font "PNG" at bounding box center [832, 416] width 23 height 15
click at [838, 439] on font "PNG" at bounding box center [841, 443] width 20 height 13
click at [772, 410] on font "Descargar" at bounding box center [788, 416] width 52 height 15
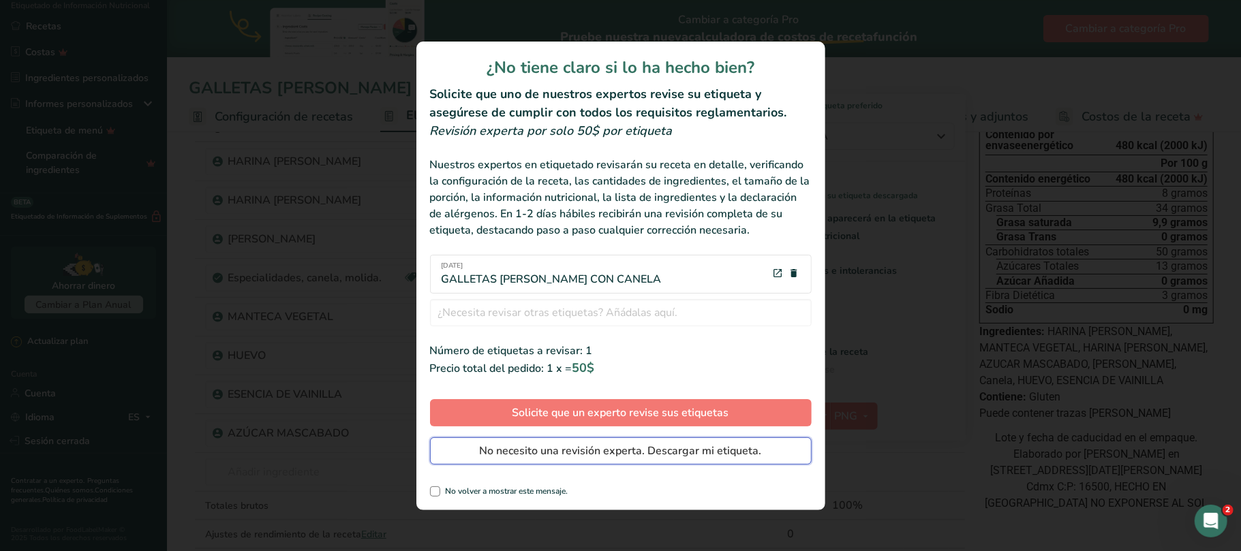
click at [636, 454] on font "No necesito una revisión experta. Descargar mi etiqueta." at bounding box center [621, 451] width 282 height 15
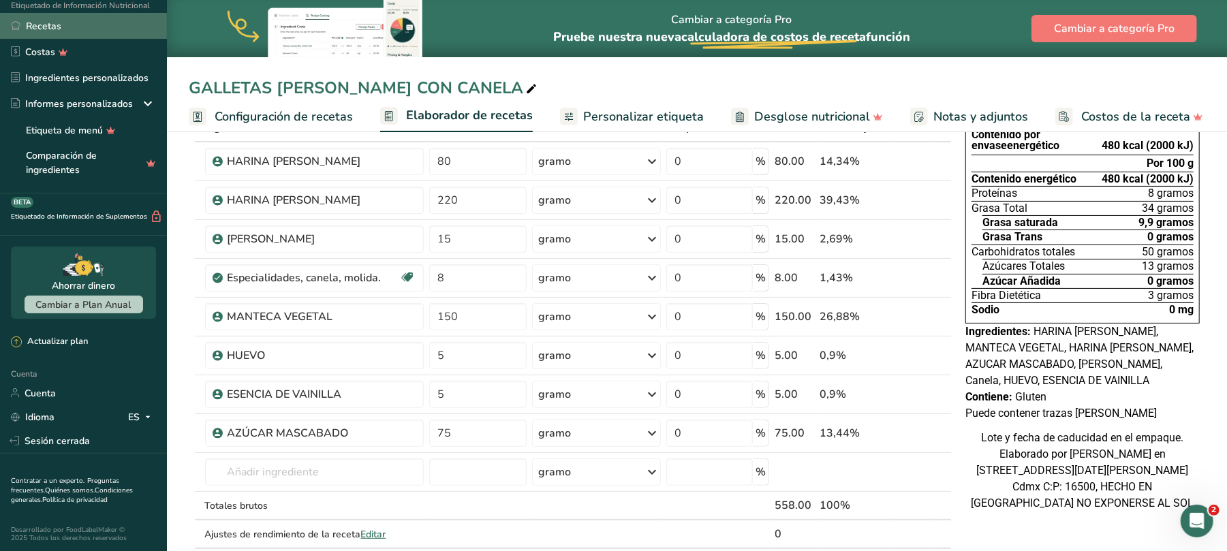
click at [50, 27] on font "Recetas" at bounding box center [43, 26] width 35 height 13
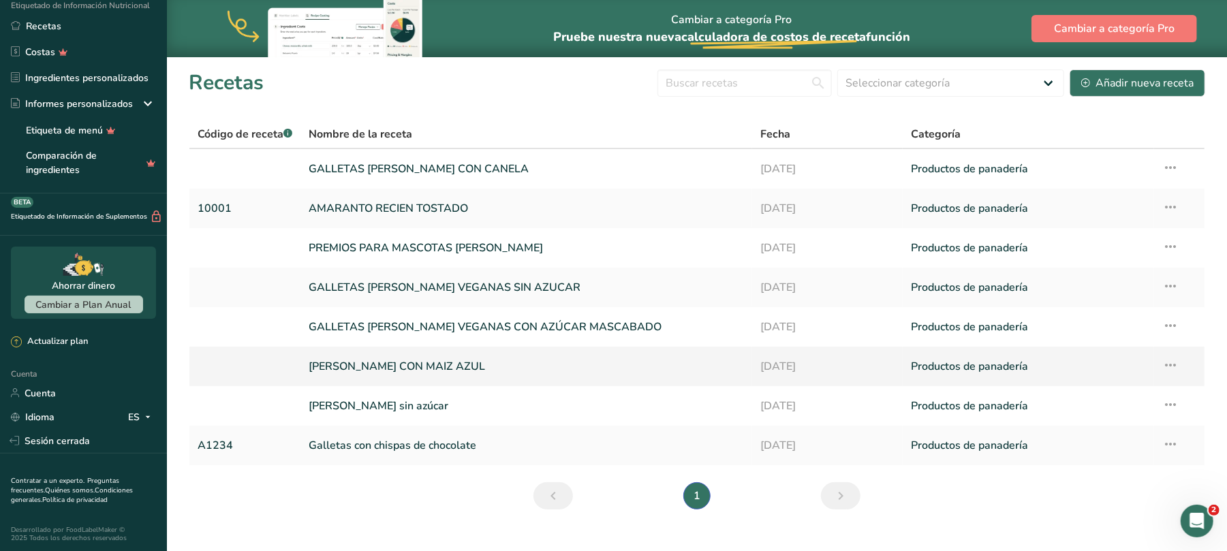
click at [478, 367] on font "[PERSON_NAME] CON MAIZ AZUL" at bounding box center [397, 366] width 176 height 15
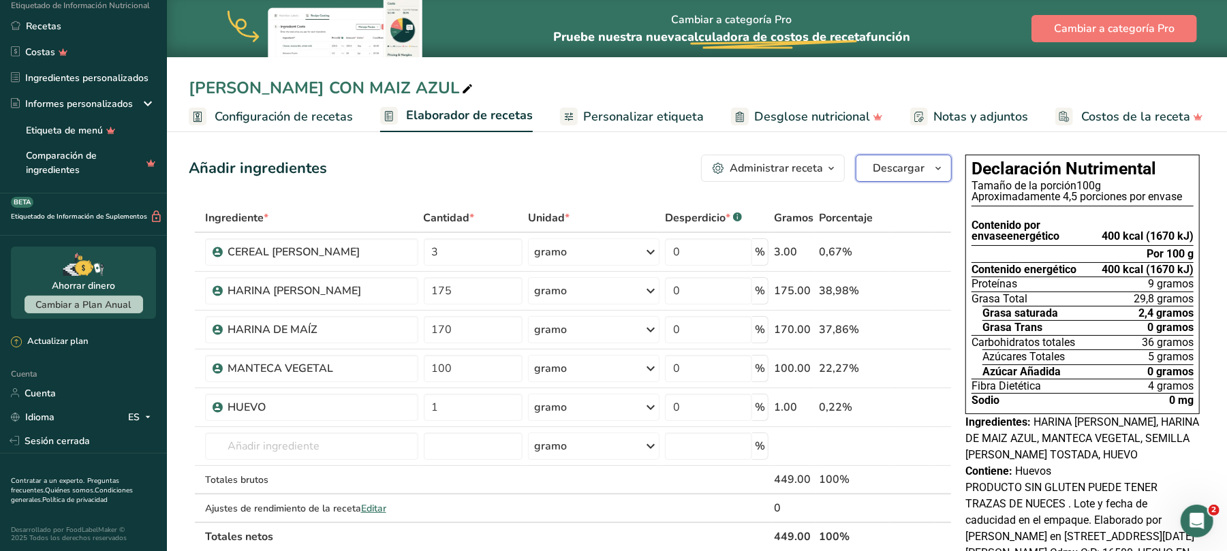
click at [931, 170] on span "button" at bounding box center [938, 168] width 16 height 16
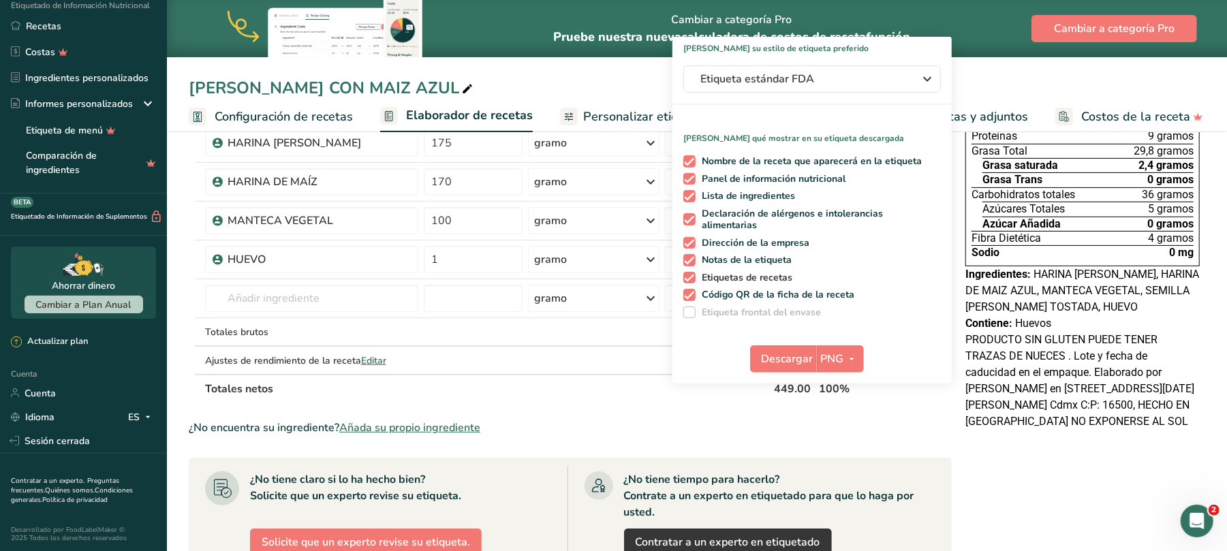
scroll to position [181, 0]
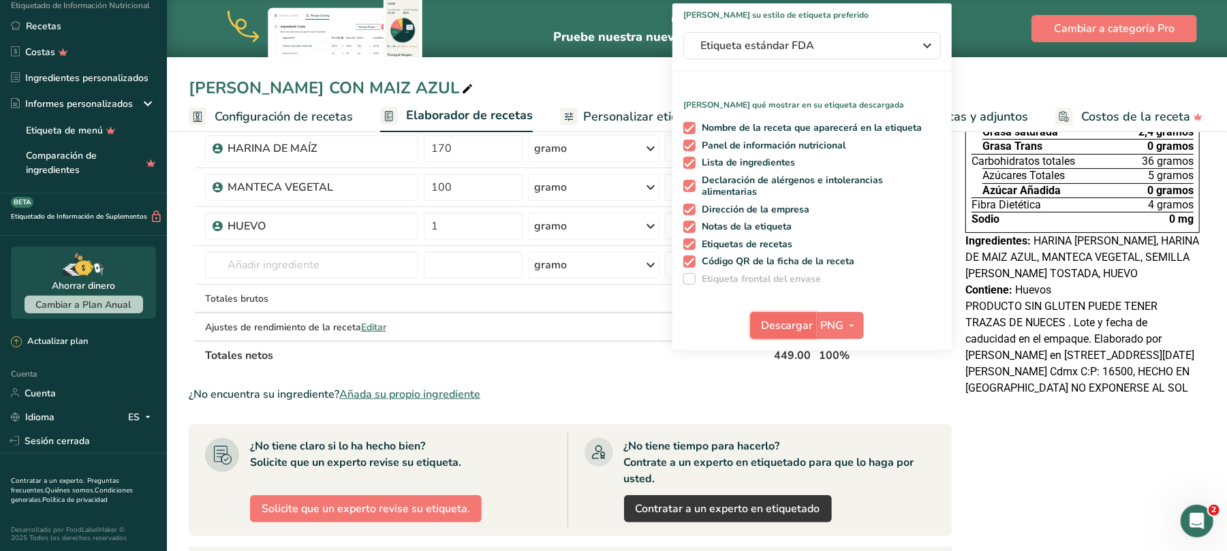
click at [778, 326] on font "Descargar" at bounding box center [788, 325] width 52 height 15
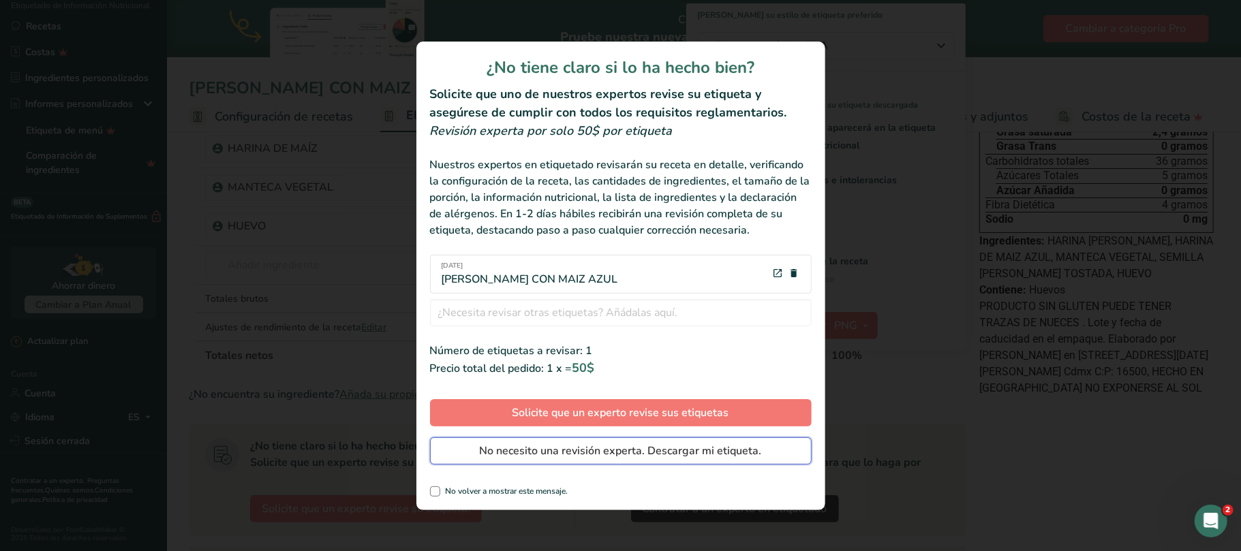
click at [525, 454] on font "No necesito una revisión experta. Descargar mi etiqueta." at bounding box center [621, 451] width 282 height 15
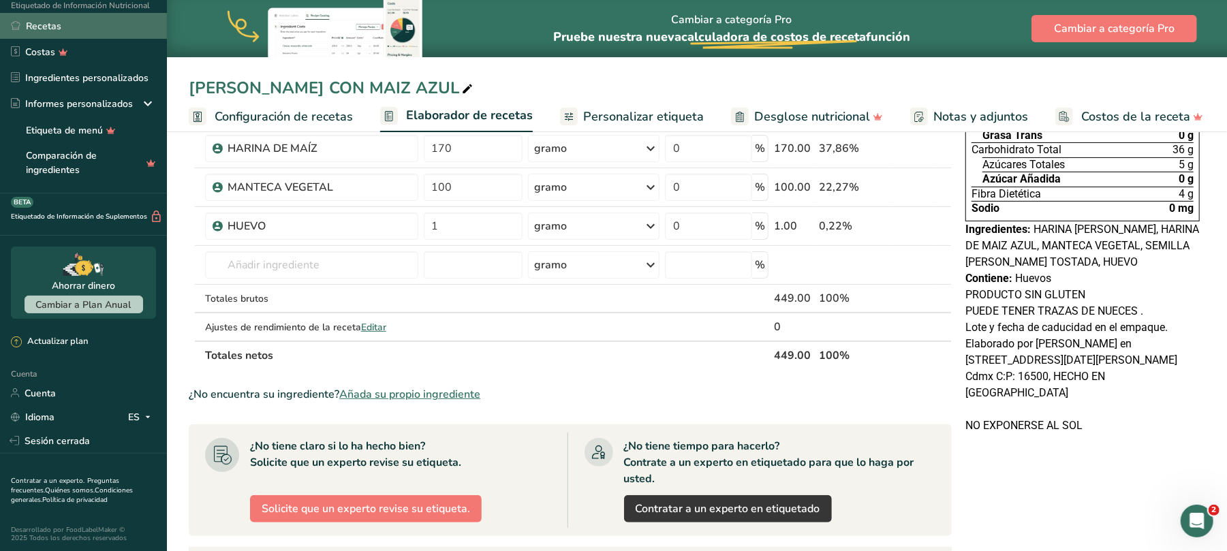
click at [53, 27] on font "Recetas" at bounding box center [43, 26] width 35 height 13
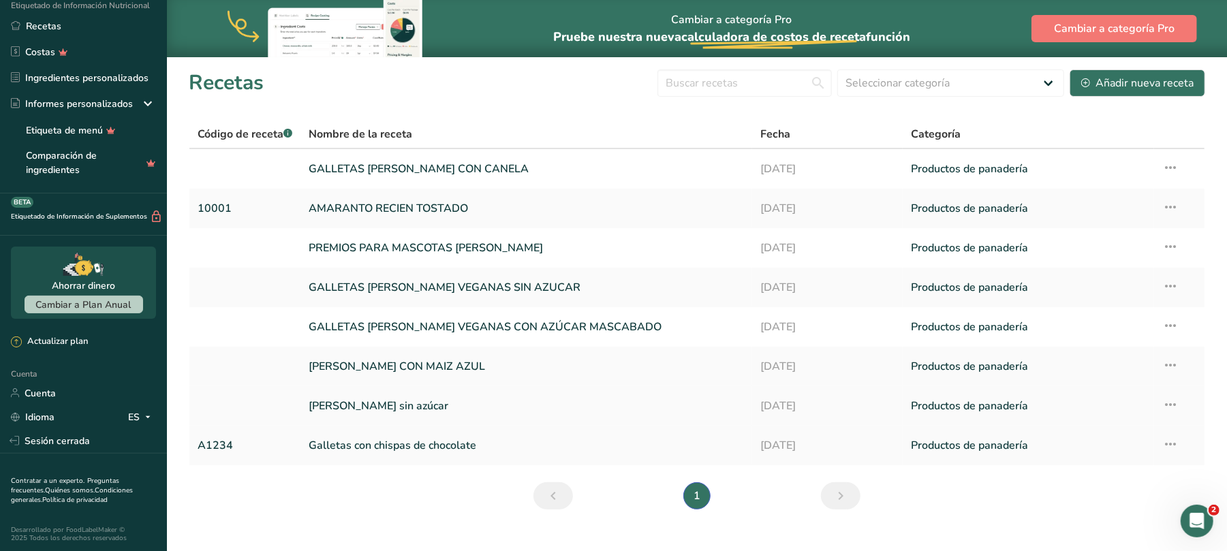
click at [393, 401] on font "[PERSON_NAME] sin azúcar" at bounding box center [379, 406] width 140 height 15
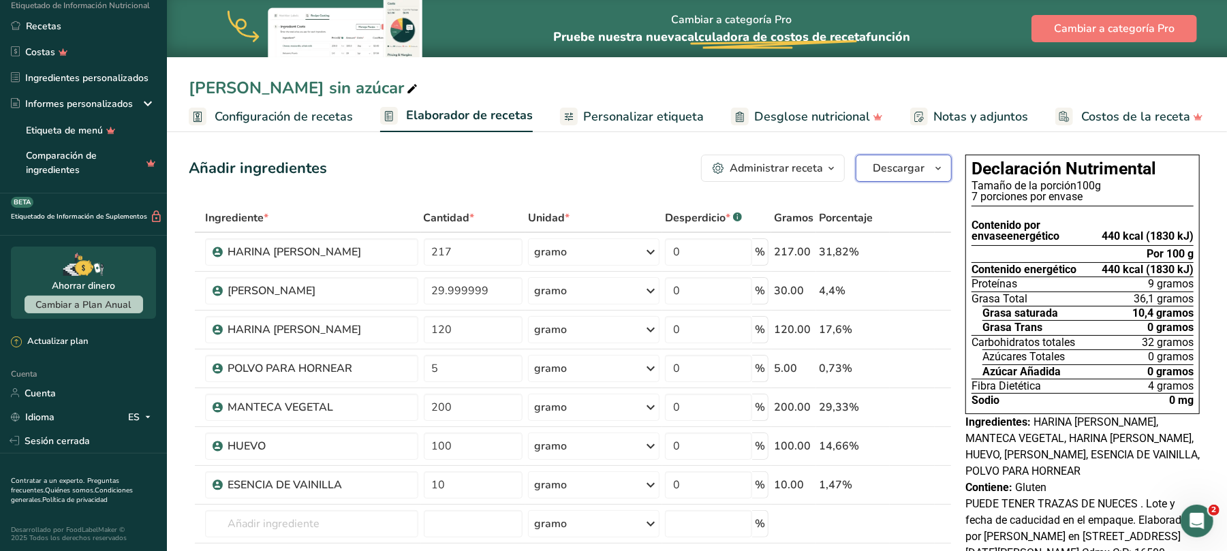
click at [910, 167] on font "Descargar" at bounding box center [899, 168] width 52 height 15
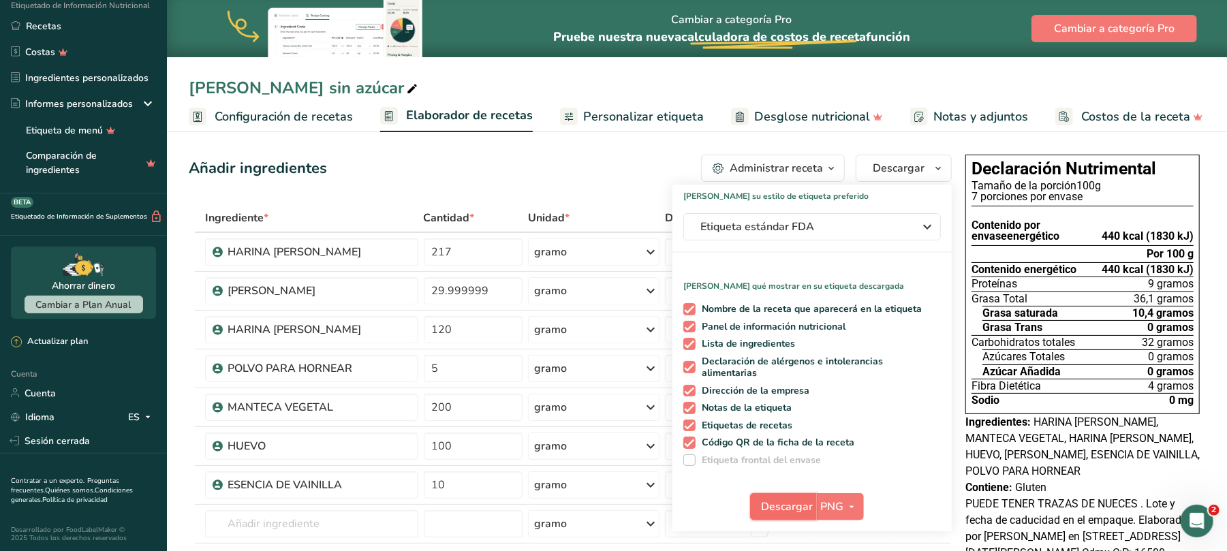
click at [797, 508] on font "Descargar" at bounding box center [788, 506] width 52 height 15
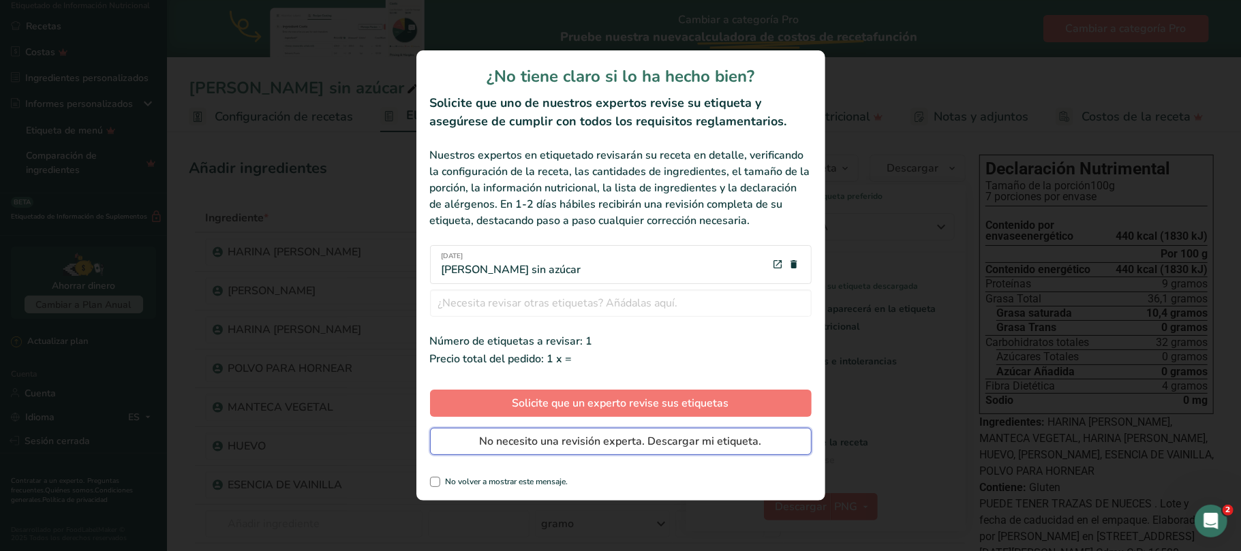
click at [608, 440] on button "No necesito una revisión experta. Descargar mi etiqueta." at bounding box center [621, 441] width 382 height 27
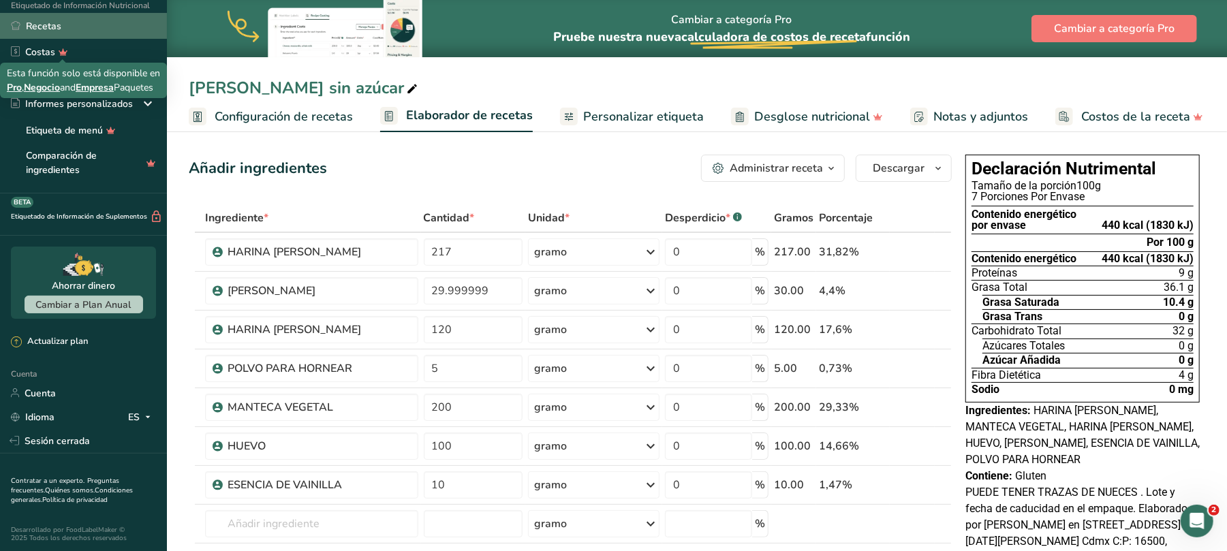
click at [31, 28] on font "Recetas" at bounding box center [43, 26] width 35 height 13
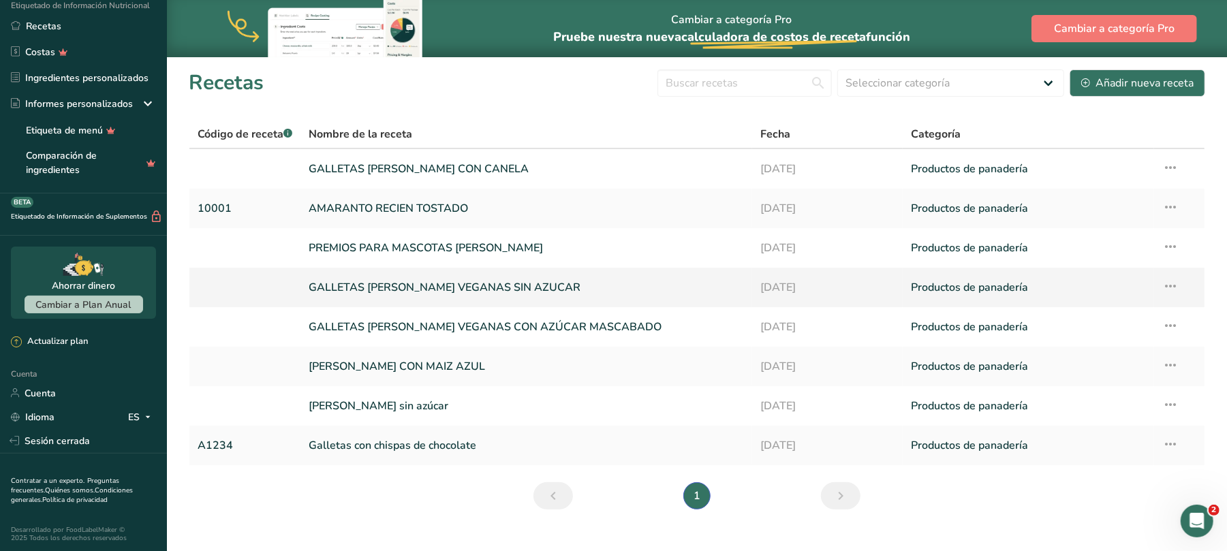
click at [495, 284] on font "GALLETAS [PERSON_NAME] VEGANAS SIN AZUCAR" at bounding box center [445, 287] width 272 height 15
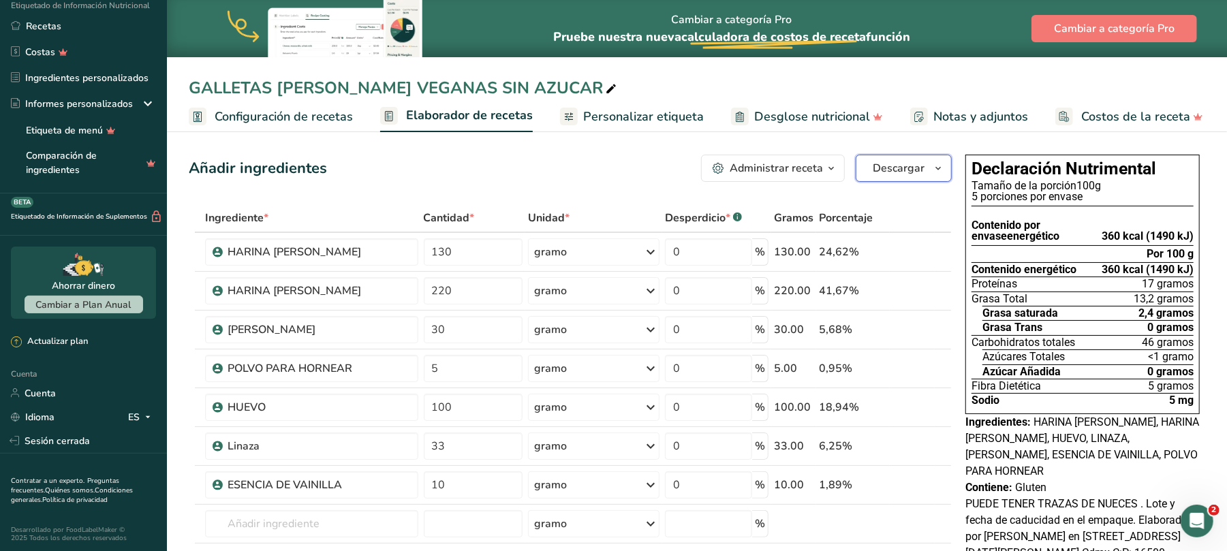
click at [913, 162] on font "Descargar" at bounding box center [899, 168] width 52 height 15
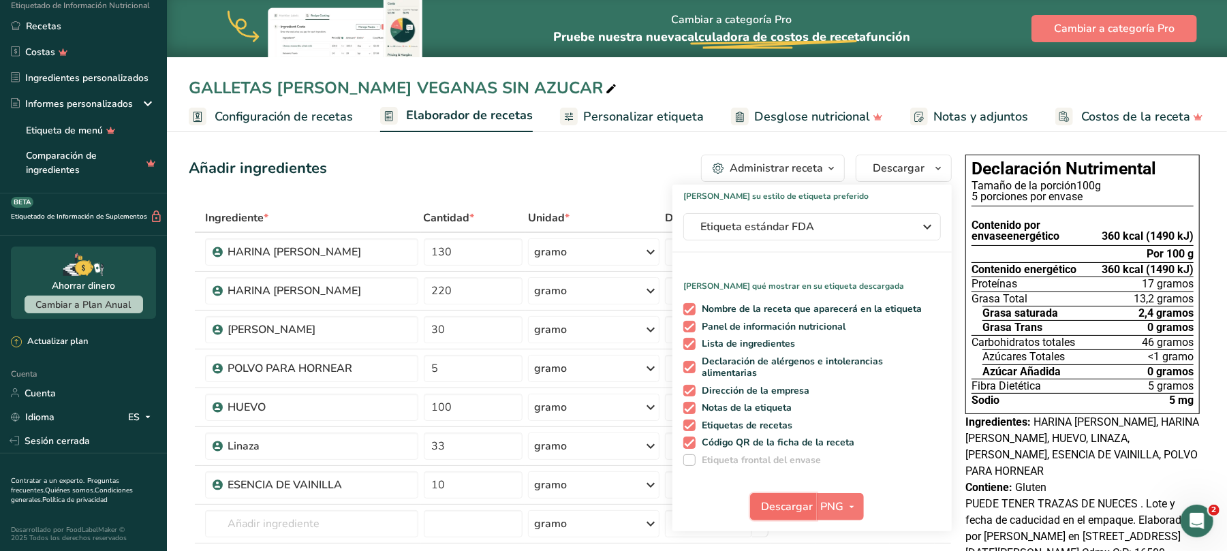
click at [778, 505] on font "Descargar" at bounding box center [788, 506] width 52 height 15
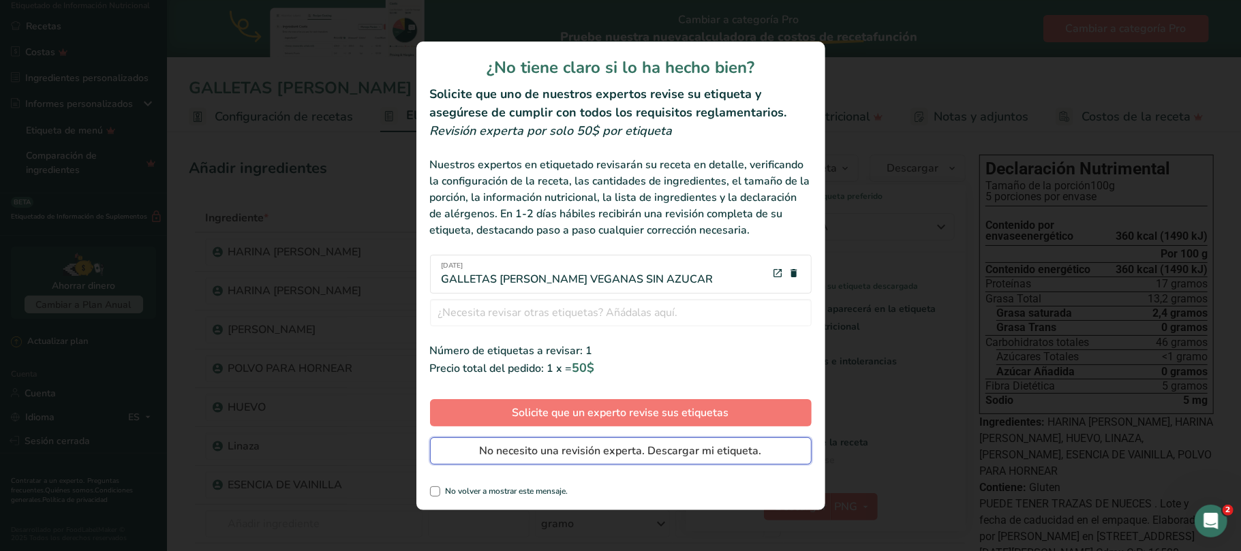
click at [560, 454] on font "No necesito una revisión experta. Descargar mi etiqueta." at bounding box center [621, 451] width 282 height 15
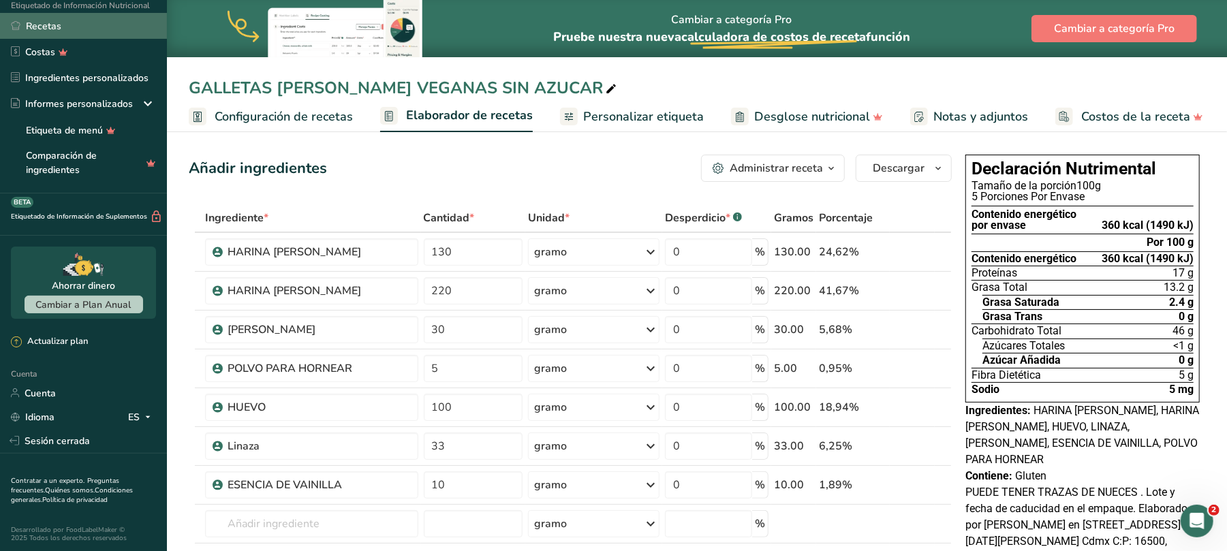
click at [50, 25] on font "Recetas" at bounding box center [43, 26] width 35 height 13
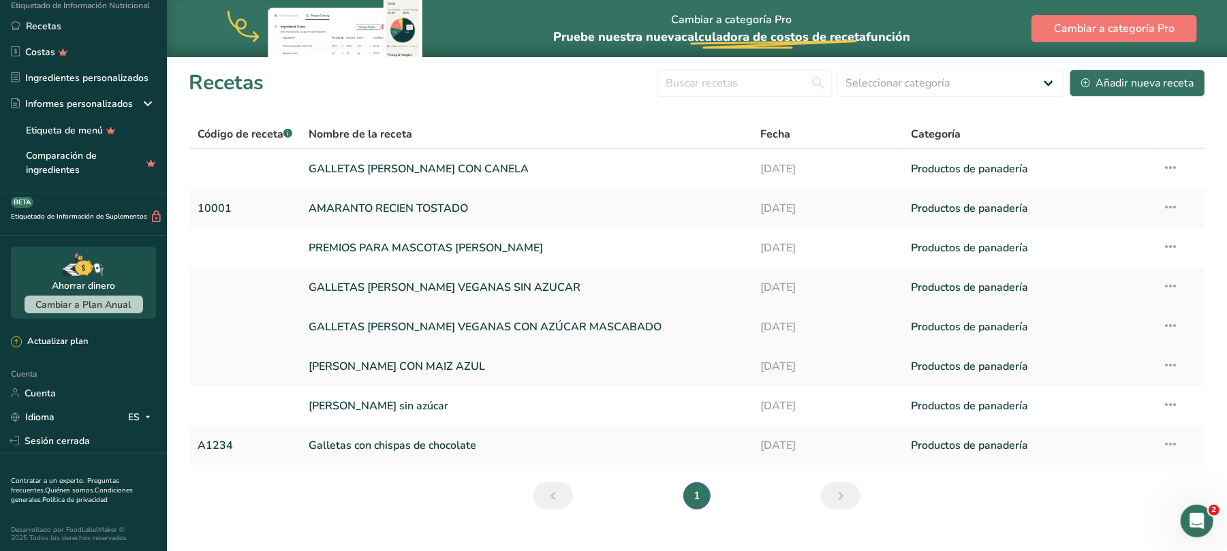
click at [463, 328] on font "GALLETAS [PERSON_NAME] VEGANAS CON AZÚCAR MASCABADO" at bounding box center [485, 327] width 353 height 15
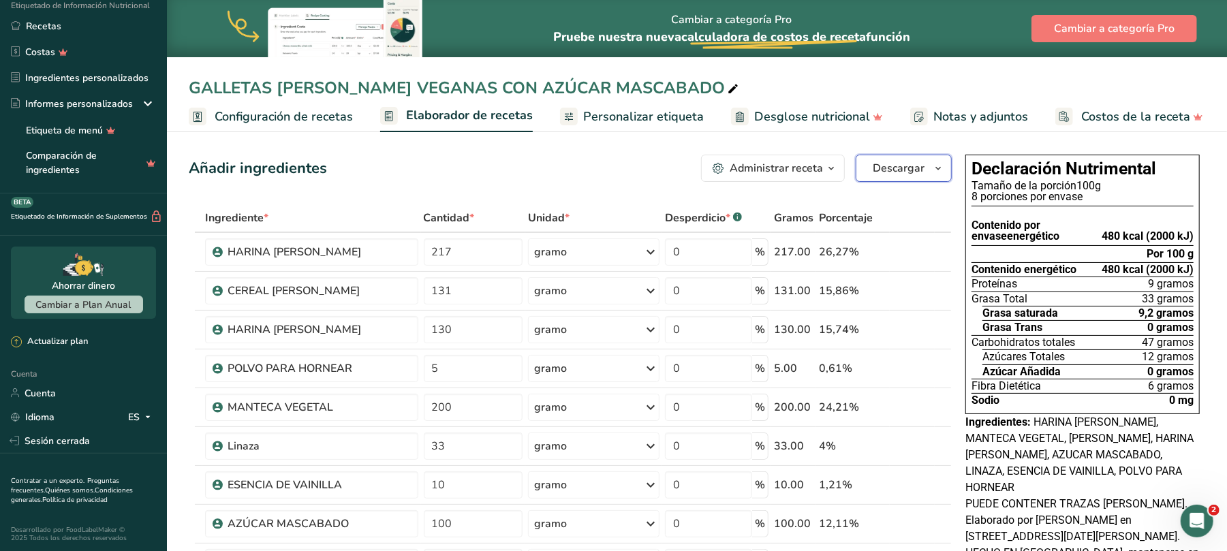
click at [889, 168] on font "Descargar" at bounding box center [899, 168] width 52 height 15
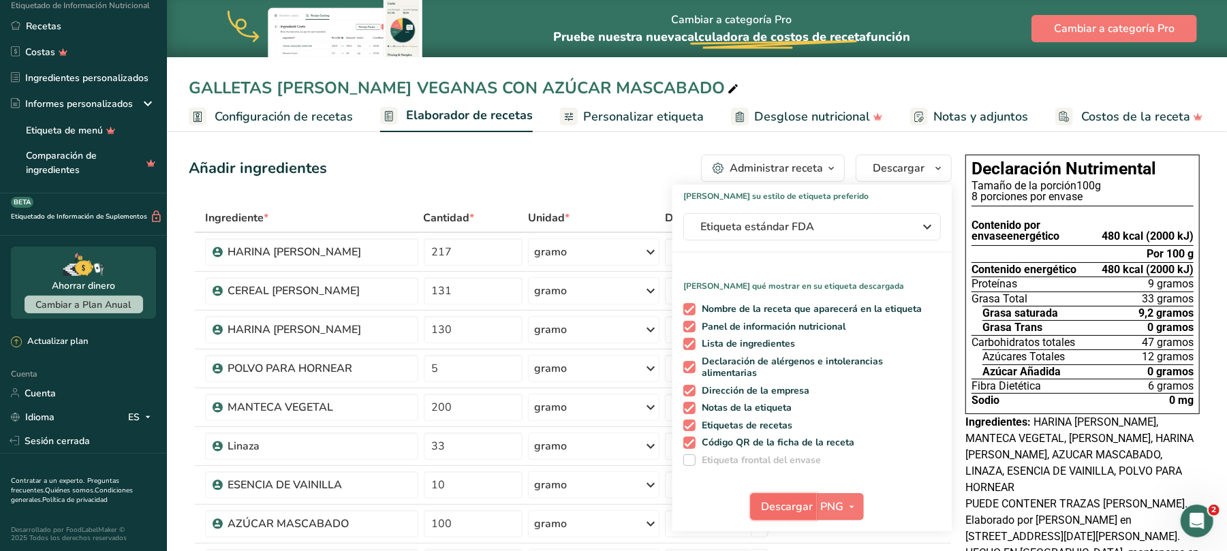
click at [790, 510] on font "Descargar" at bounding box center [788, 506] width 52 height 15
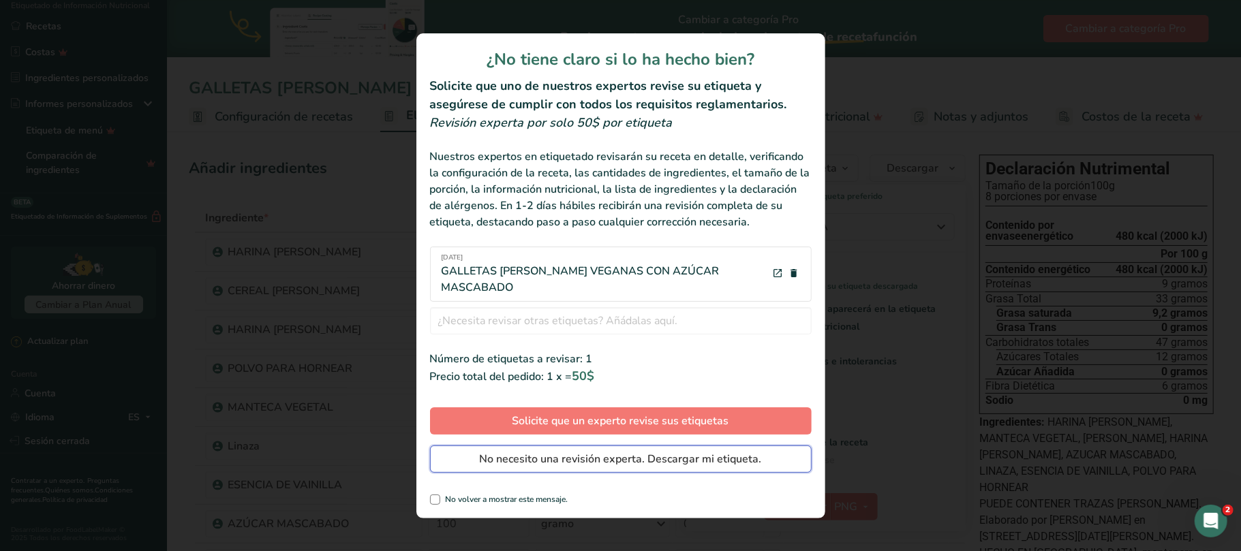
click at [538, 452] on font "No necesito una revisión experta. Descargar mi etiqueta." at bounding box center [621, 459] width 282 height 15
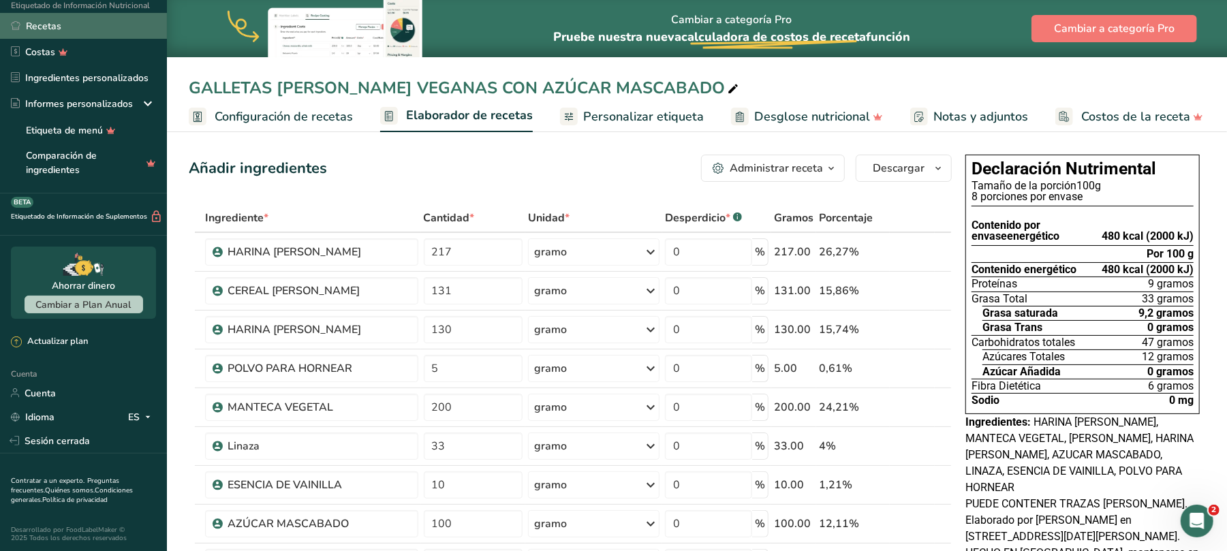
click at [48, 28] on font "Recetas" at bounding box center [43, 26] width 35 height 13
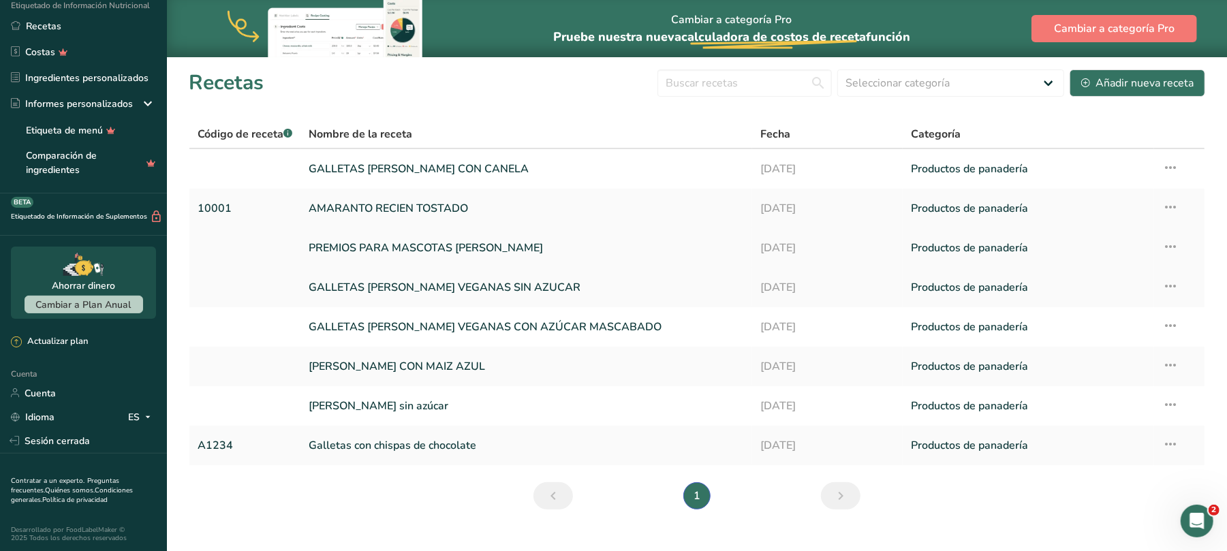
click at [473, 245] on font "PREMIOS PARA MASCOTAS [PERSON_NAME]" at bounding box center [426, 248] width 234 height 15
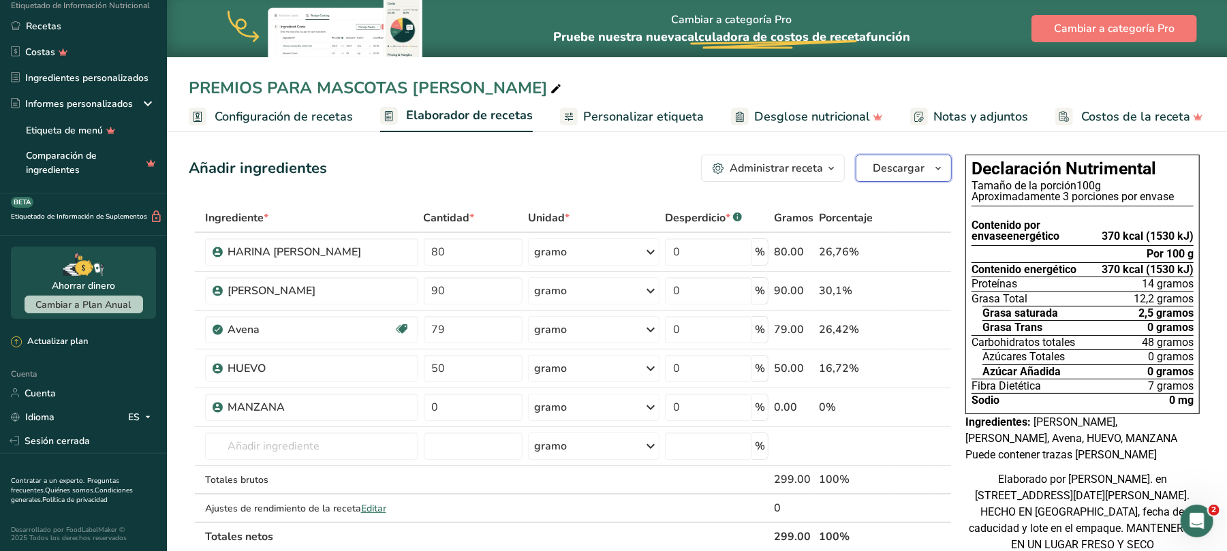
click at [895, 165] on font "Descargar" at bounding box center [899, 168] width 52 height 15
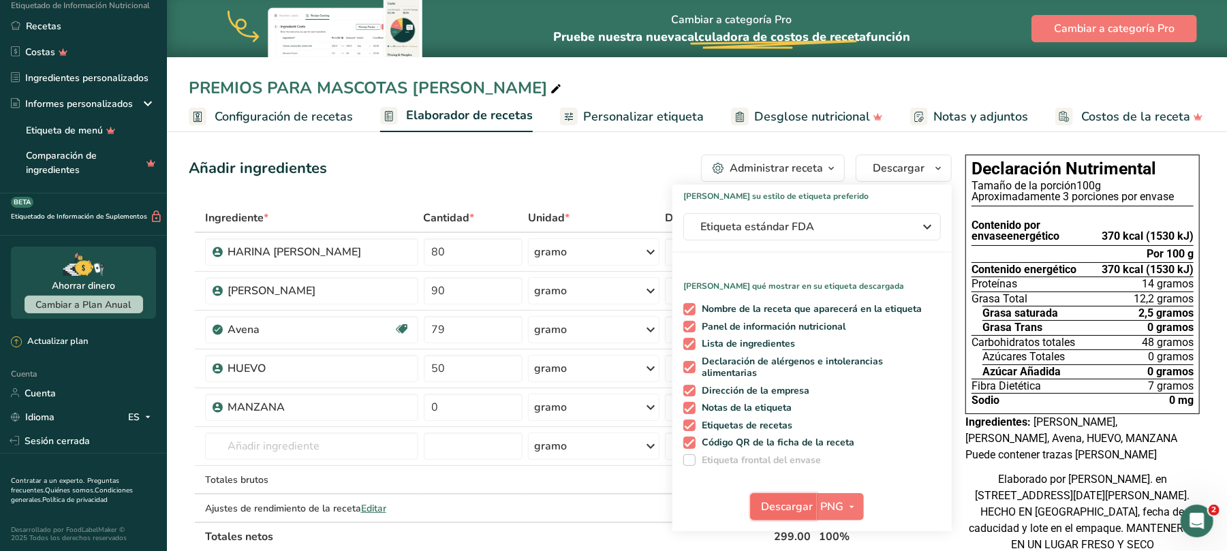
click at [785, 512] on font "Descargar" at bounding box center [788, 506] width 52 height 15
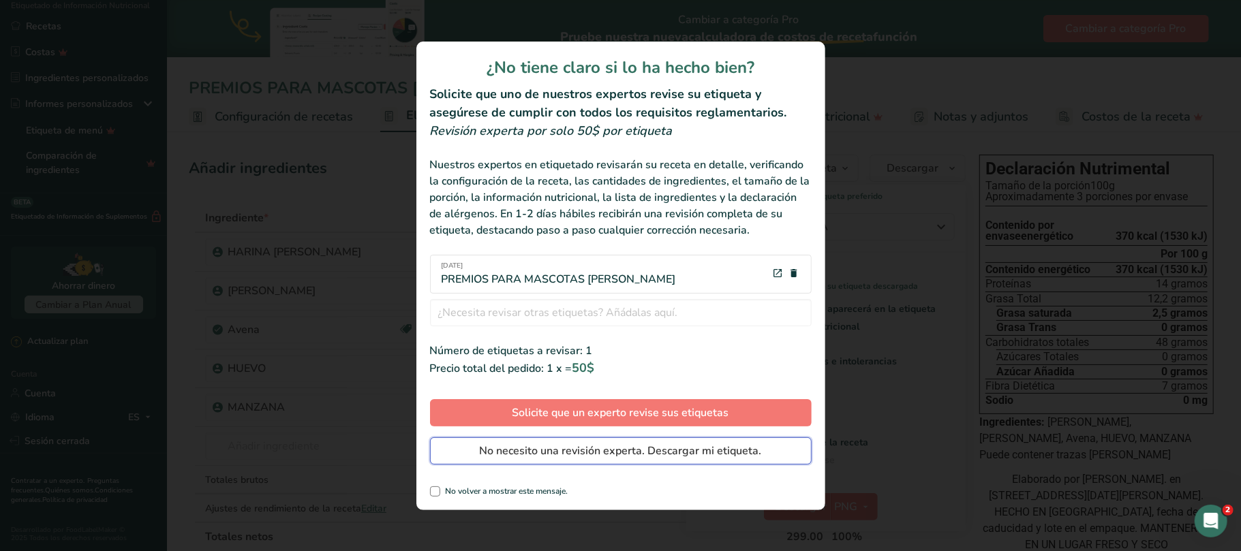
click at [531, 454] on font "No necesito una revisión experta. Descargar mi etiqueta." at bounding box center [621, 451] width 282 height 15
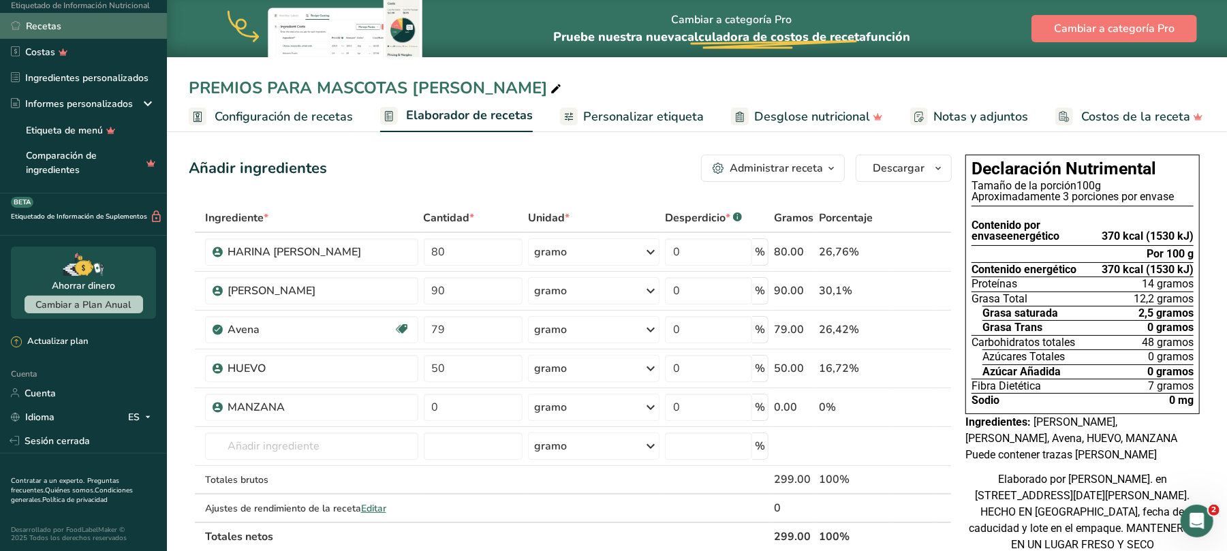
click at [50, 27] on font "Recetas" at bounding box center [43, 26] width 35 height 13
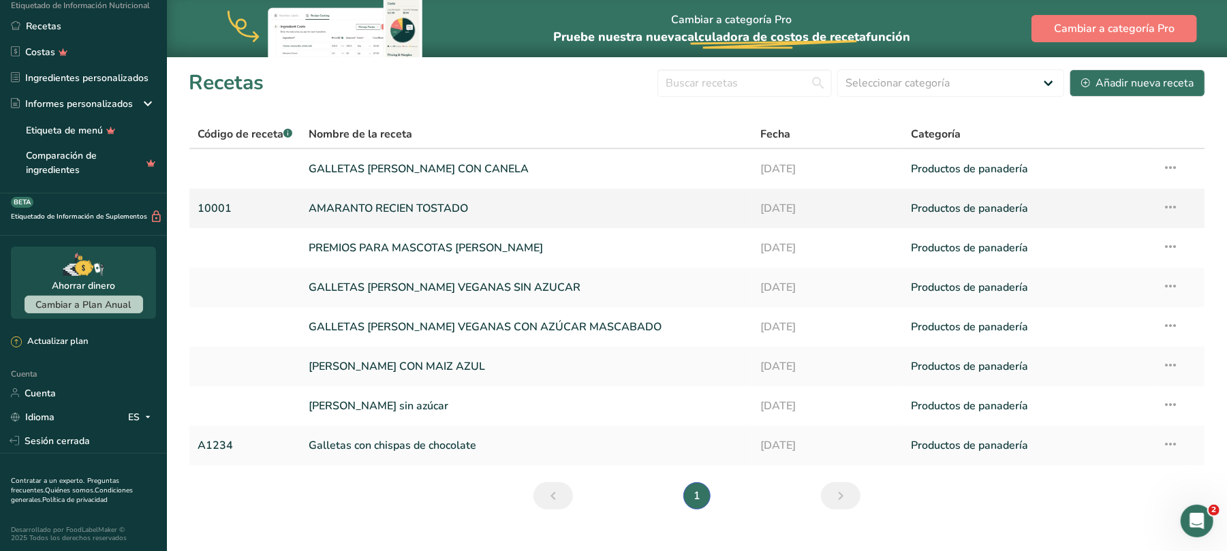
click at [407, 210] on font "AMARANTO RECIEN TOSTADO" at bounding box center [388, 208] width 159 height 15
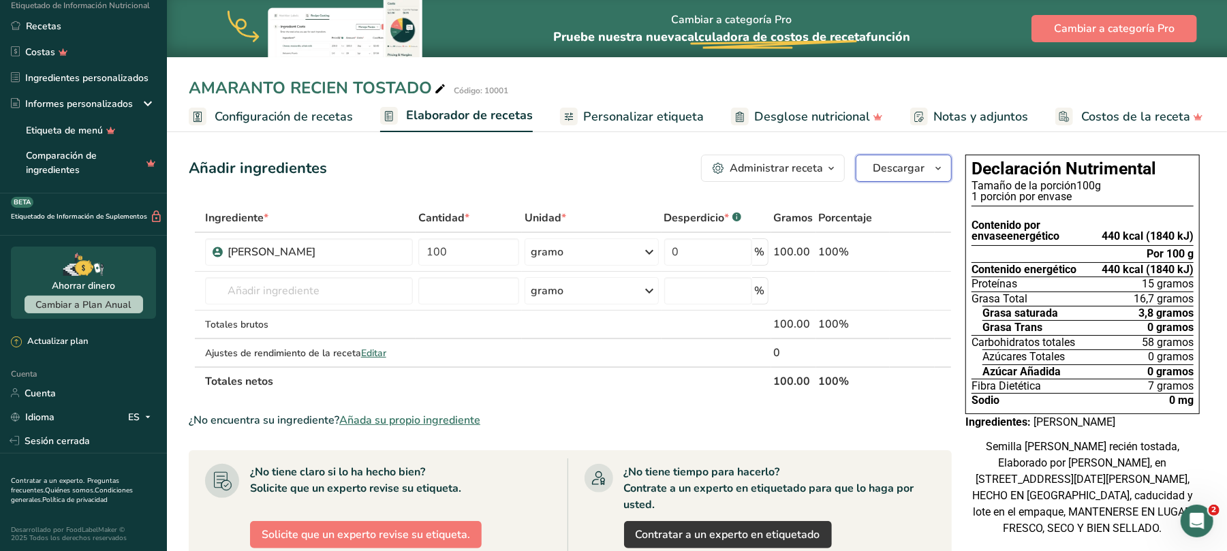
click at [900, 169] on font "Descargar" at bounding box center [899, 168] width 52 height 15
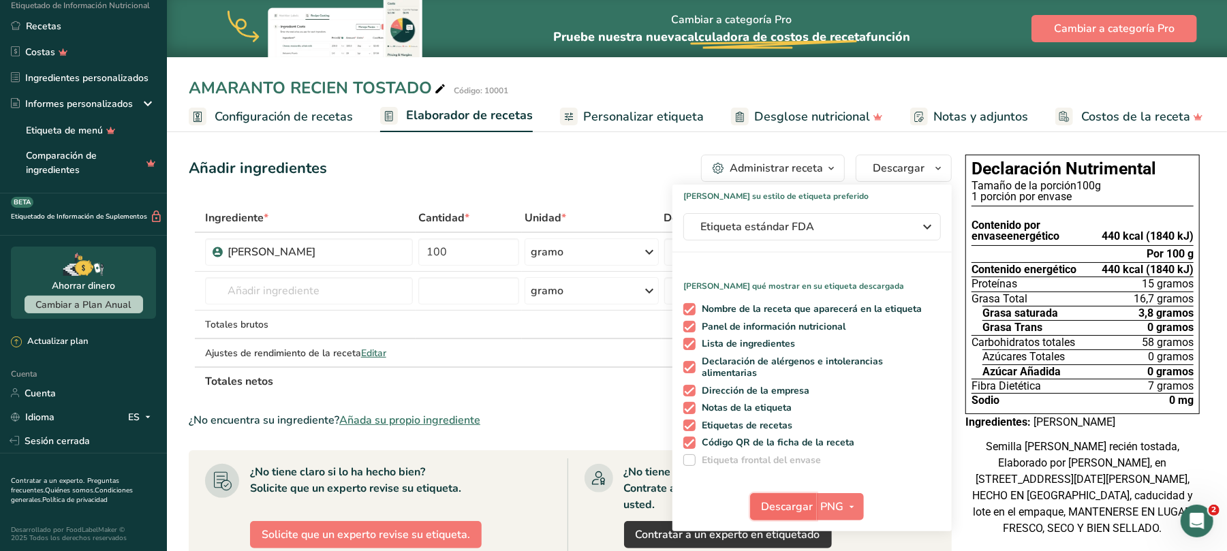
click at [807, 505] on font "Descargar" at bounding box center [788, 506] width 52 height 15
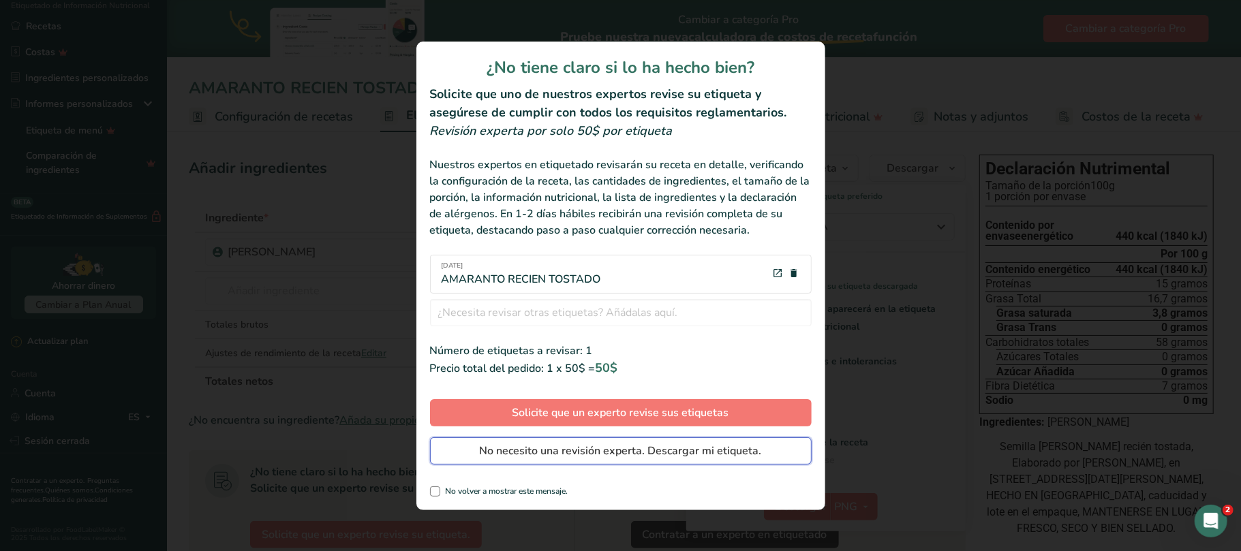
click at [497, 442] on button "No necesito una revisión experta. Descargar mi etiqueta." at bounding box center [621, 450] width 382 height 27
click at [0, 0] on div at bounding box center [0, 0] width 0 height 0
